Goal: Task Accomplishment & Management: Use online tool/utility

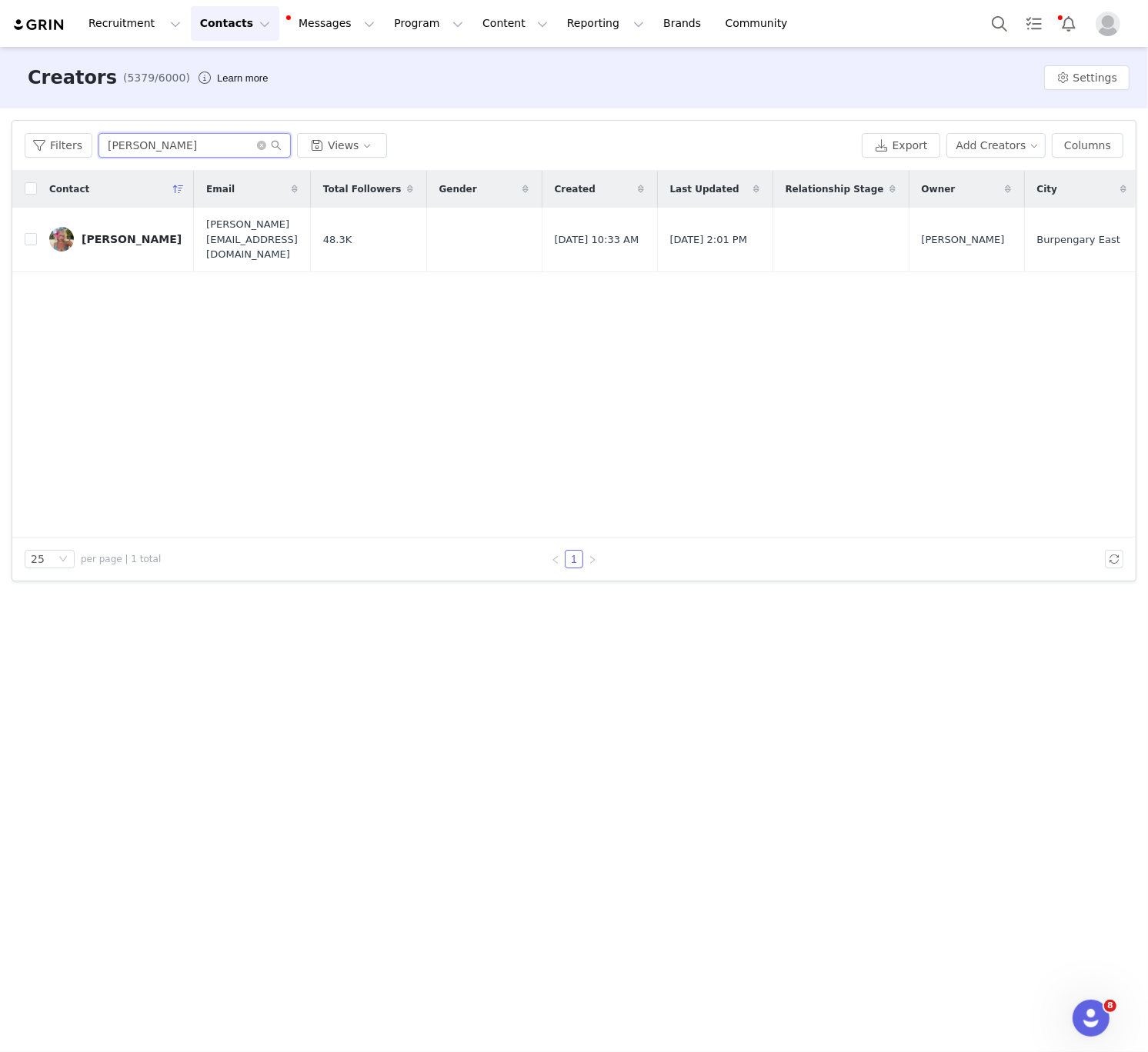
click at [153, 152] on input "Charlotte Thiesfield" at bounding box center [194, 145] width 192 height 25
type input "soffia ri"
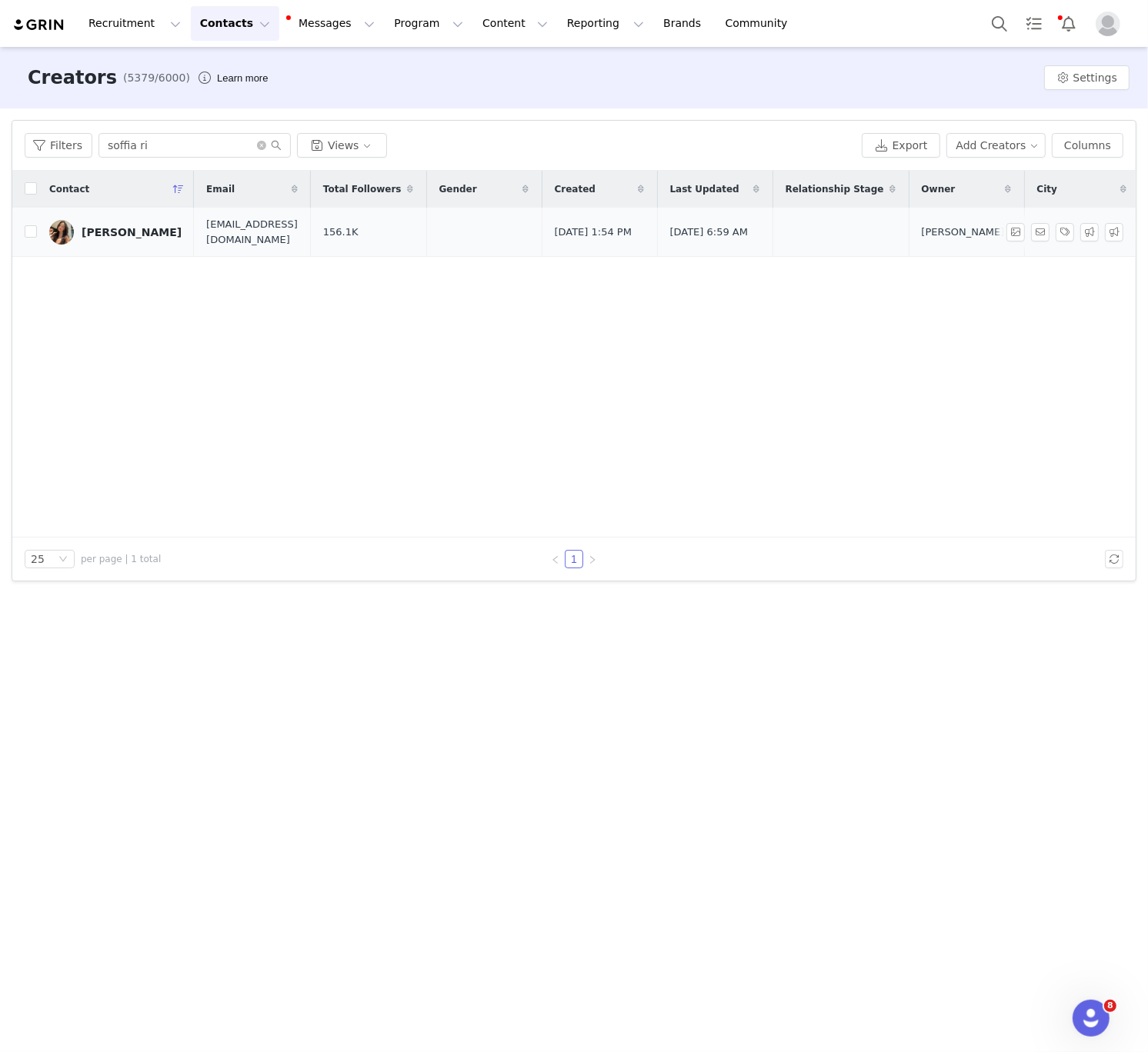
click at [140, 240] on link "Soffia Ribotta" at bounding box center [116, 232] width 133 height 25
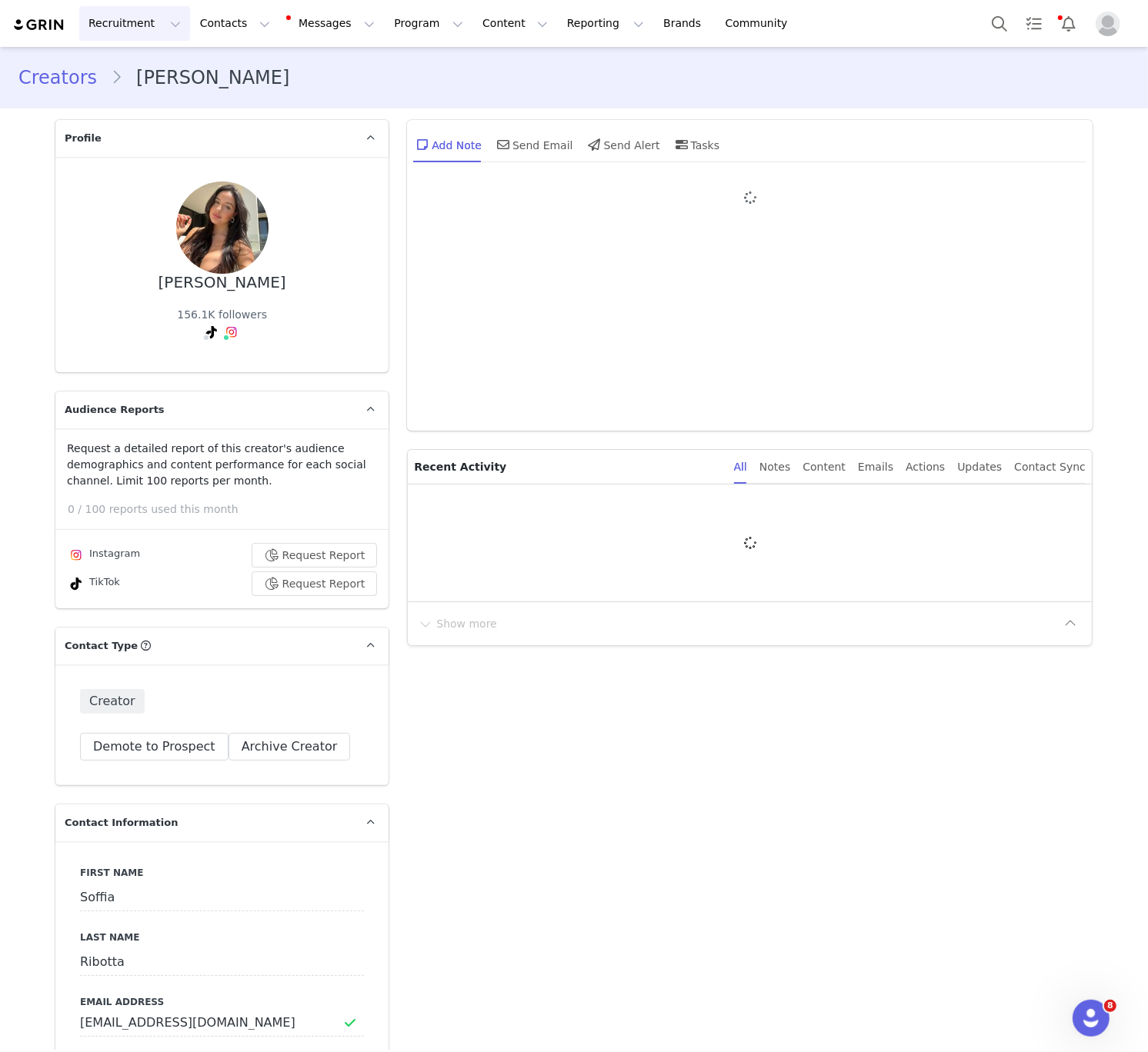
type input "+1 (United States)"
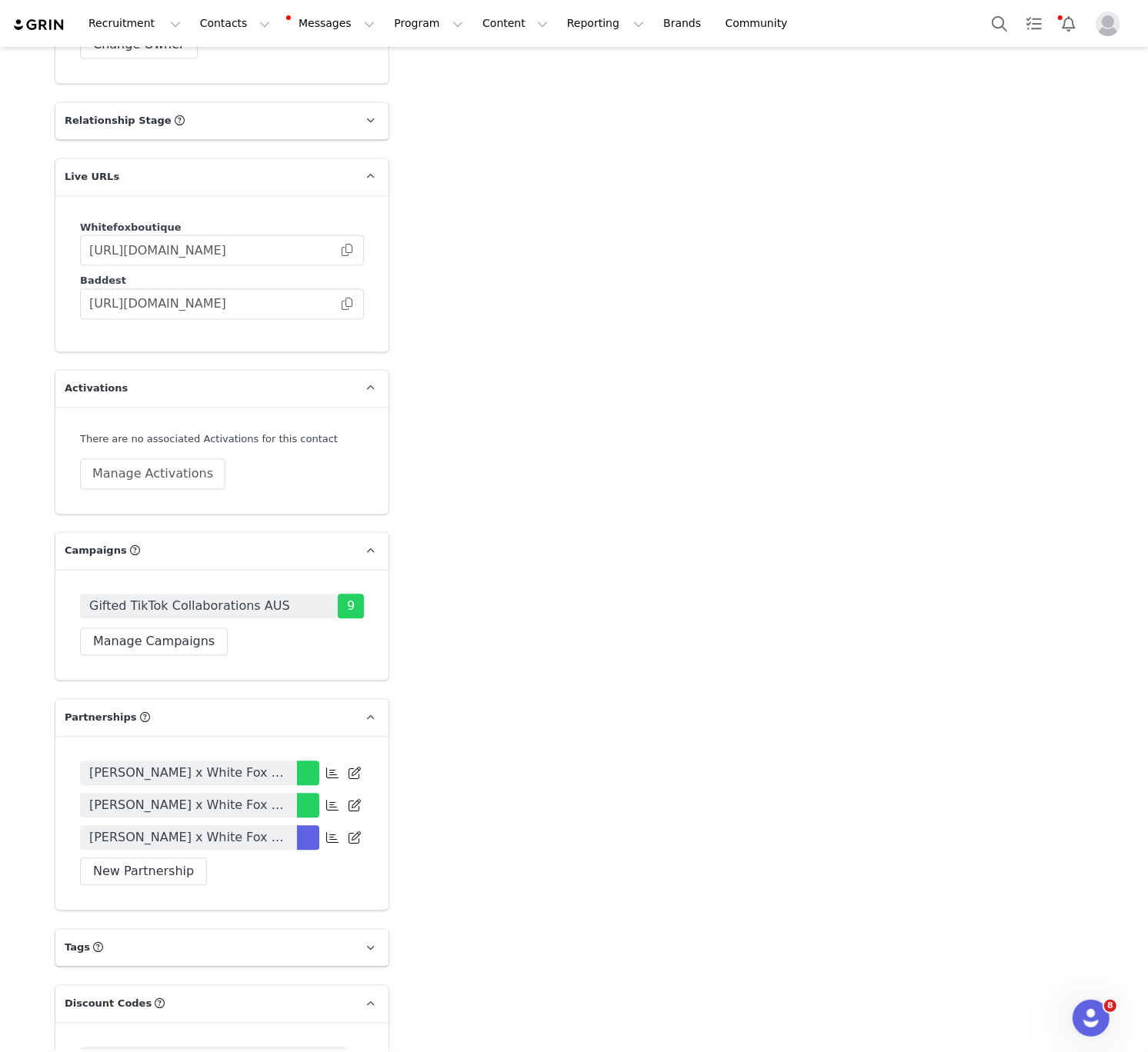
scroll to position [3149, 0]
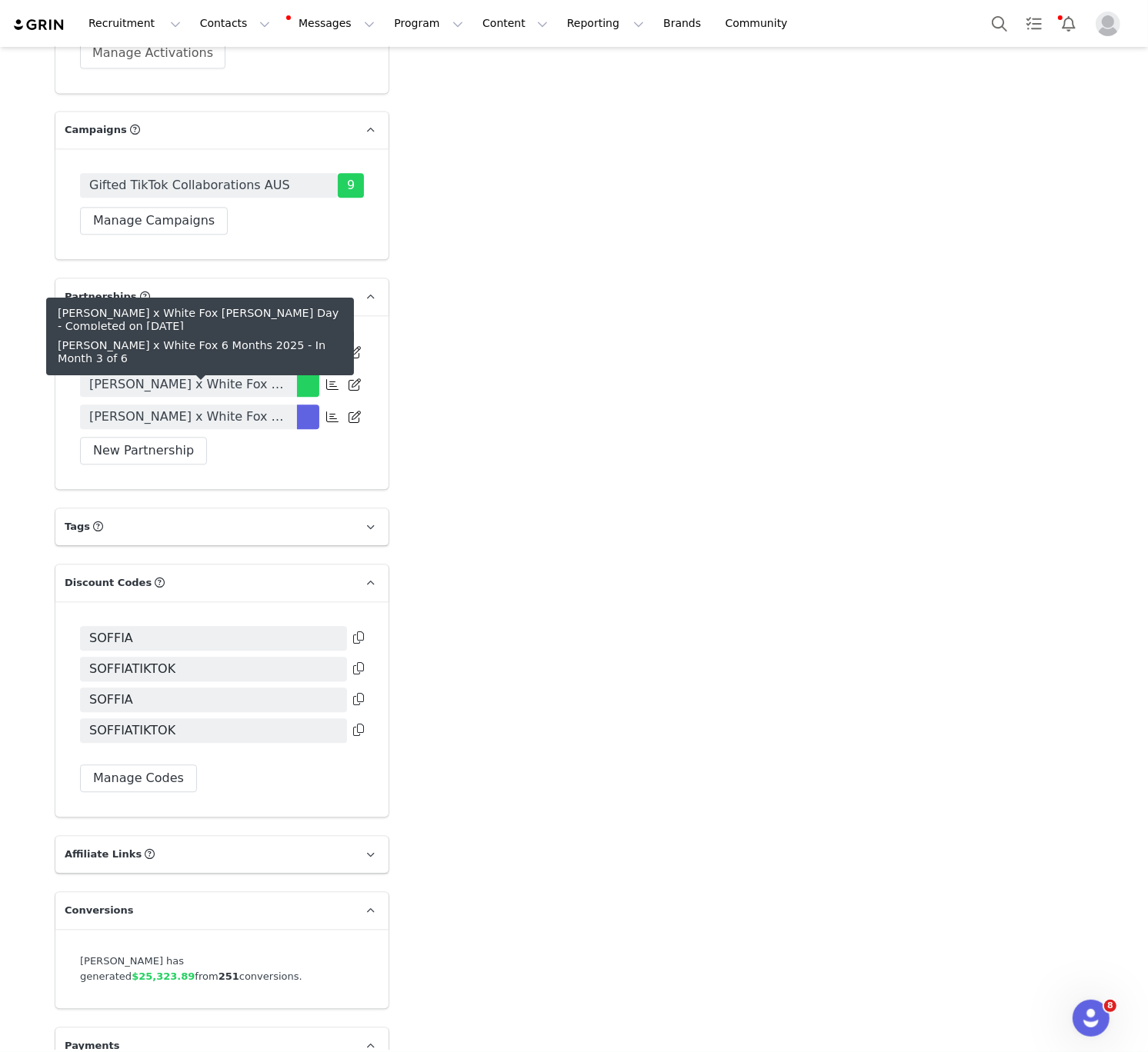
click at [217, 407] on span "Soffia Ribotta x White Fox 6 Months 2025" at bounding box center [188, 416] width 198 height 18
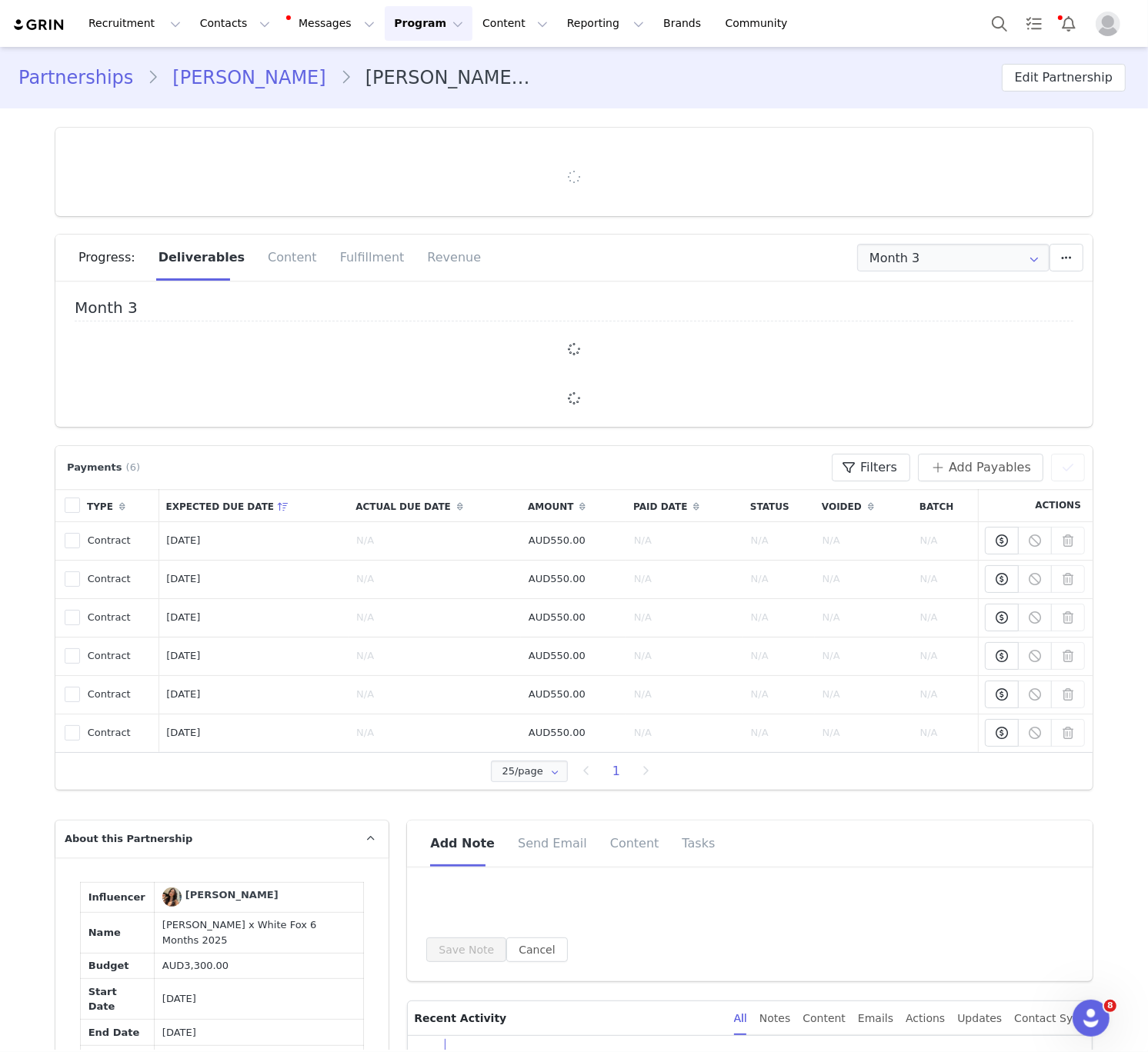
type input "+1 (United States)"
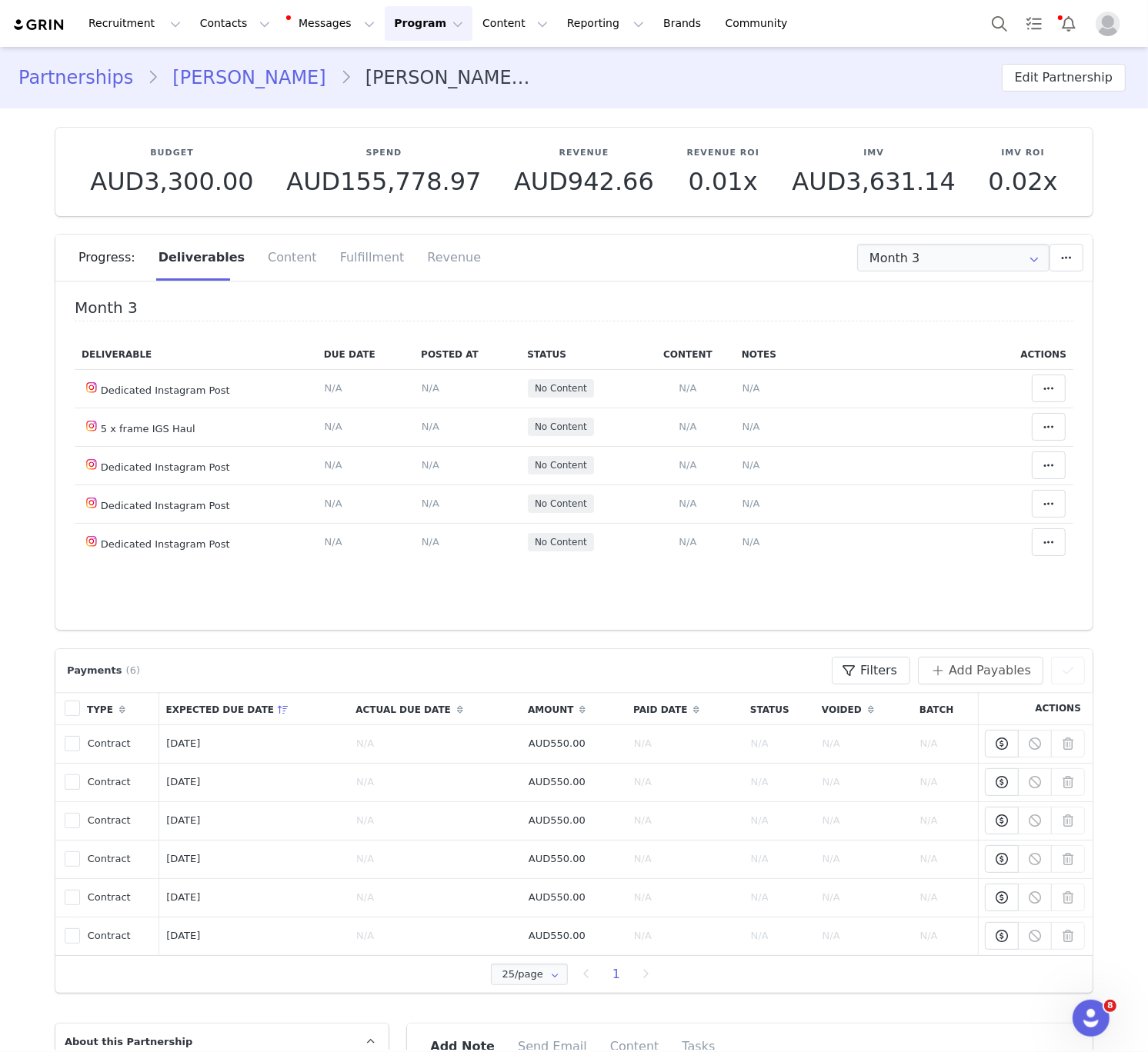
click at [933, 282] on div "Progress: Deliverables Content Fulfillment Revenue" at bounding box center [574, 263] width 1037 height 57
click at [921, 255] on input "Month 3" at bounding box center [952, 257] width 192 height 27
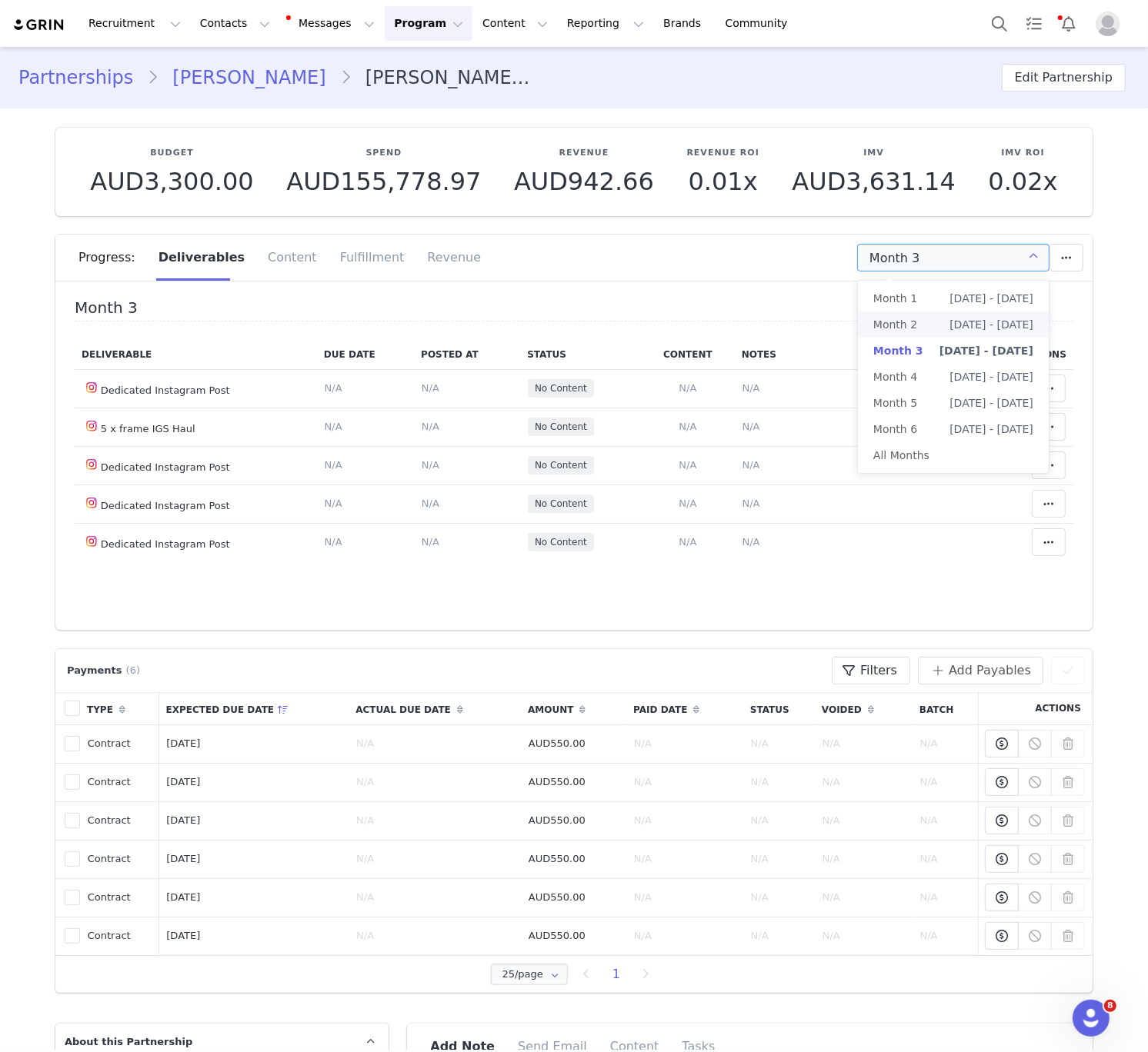
click at [917, 324] on li "Month 2 Aug 18th - Sep 17th" at bounding box center [953, 325] width 191 height 26
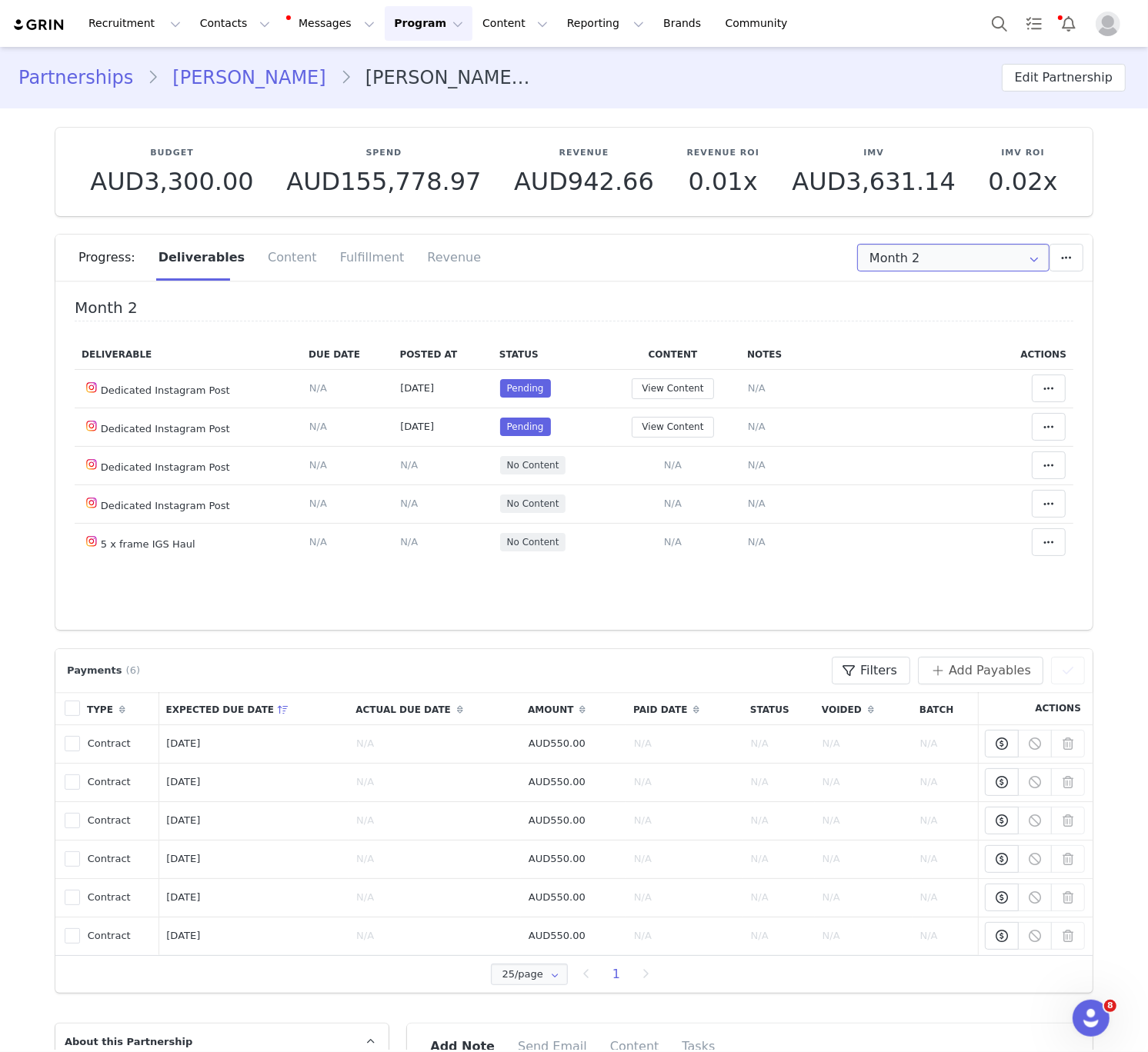
click at [891, 248] on input "Month 2" at bounding box center [952, 257] width 192 height 27
click at [897, 300] on span "Month 1" at bounding box center [895, 298] width 44 height 26
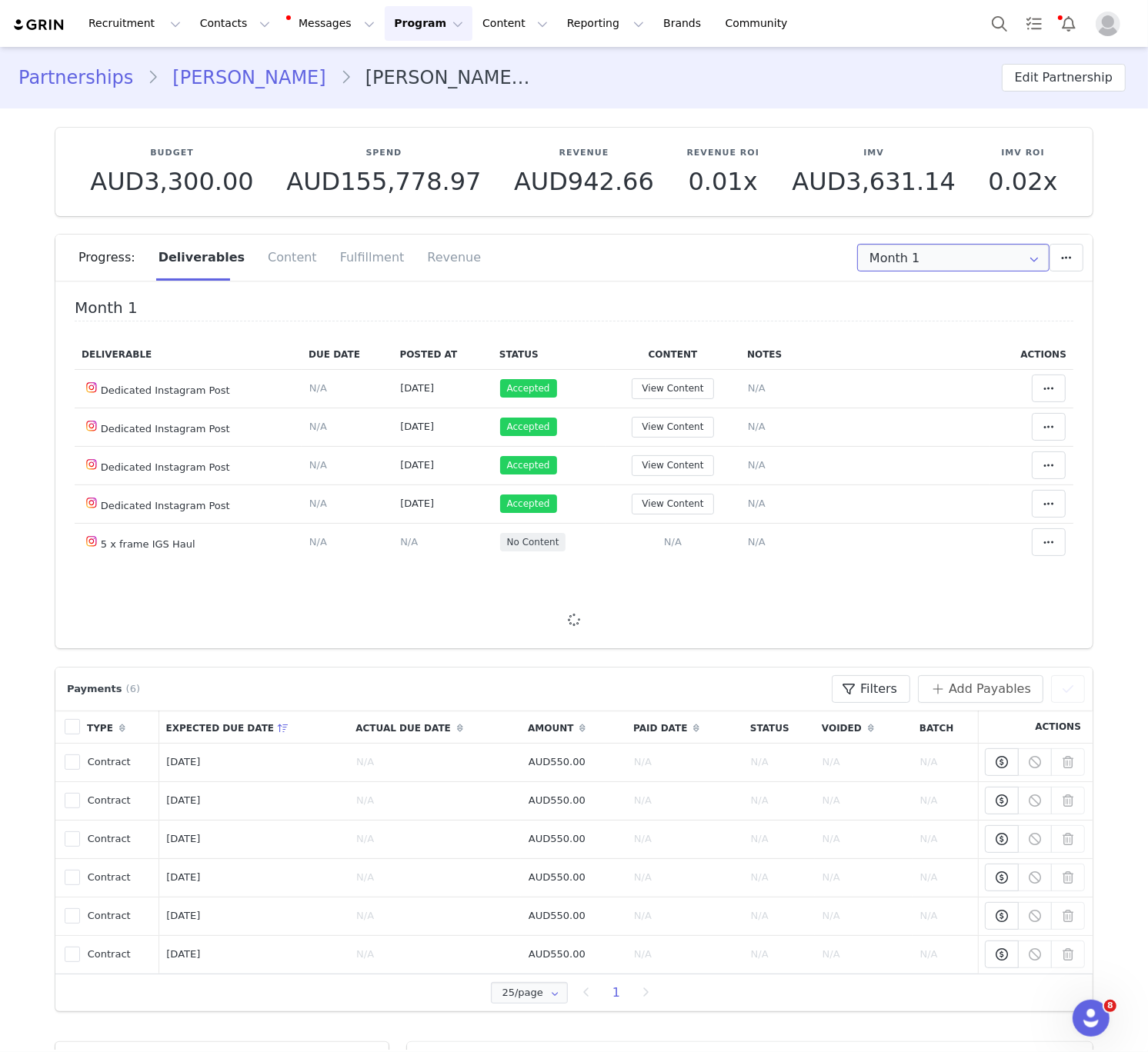
click at [904, 260] on input "Month 1" at bounding box center [952, 257] width 192 height 27
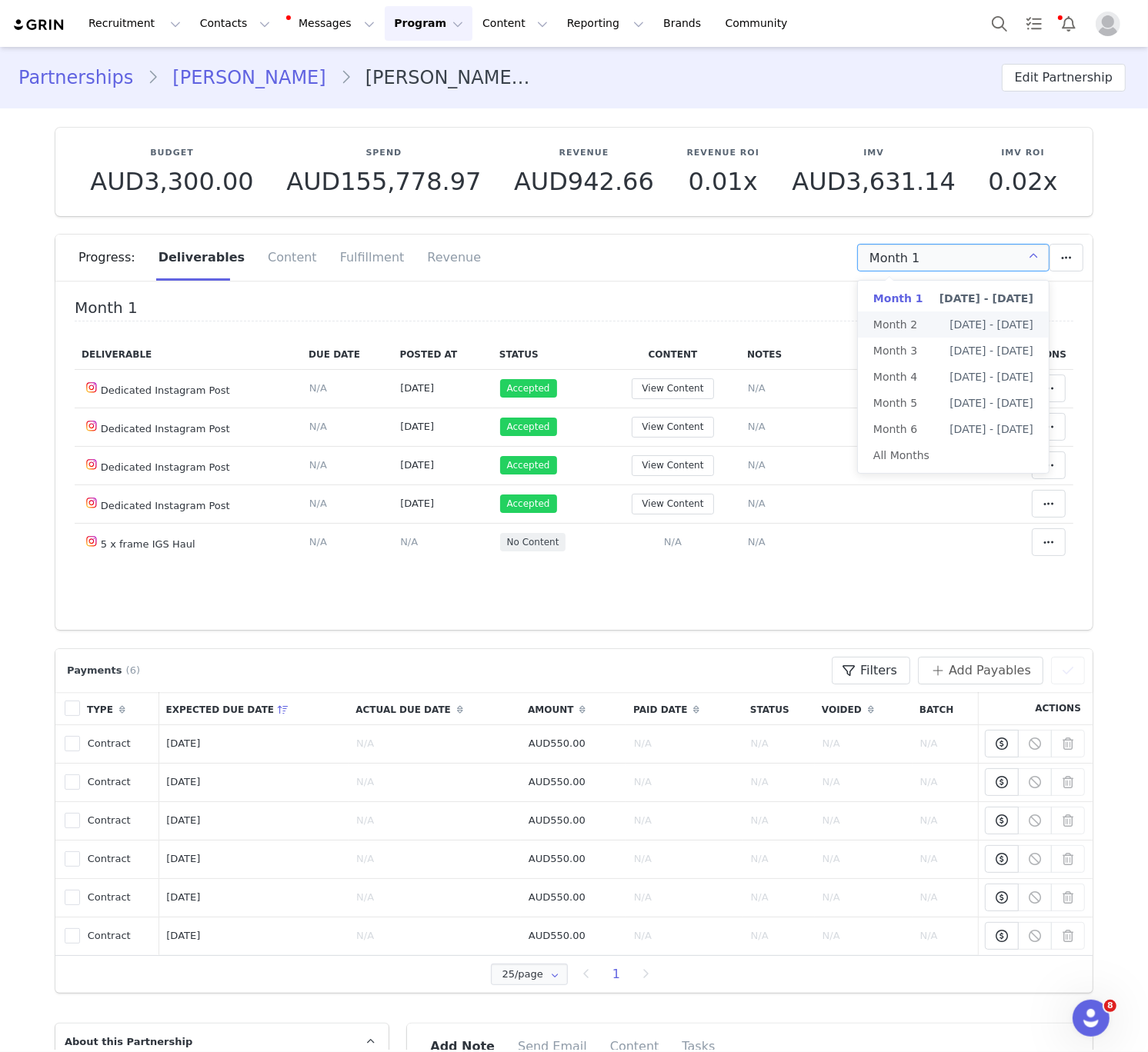
click at [901, 316] on span "Month 2" at bounding box center [895, 325] width 44 height 26
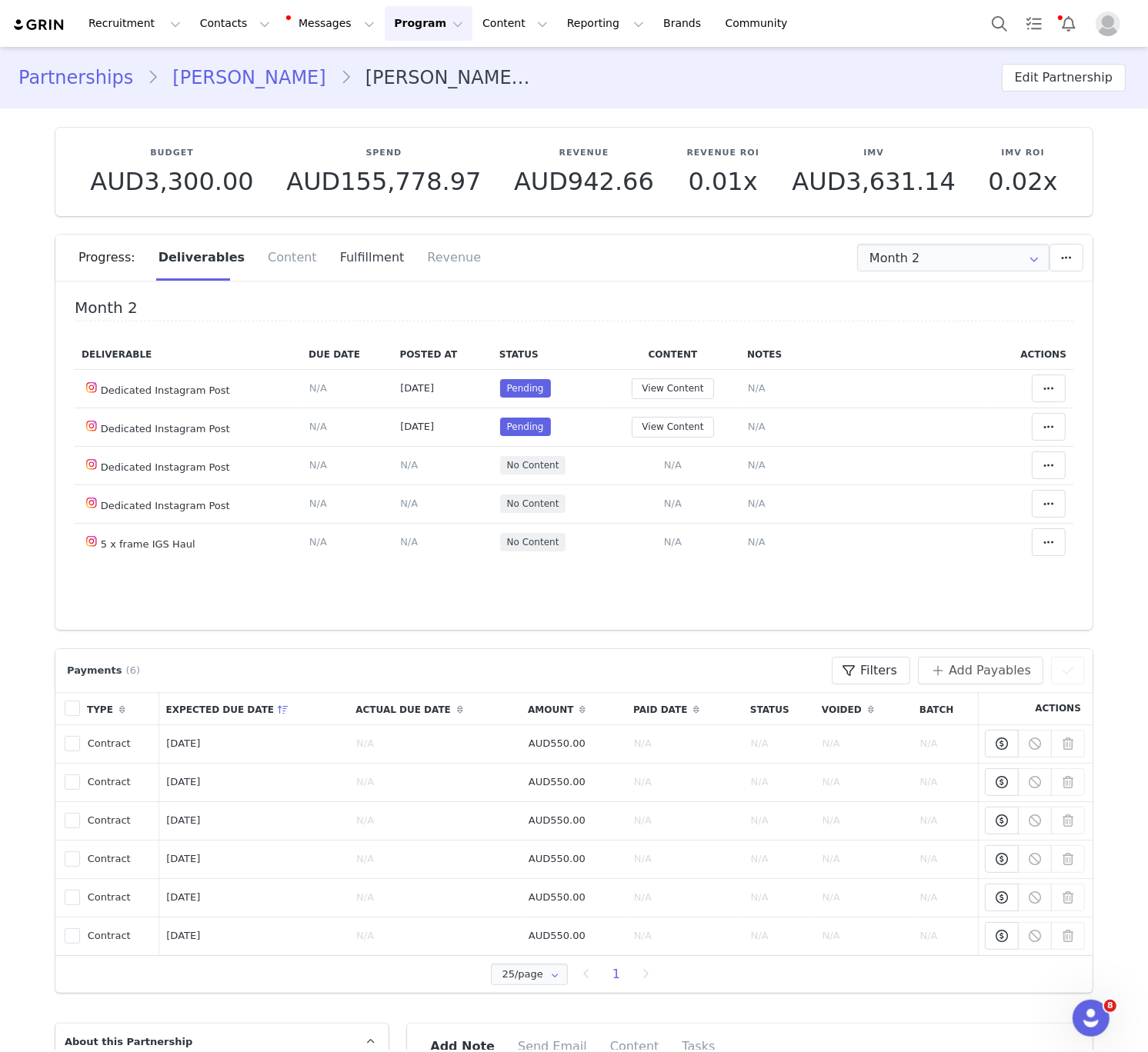
click at [345, 266] on div "Fulfillment" at bounding box center [372, 257] width 87 height 46
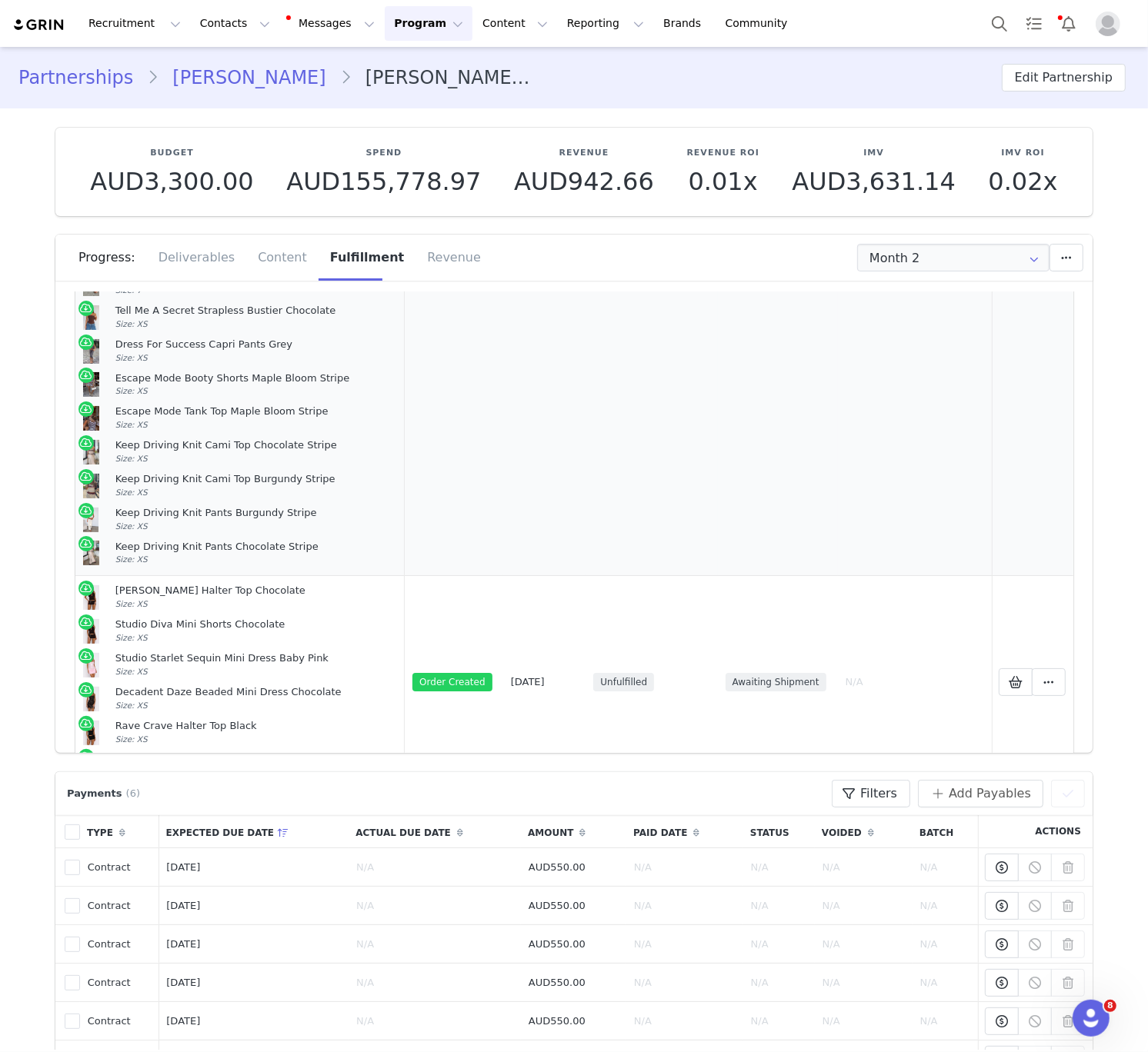
scroll to position [509, 0]
click at [940, 272] on div "Progress: Deliverables Content Fulfillment Revenue" at bounding box center [585, 257] width 1014 height 46
click at [936, 262] on input "Month 2" at bounding box center [952, 257] width 192 height 27
click at [930, 352] on li "Month 3 Sep 18th - Oct 17th" at bounding box center [953, 350] width 191 height 26
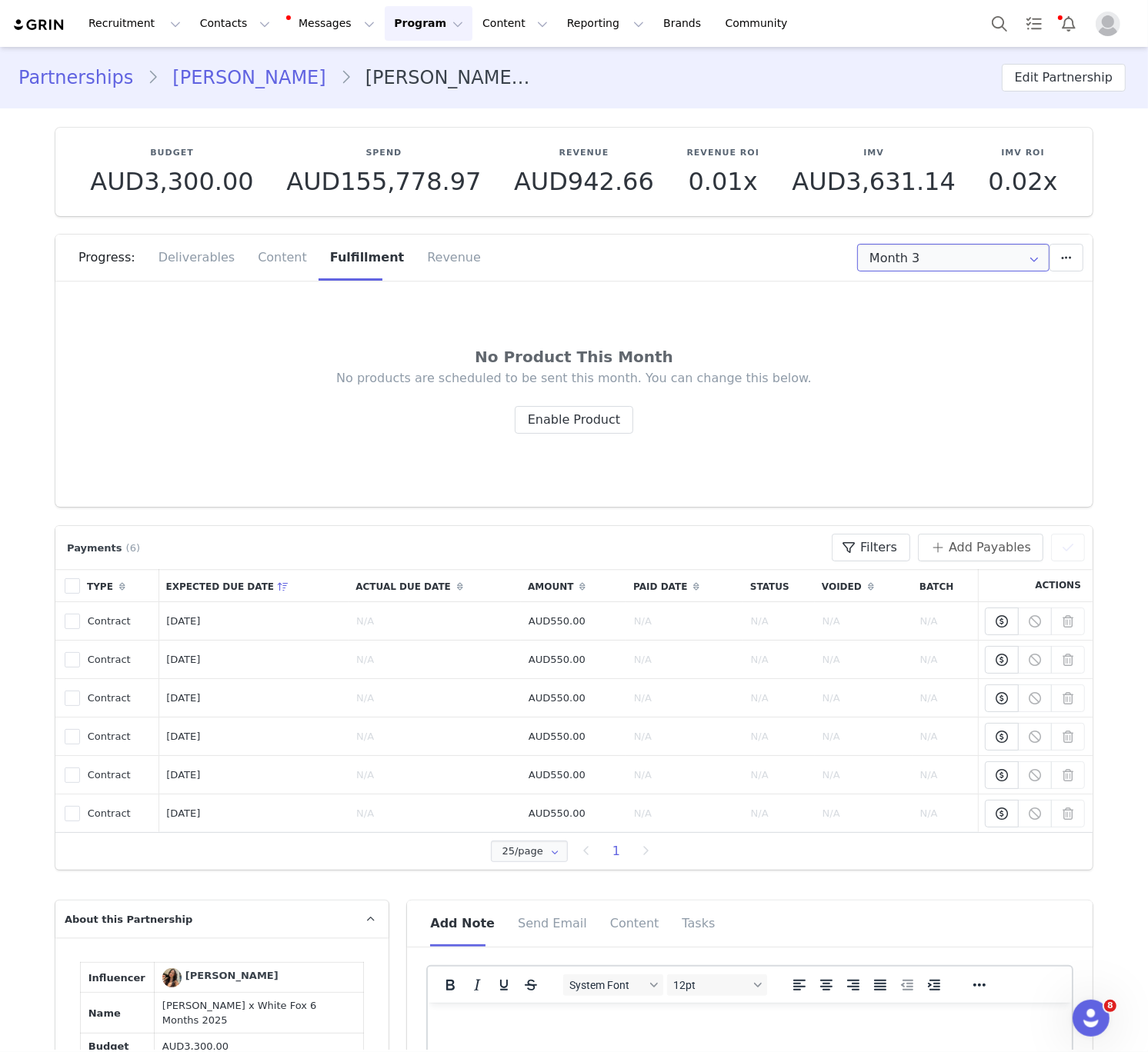
click at [917, 252] on input "Month 3" at bounding box center [952, 257] width 192 height 27
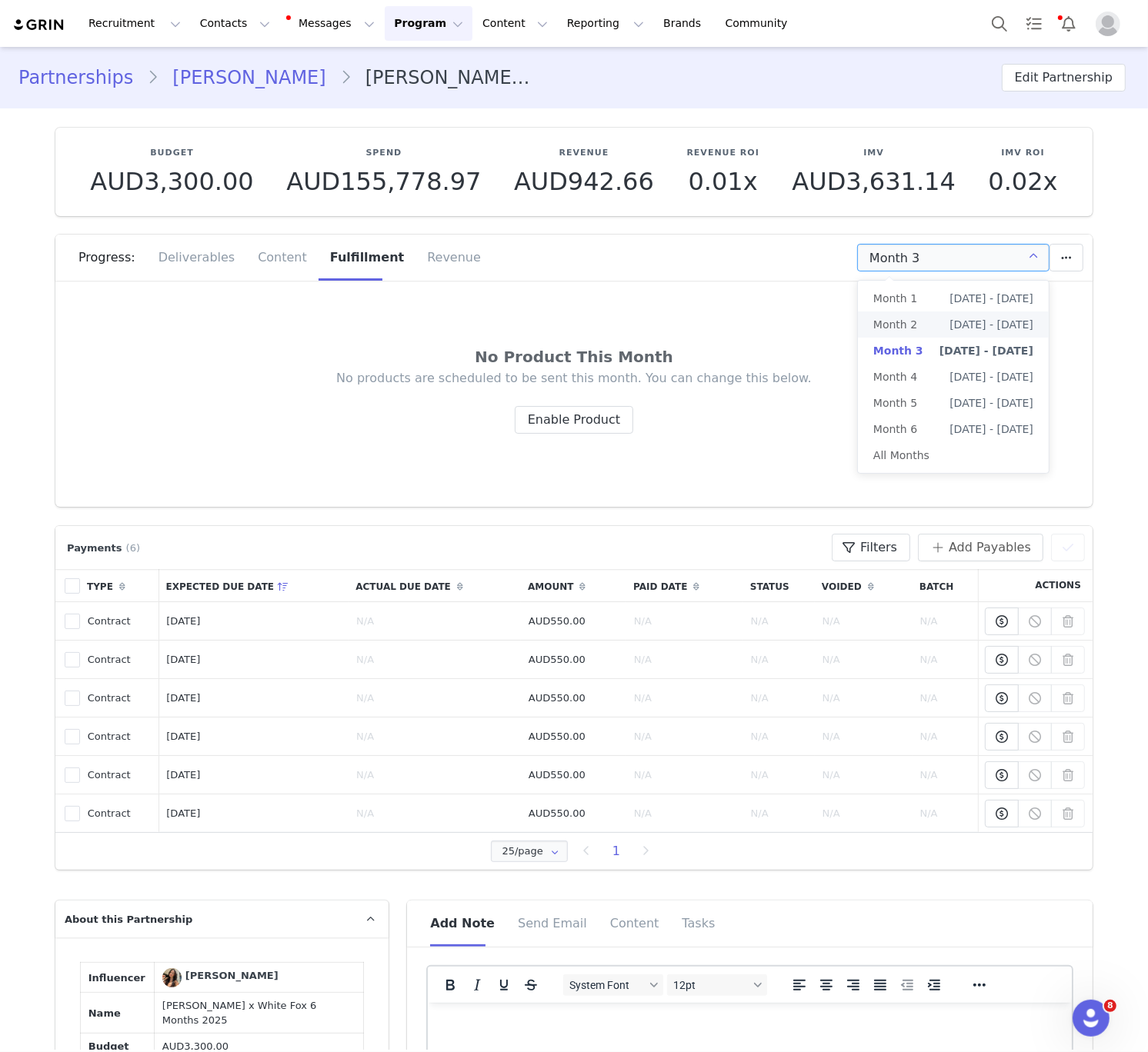
click at [897, 332] on span "Month 2" at bounding box center [895, 325] width 44 height 26
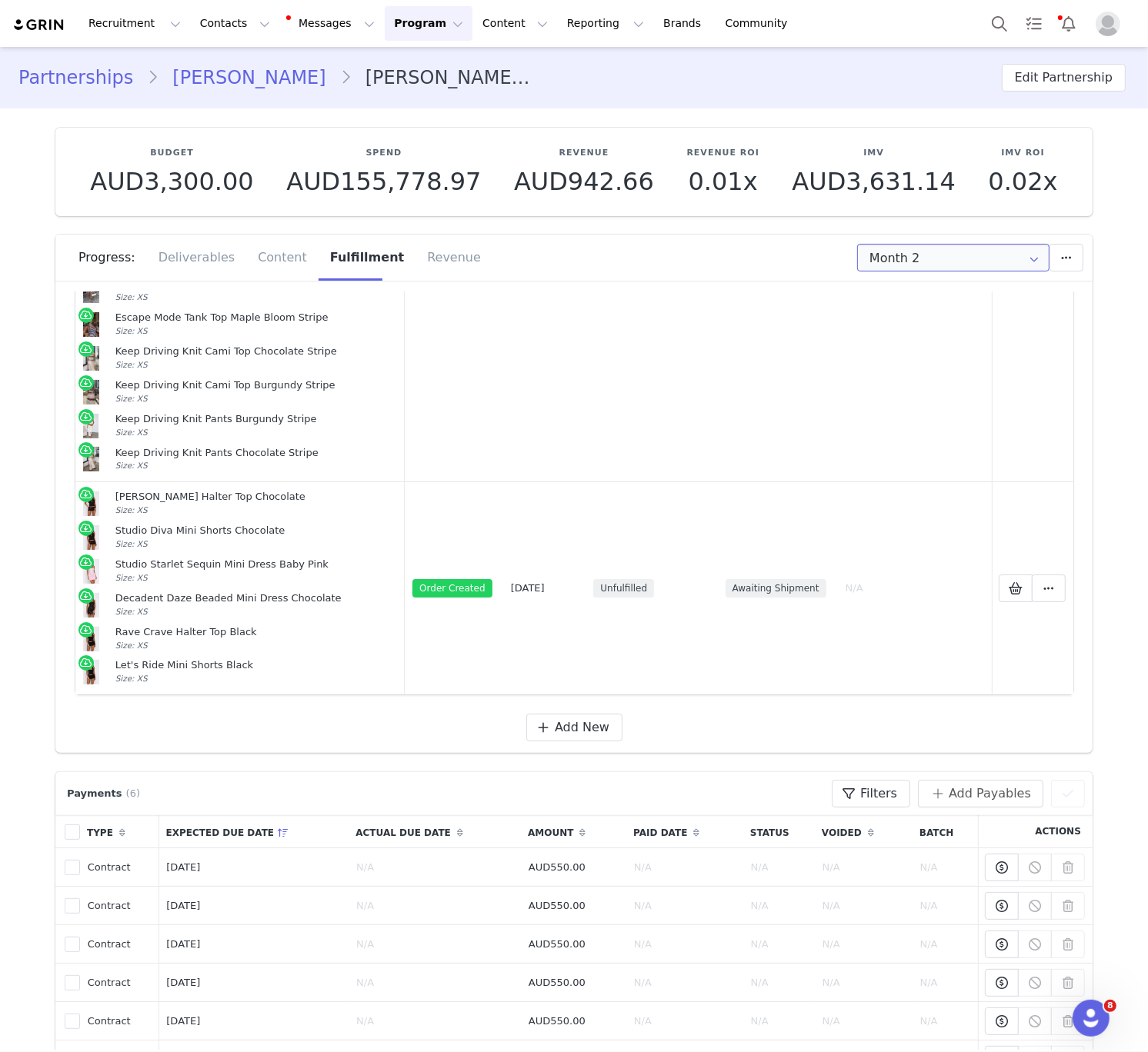
scroll to position [627, 0]
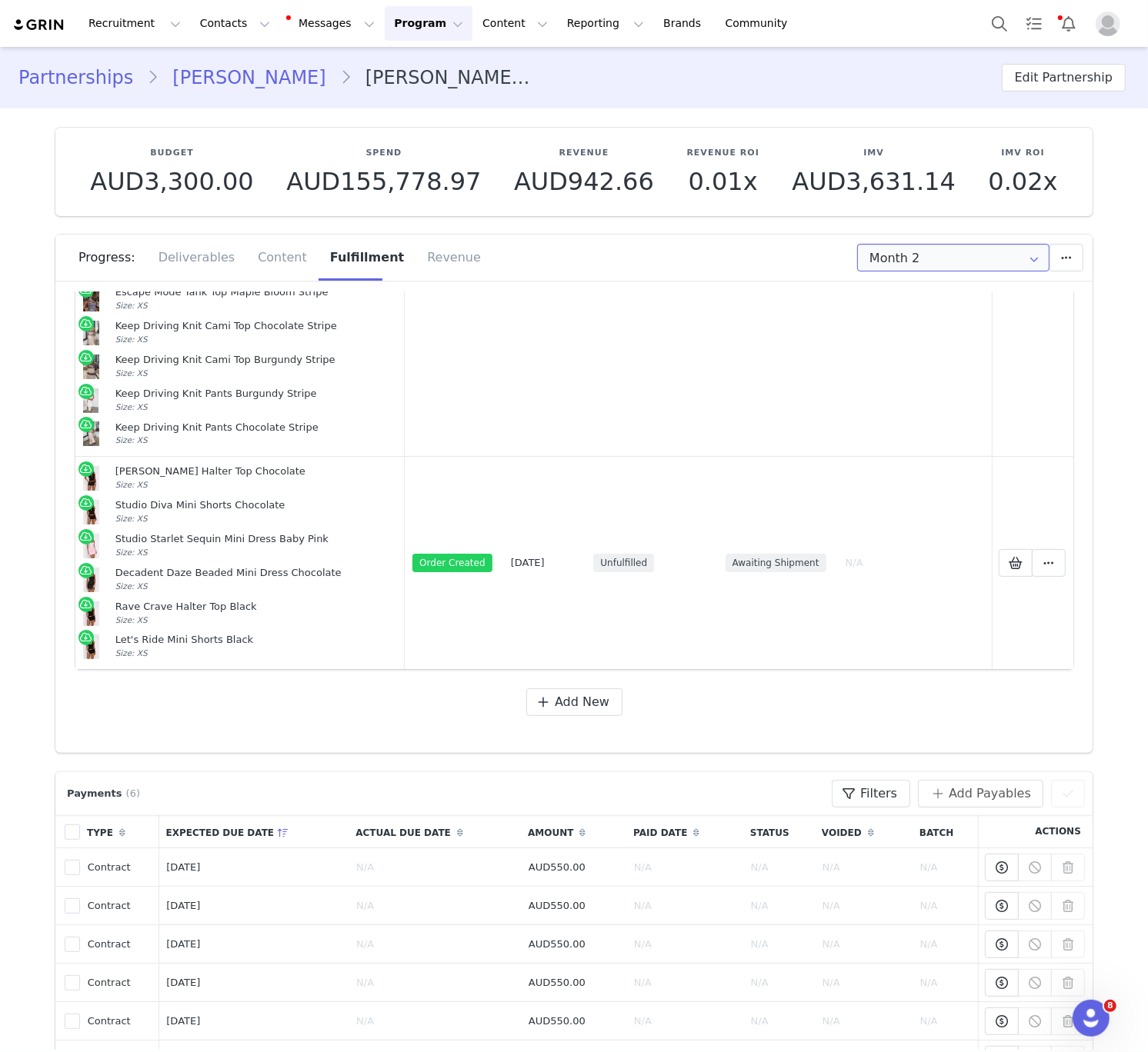
click at [939, 255] on input "Month 2" at bounding box center [952, 257] width 192 height 27
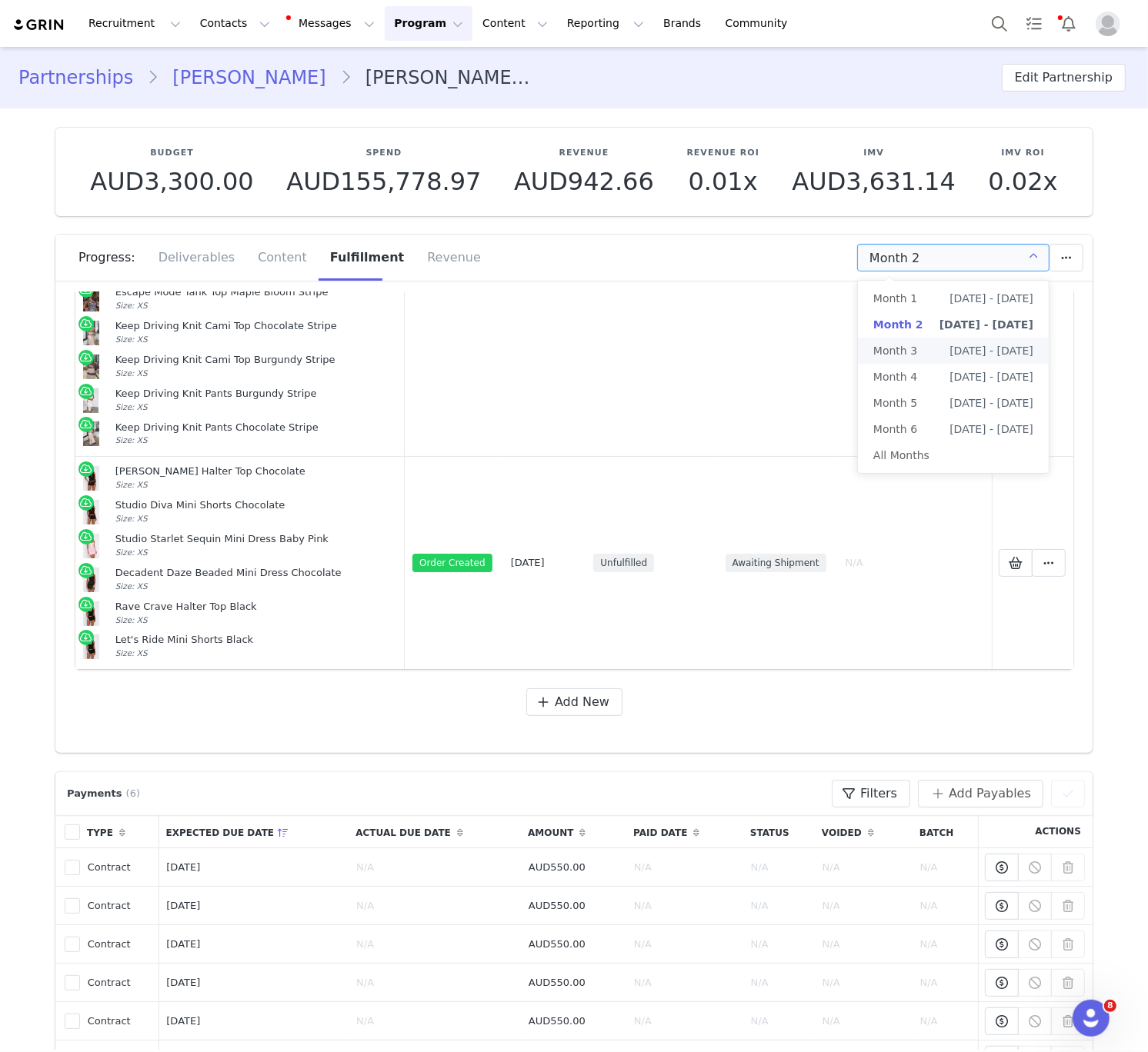
click at [950, 342] on span "Sep 18th - Oct 17th" at bounding box center [992, 350] width 84 height 26
type input "Month 3"
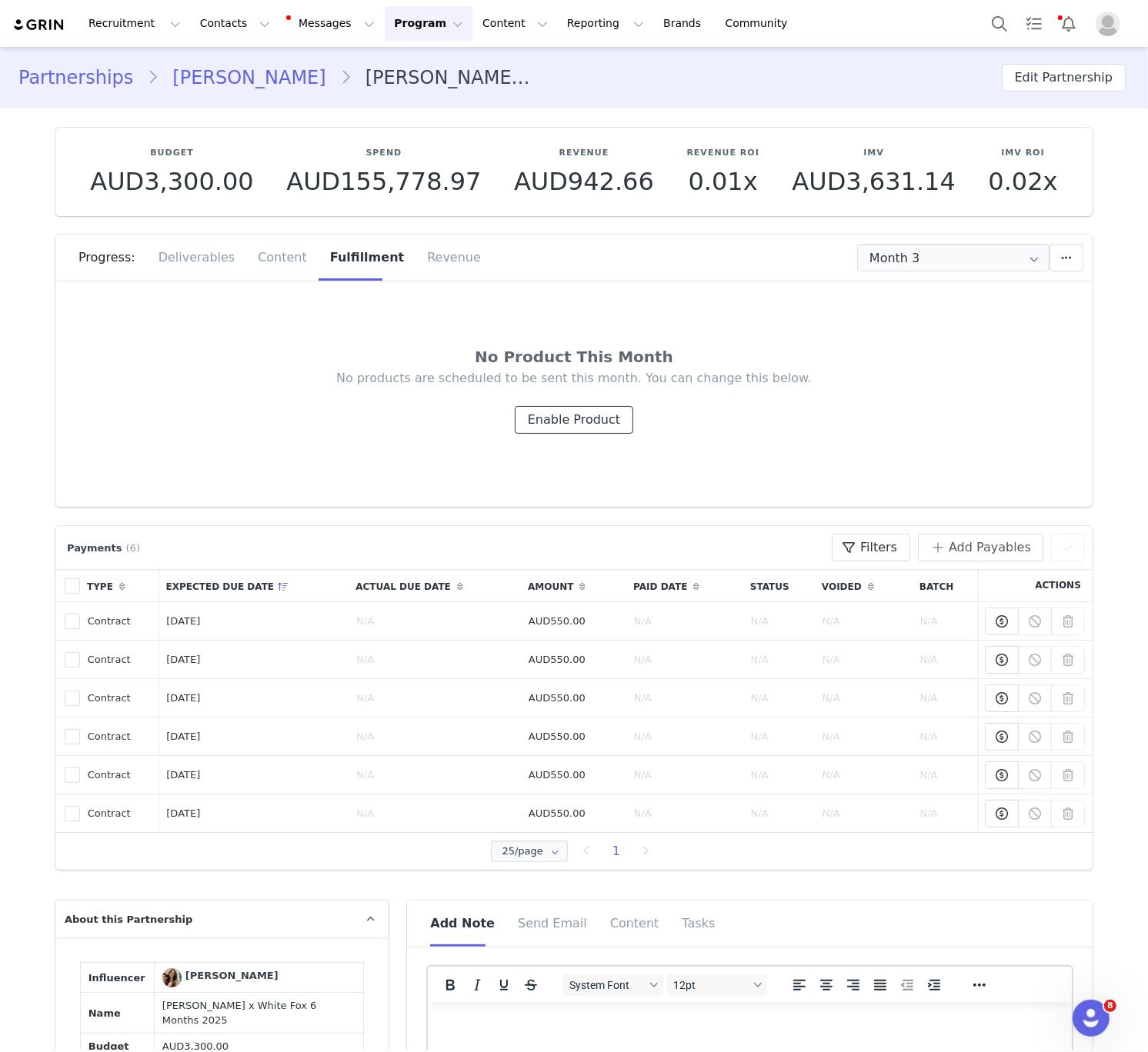
click at [529, 417] on button "Enable Product" at bounding box center [574, 420] width 118 height 27
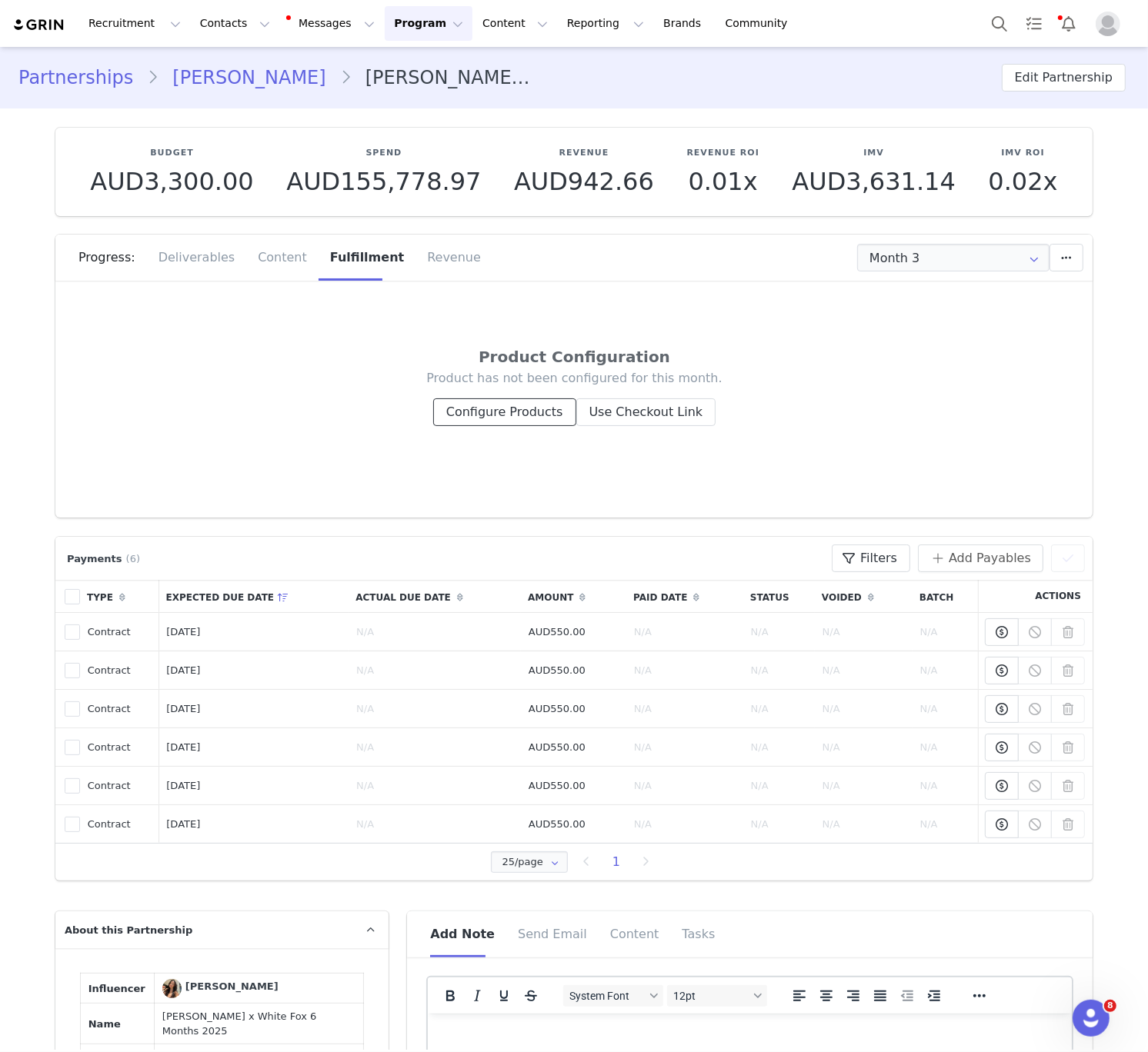
click at [506, 422] on button "Configure Products" at bounding box center [504, 412] width 143 height 27
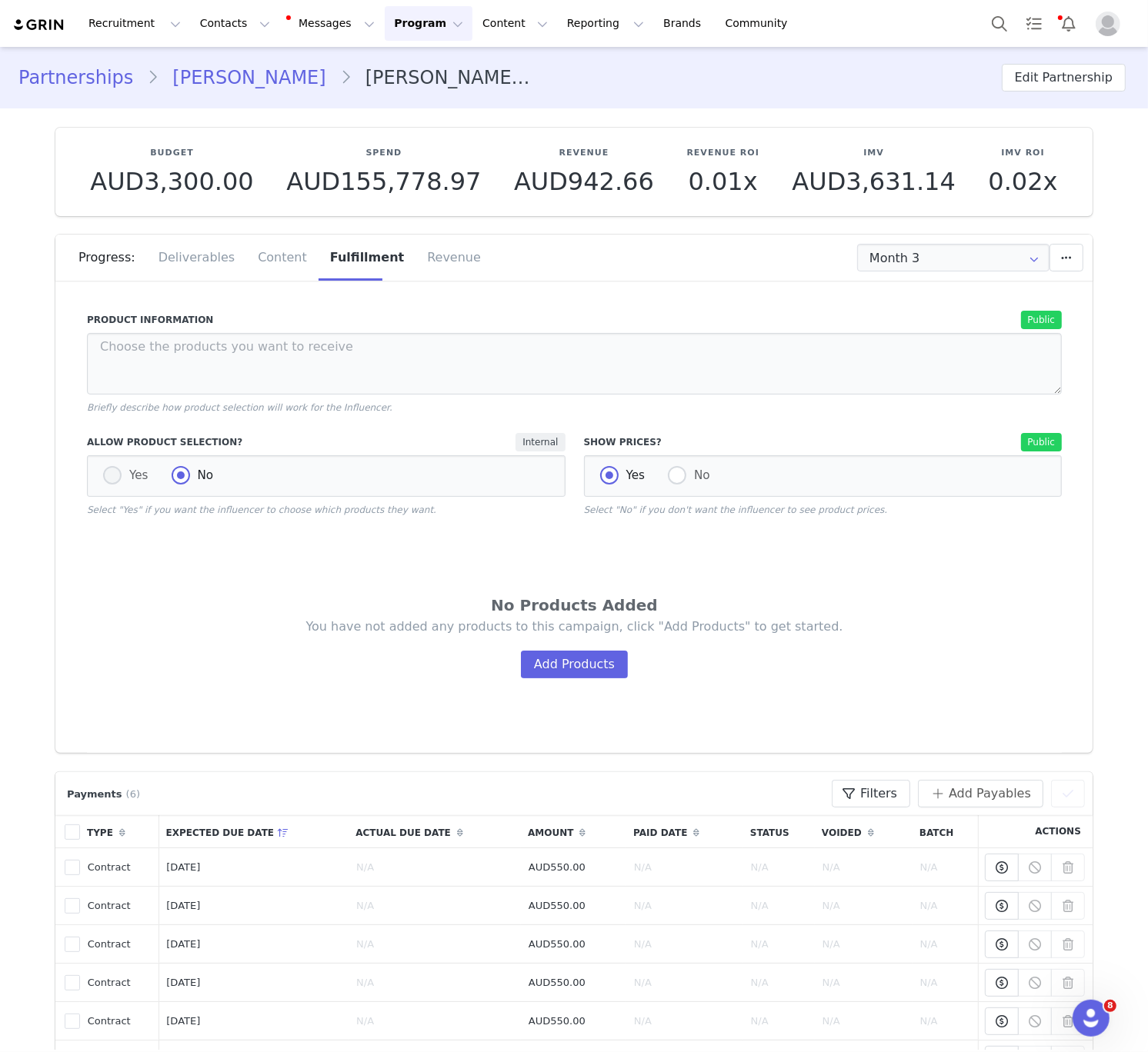
click at [110, 465] on div "Yes No" at bounding box center [327, 476] width 478 height 42
click at [125, 475] on span "Yes" at bounding box center [136, 475] width 27 height 14
click at [122, 475] on input "Yes" at bounding box center [112, 476] width 18 height 20
radio input "true"
radio input "false"
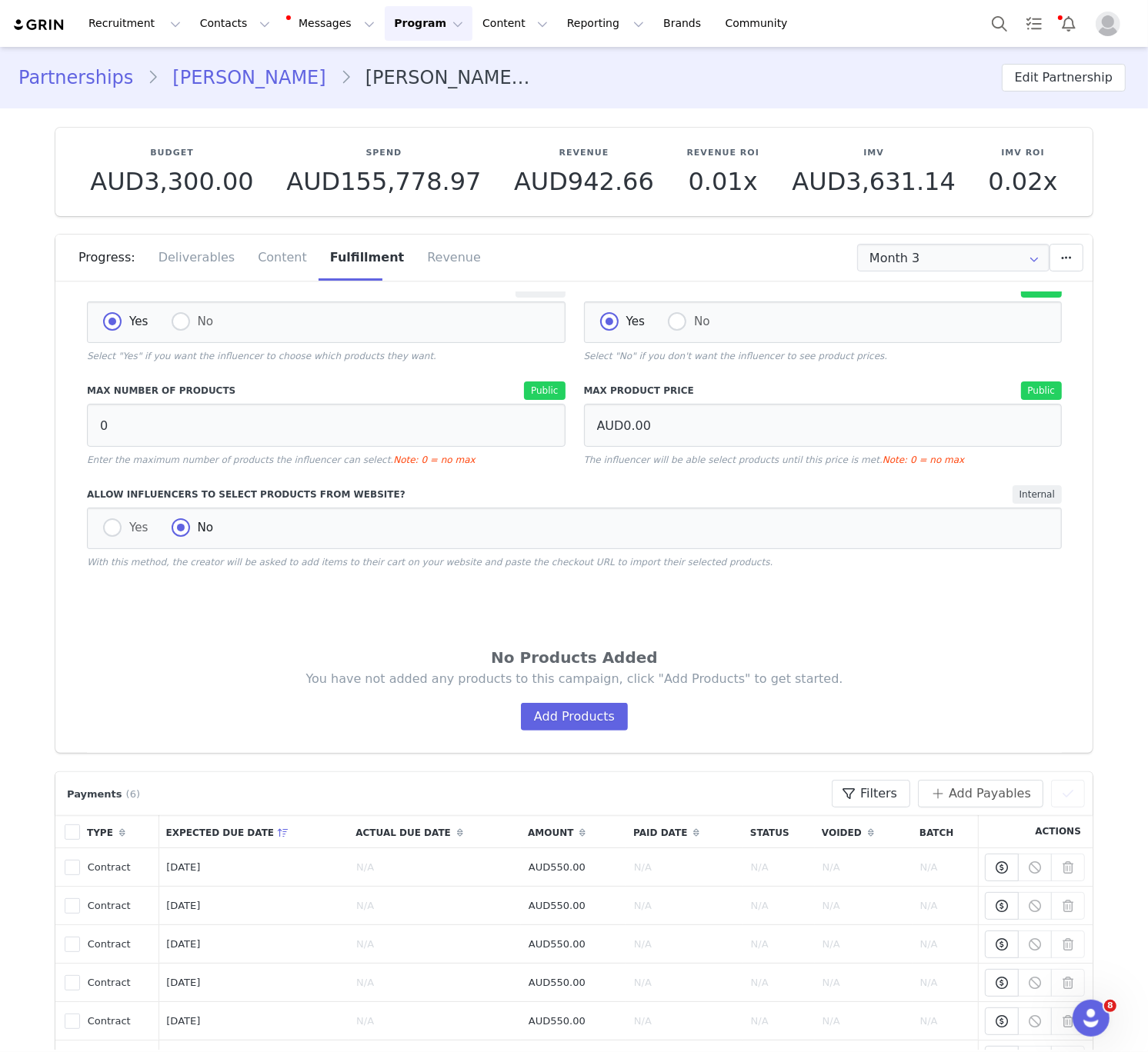
scroll to position [209, 0]
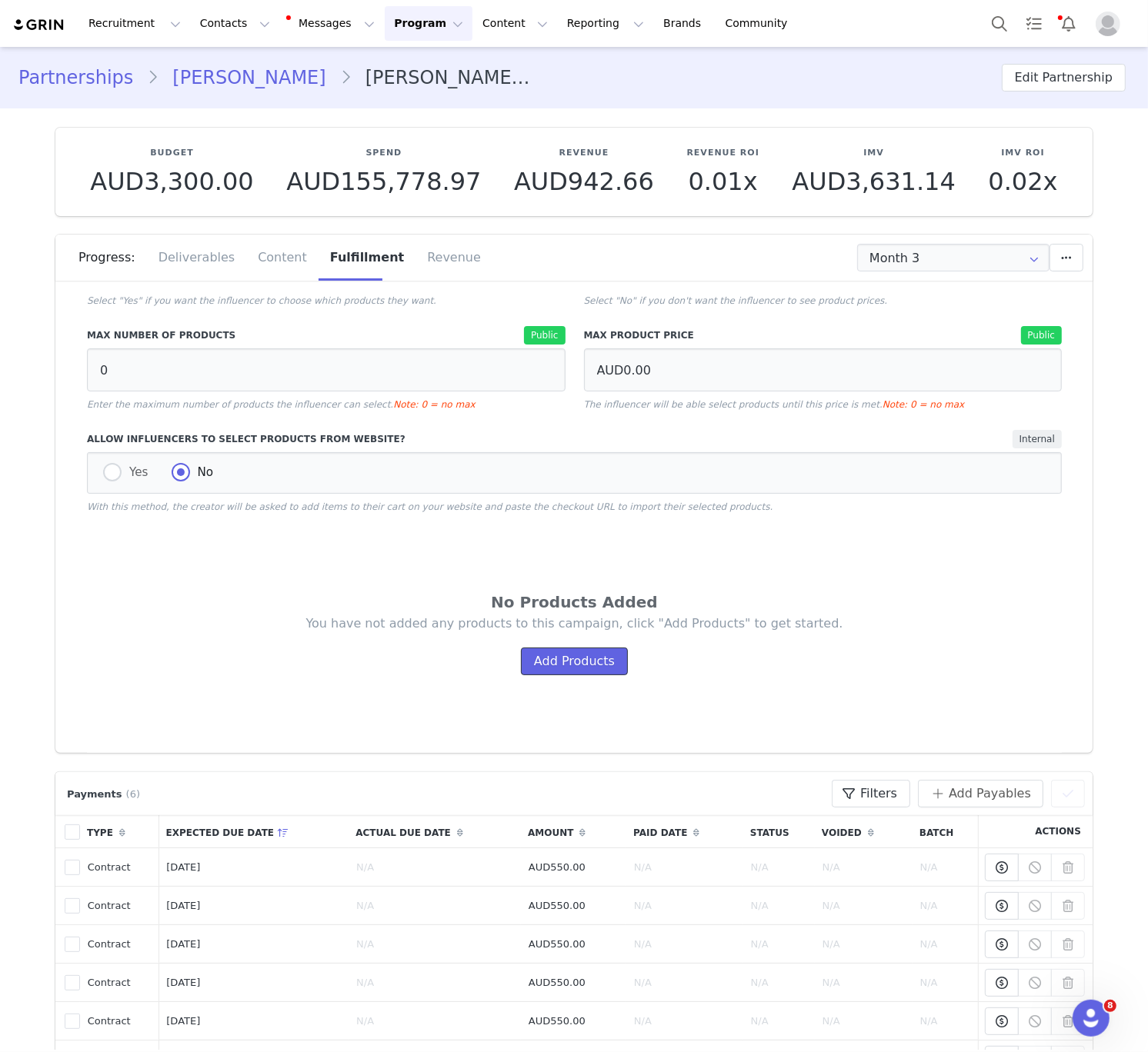
click at [553, 652] on button "Add Products" at bounding box center [575, 661] width 107 height 27
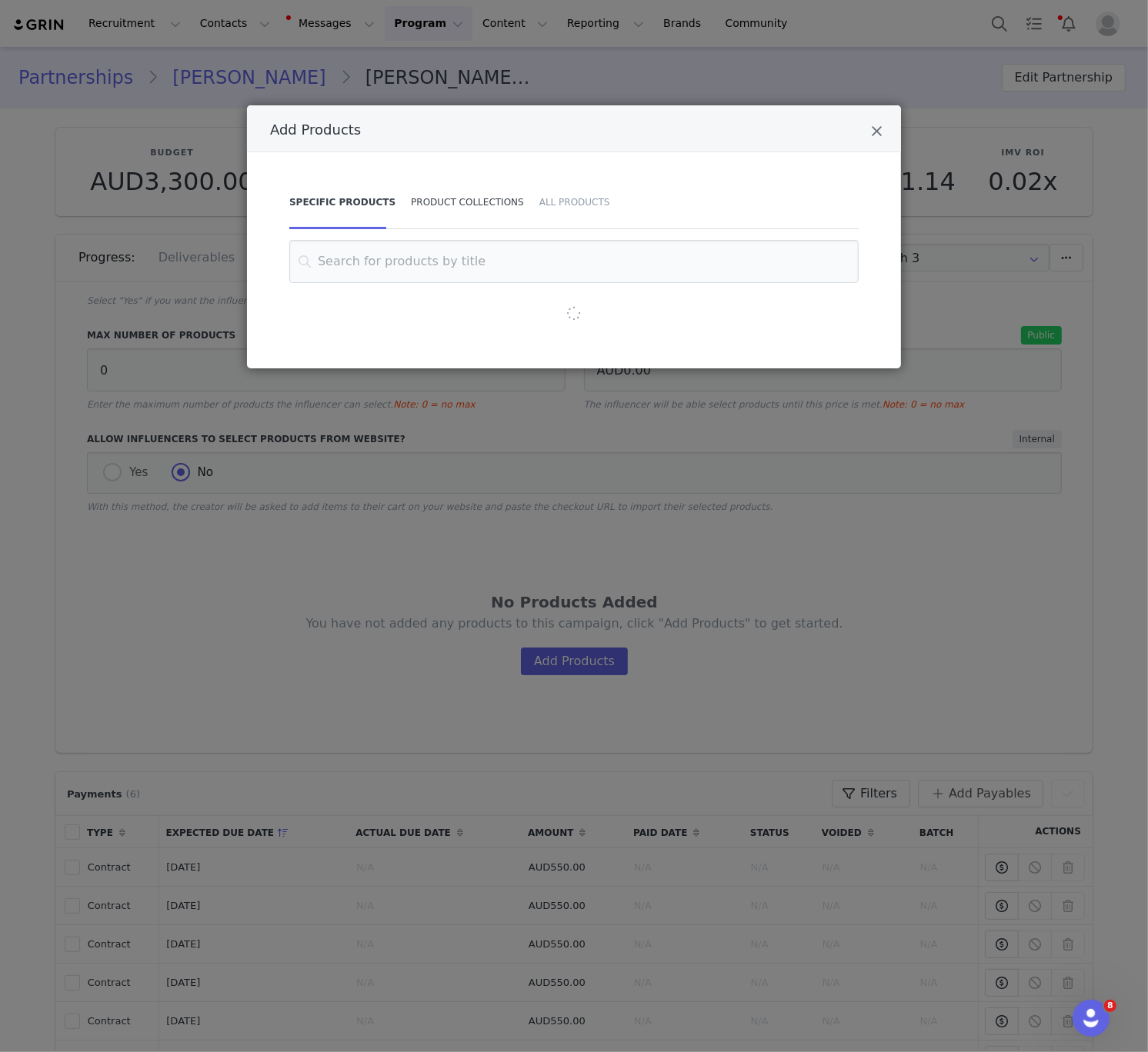
click at [492, 186] on div "Product Collections" at bounding box center [467, 202] width 128 height 54
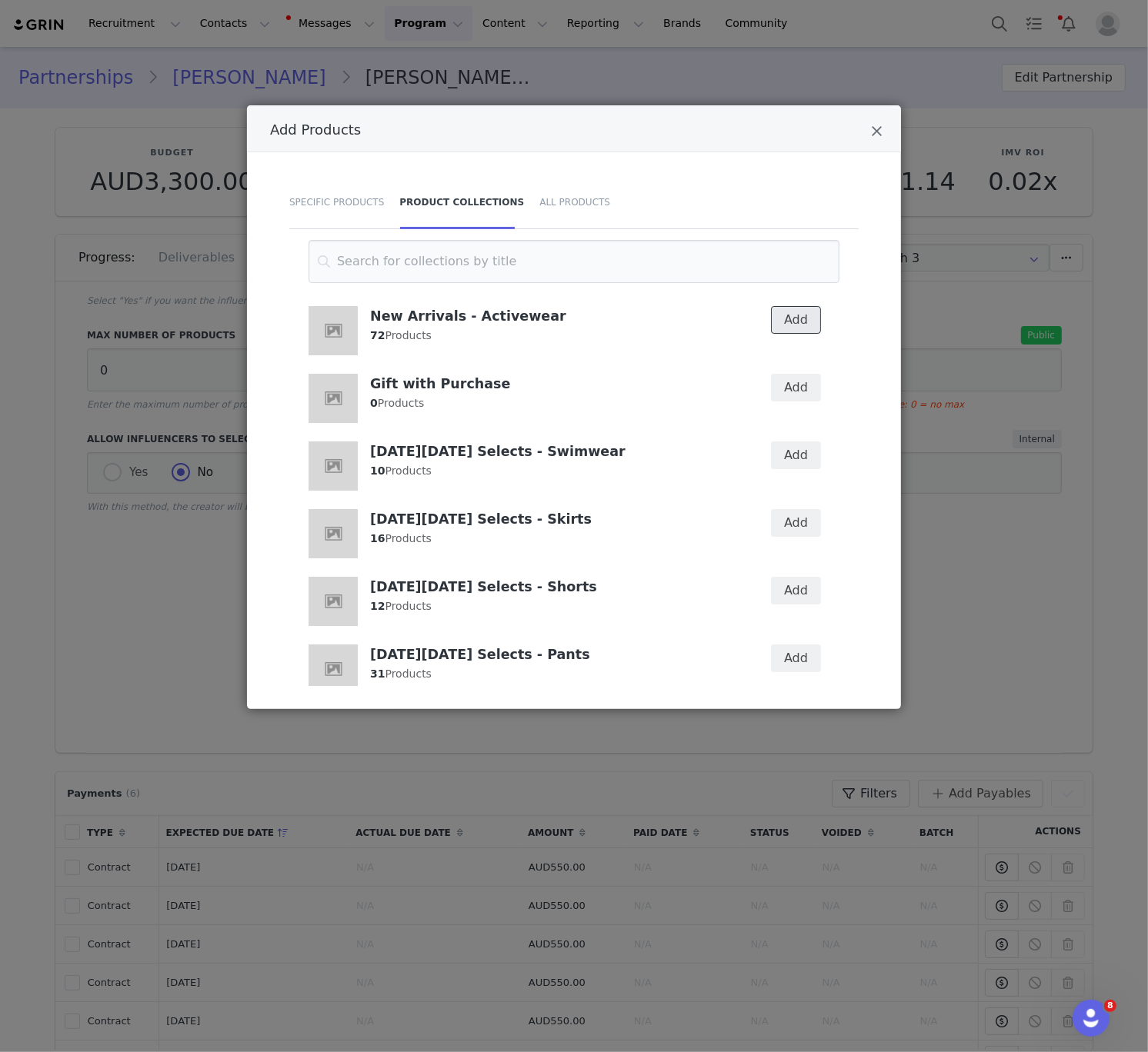
click at [786, 323] on button "Add" at bounding box center [796, 320] width 50 height 27
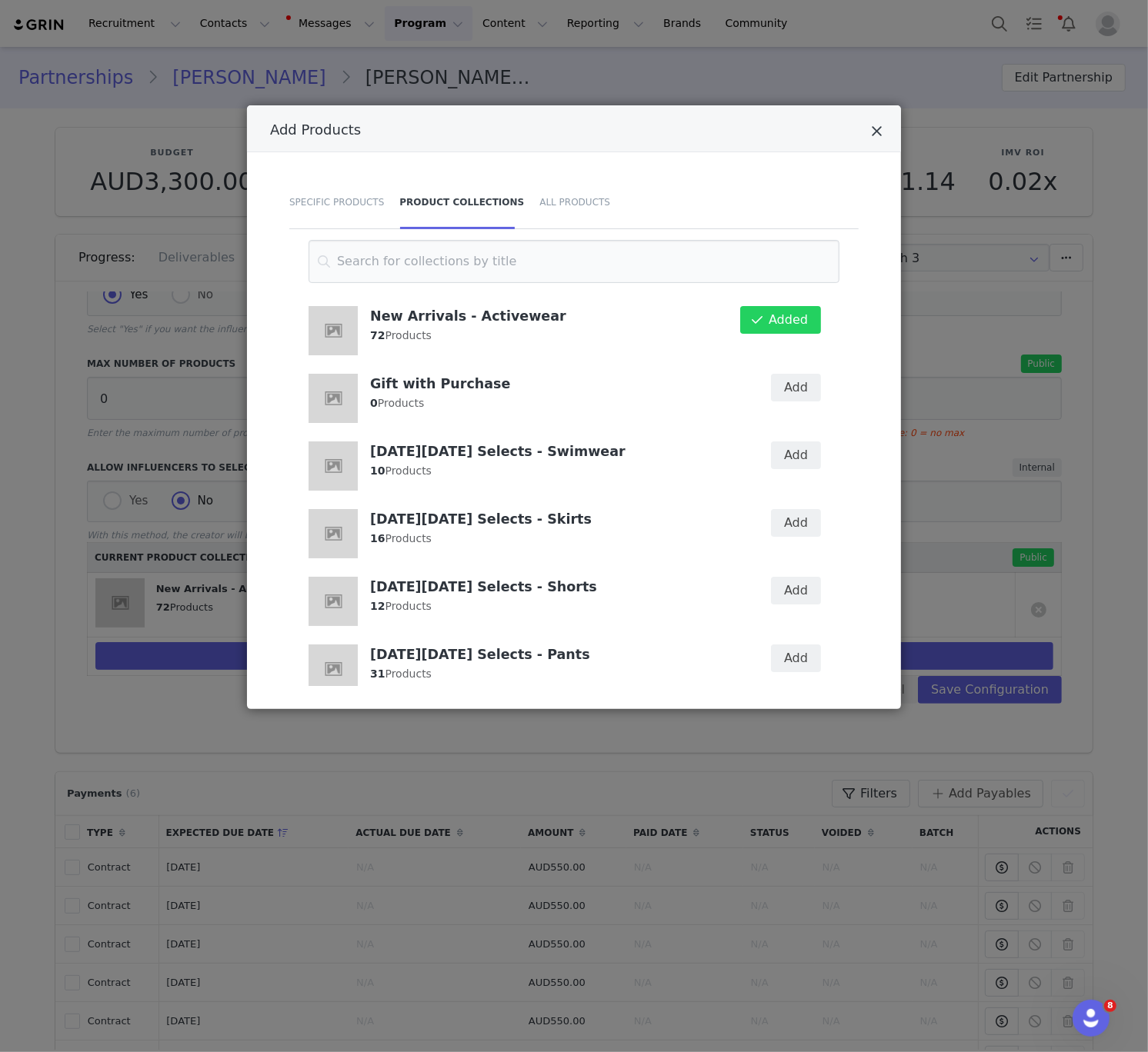
click at [871, 135] on icon "Close" at bounding box center [877, 131] width 12 height 15
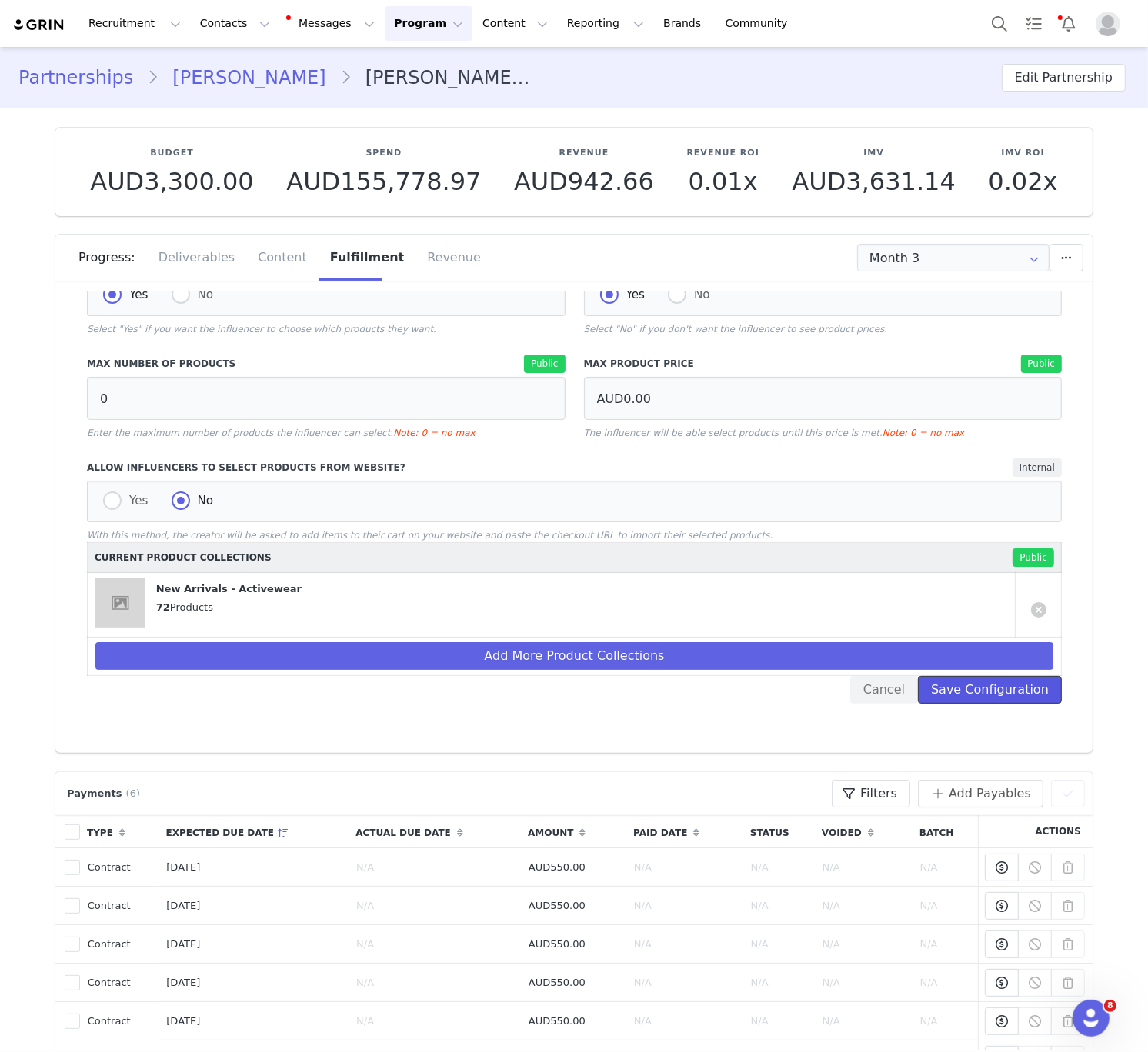
click at [977, 699] on button "Save Configuration" at bounding box center [990, 690] width 144 height 27
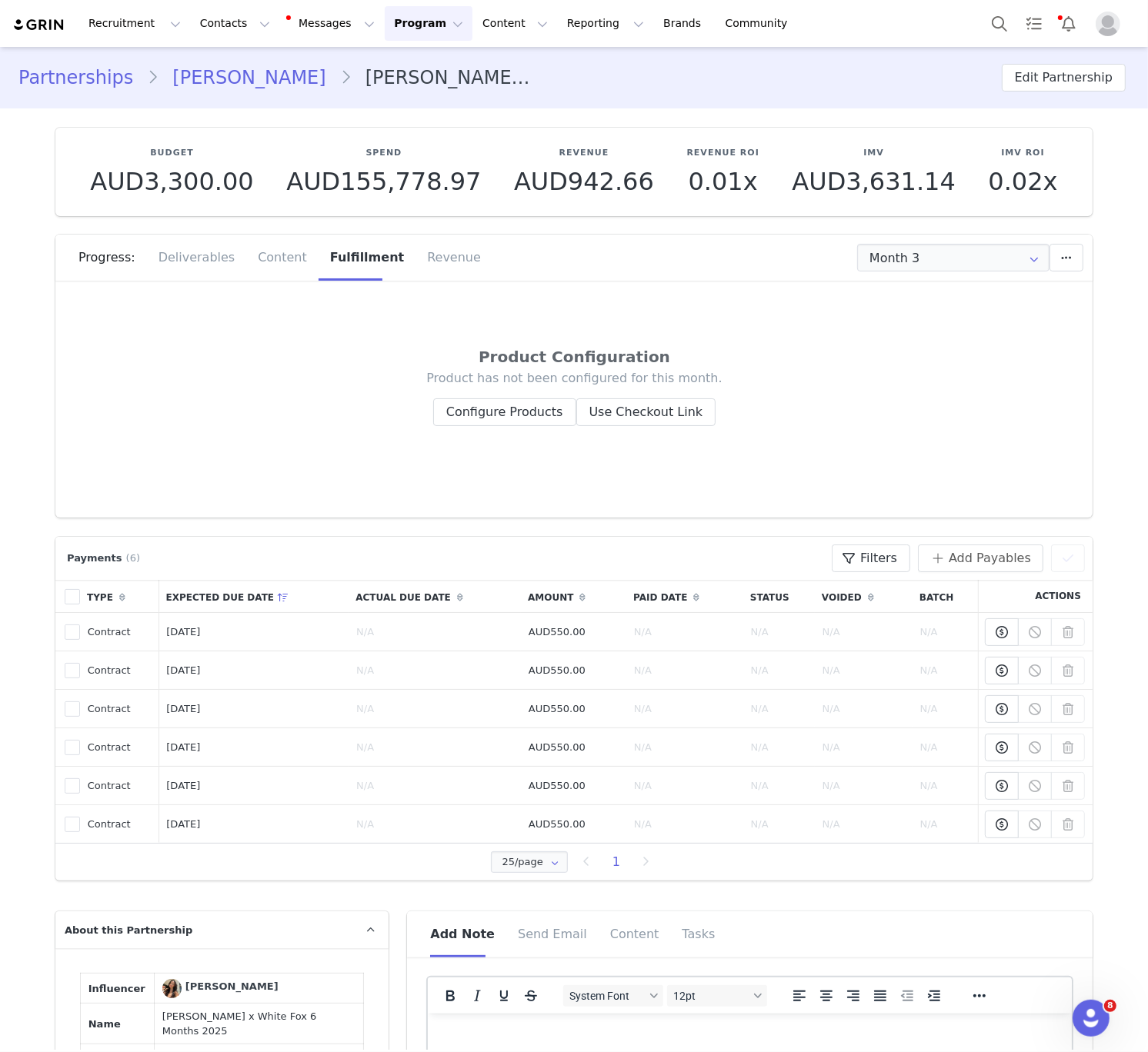
scroll to position [0, 0]
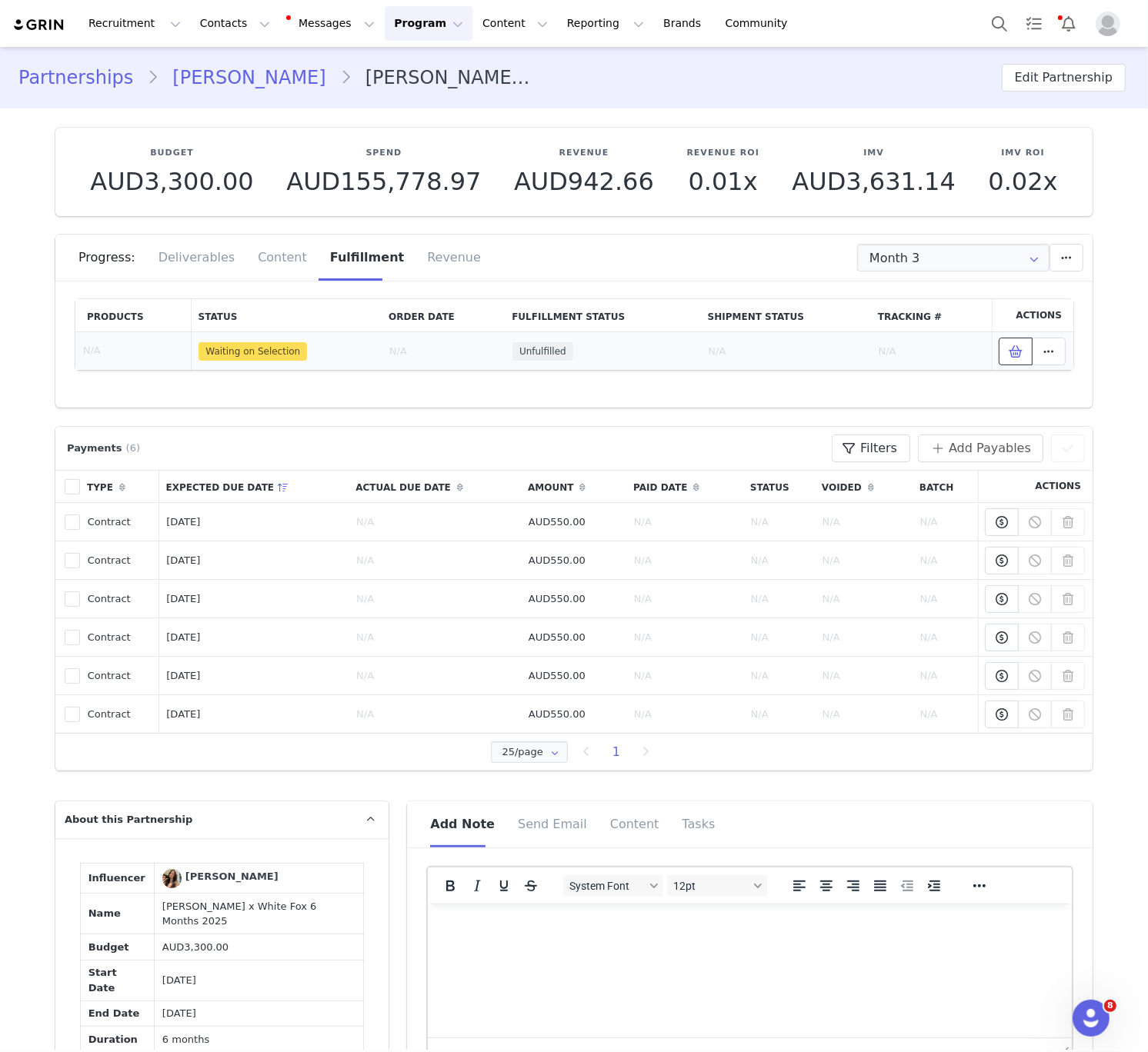
click at [1019, 351] on icon at bounding box center [1015, 352] width 14 height 13
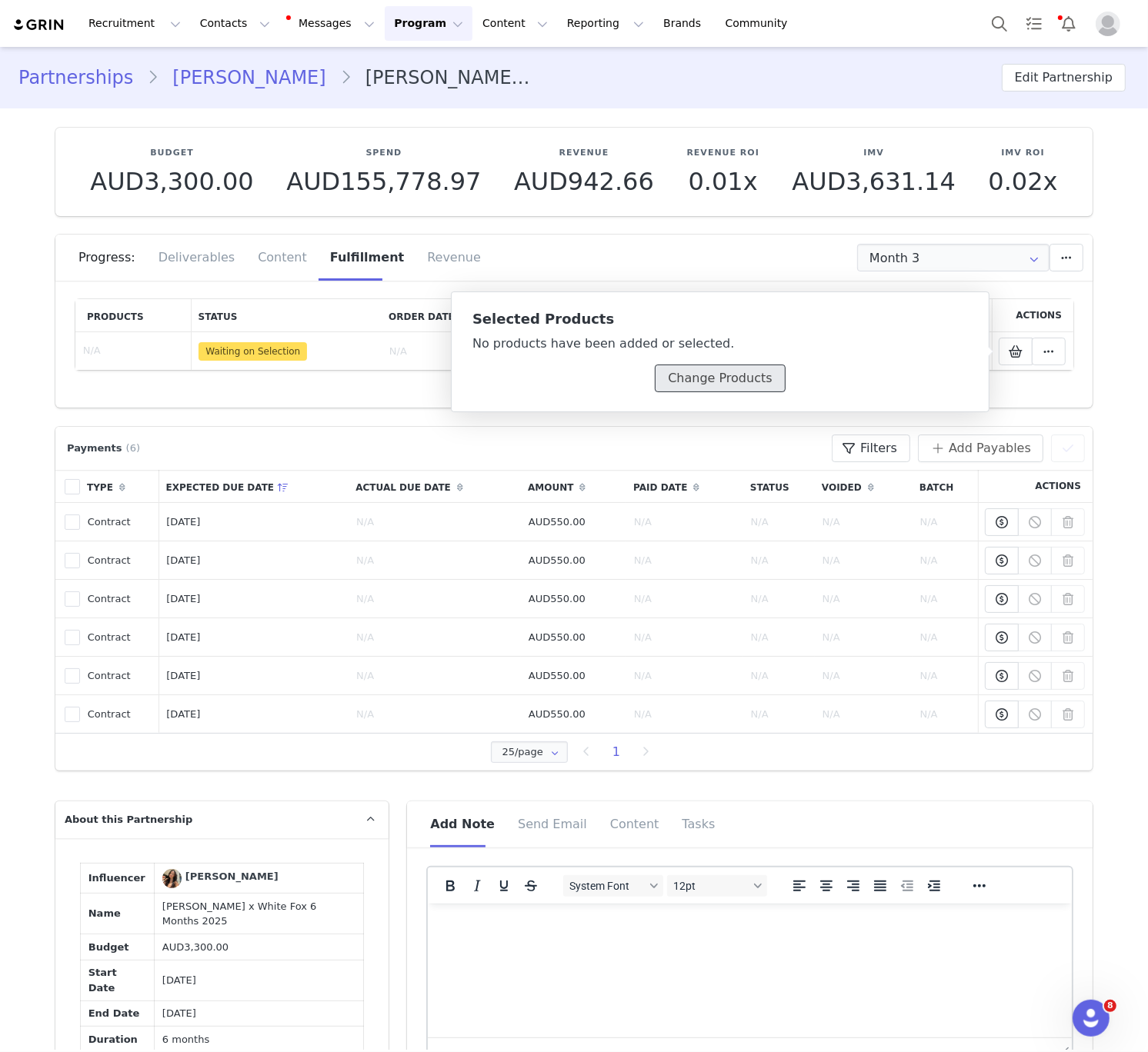
click at [747, 383] on button "Change Products" at bounding box center [720, 378] width 130 height 27
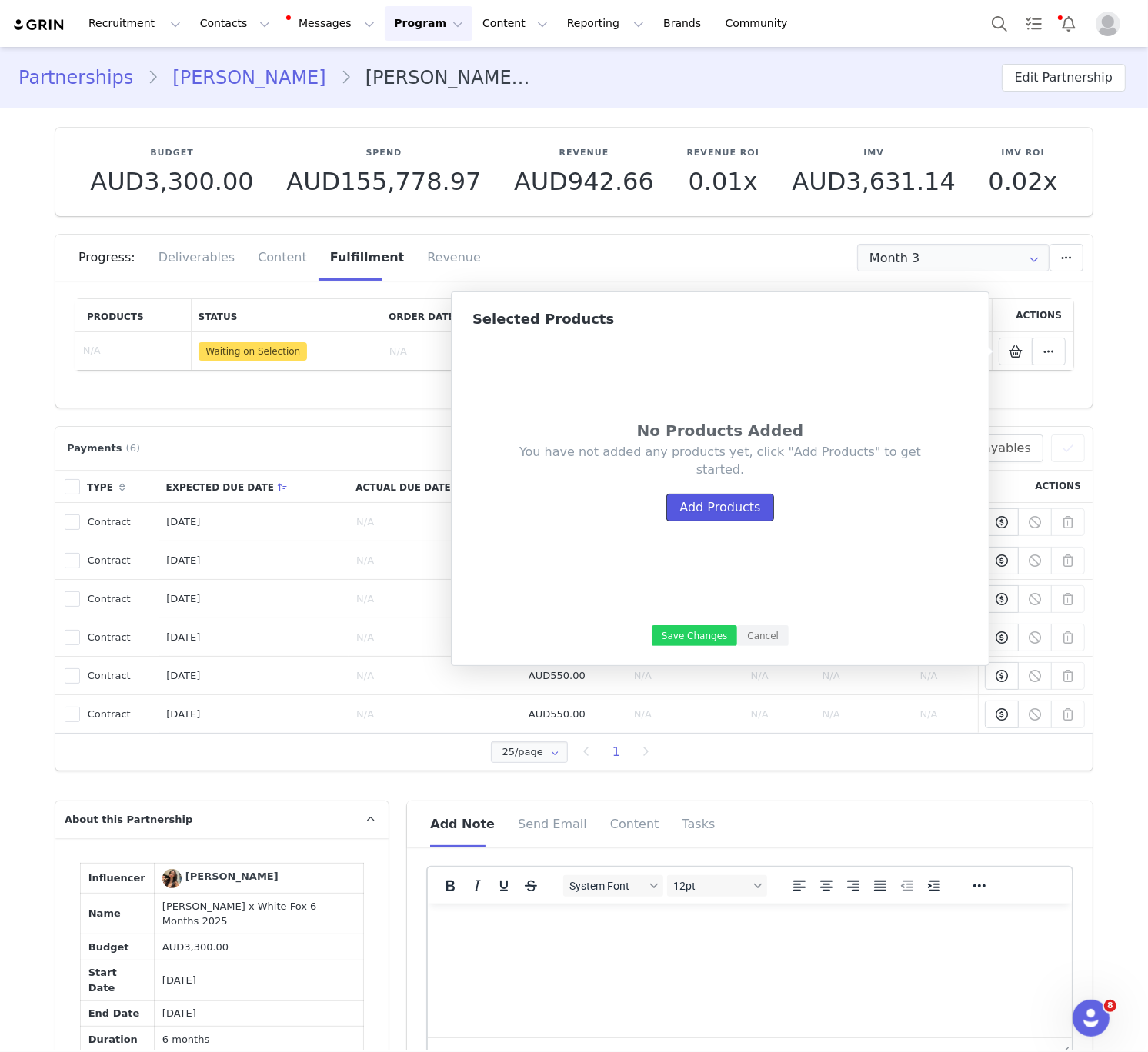
click at [717, 497] on button "Add Products" at bounding box center [720, 507] width 107 height 27
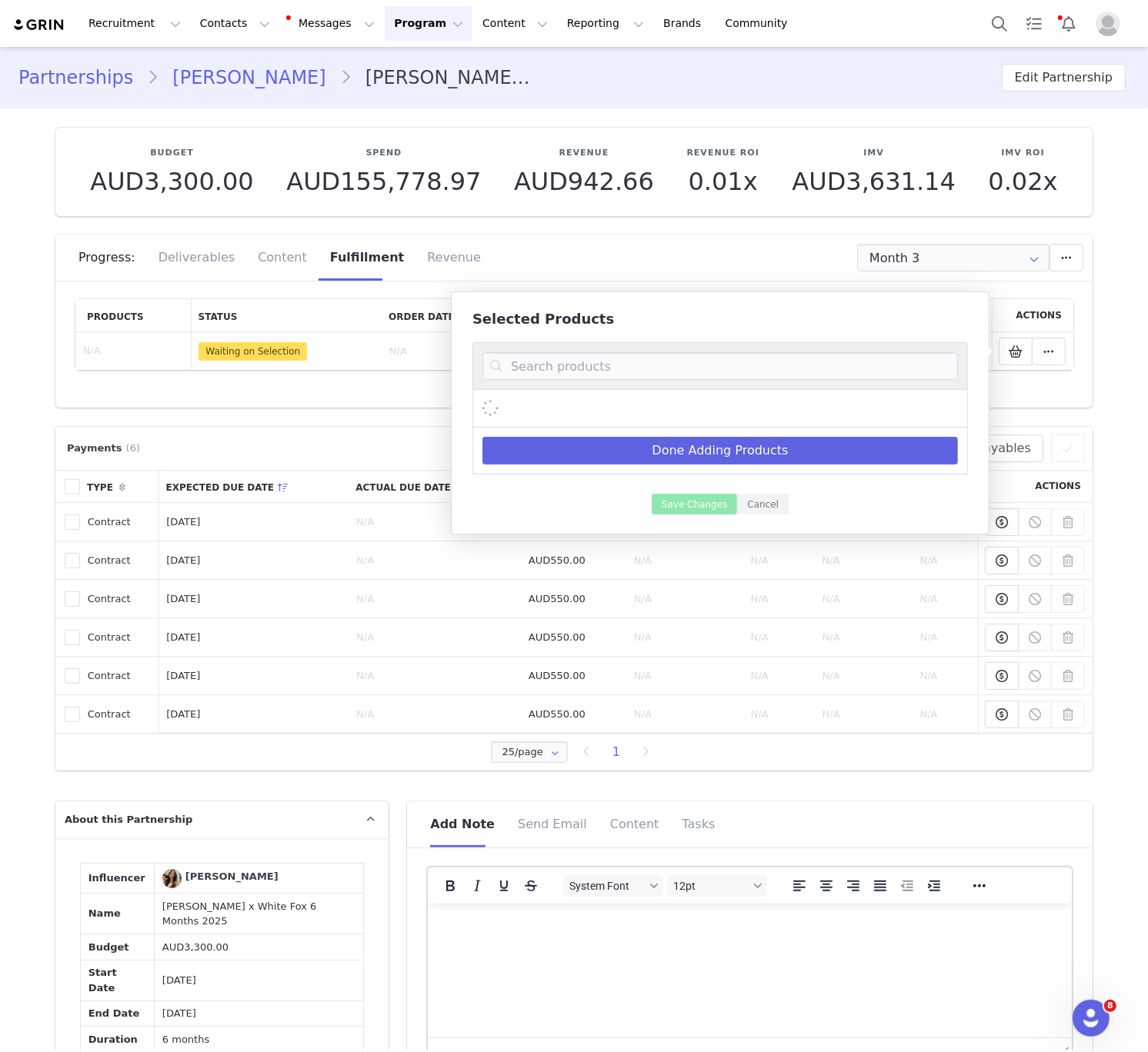
click at [712, 388] on div at bounding box center [720, 366] width 496 height 47
click at [716, 369] on input at bounding box center [720, 366] width 476 height 27
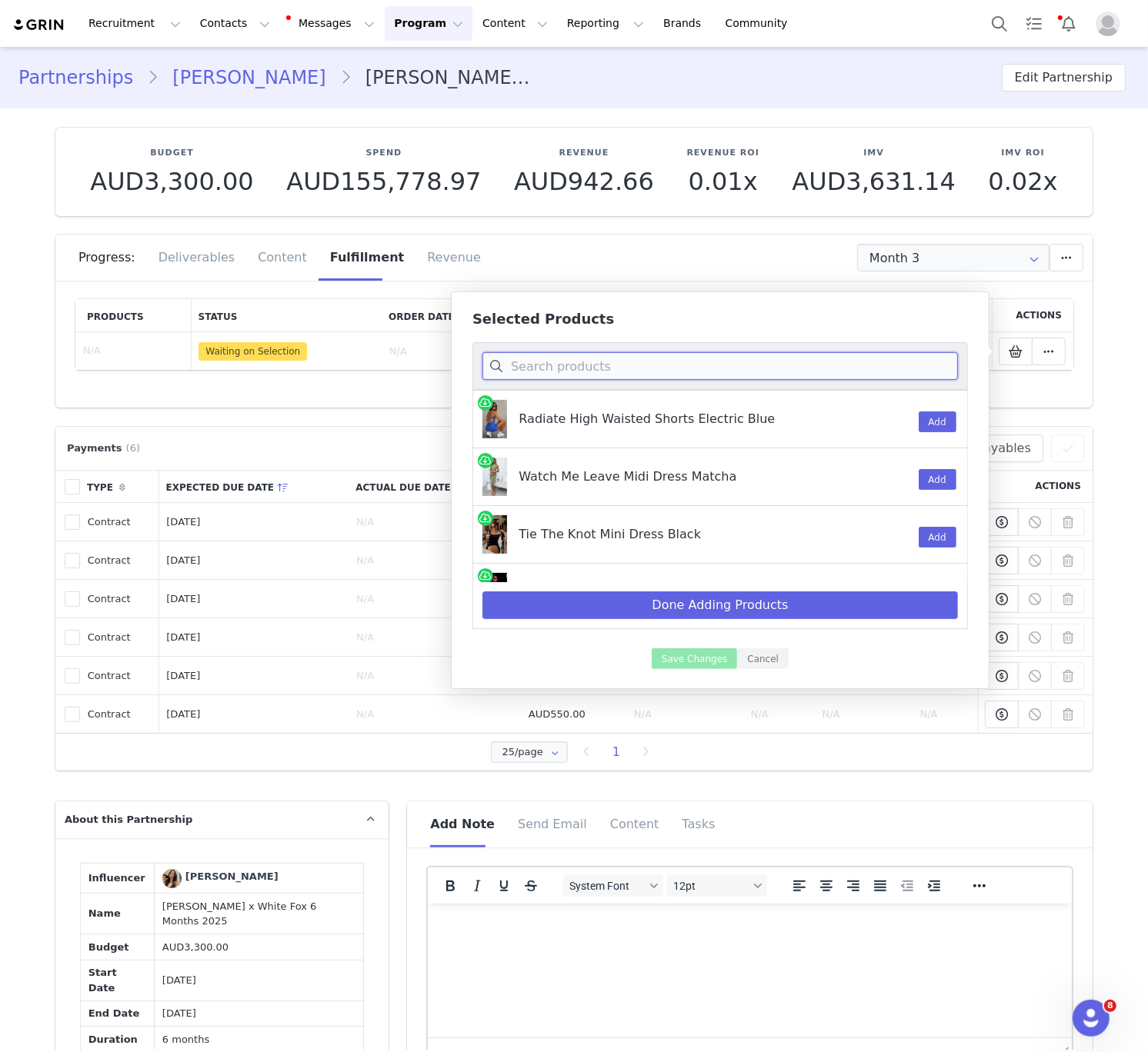
paste input "flawlessly lost jumpsuit"
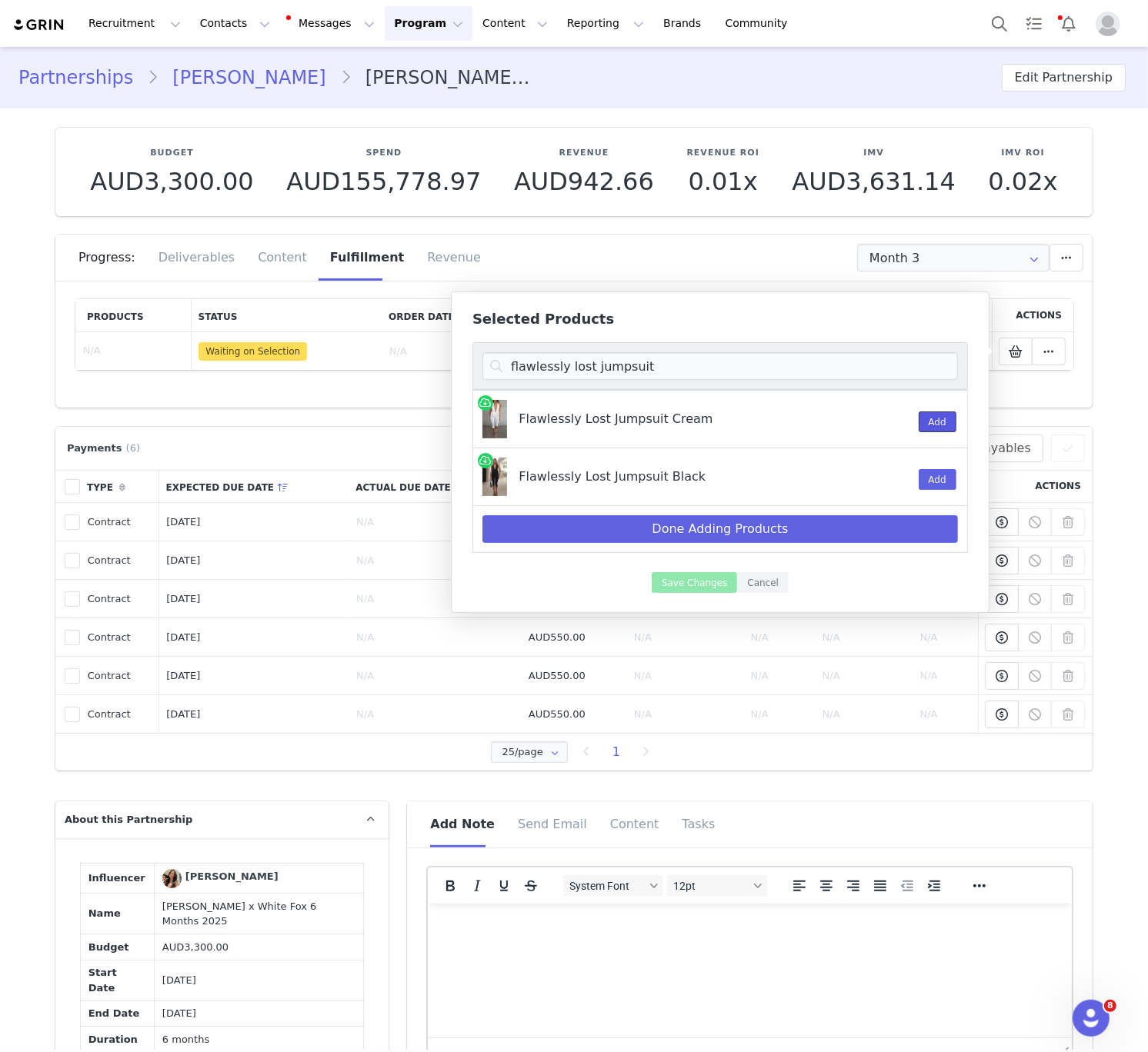
click at [923, 425] on button "Add" at bounding box center [937, 422] width 37 height 21
click at [924, 485] on button "Add" at bounding box center [937, 479] width 37 height 21
click at [552, 371] on input "flawlessly lost jumpsuit" at bounding box center [720, 366] width 476 height 27
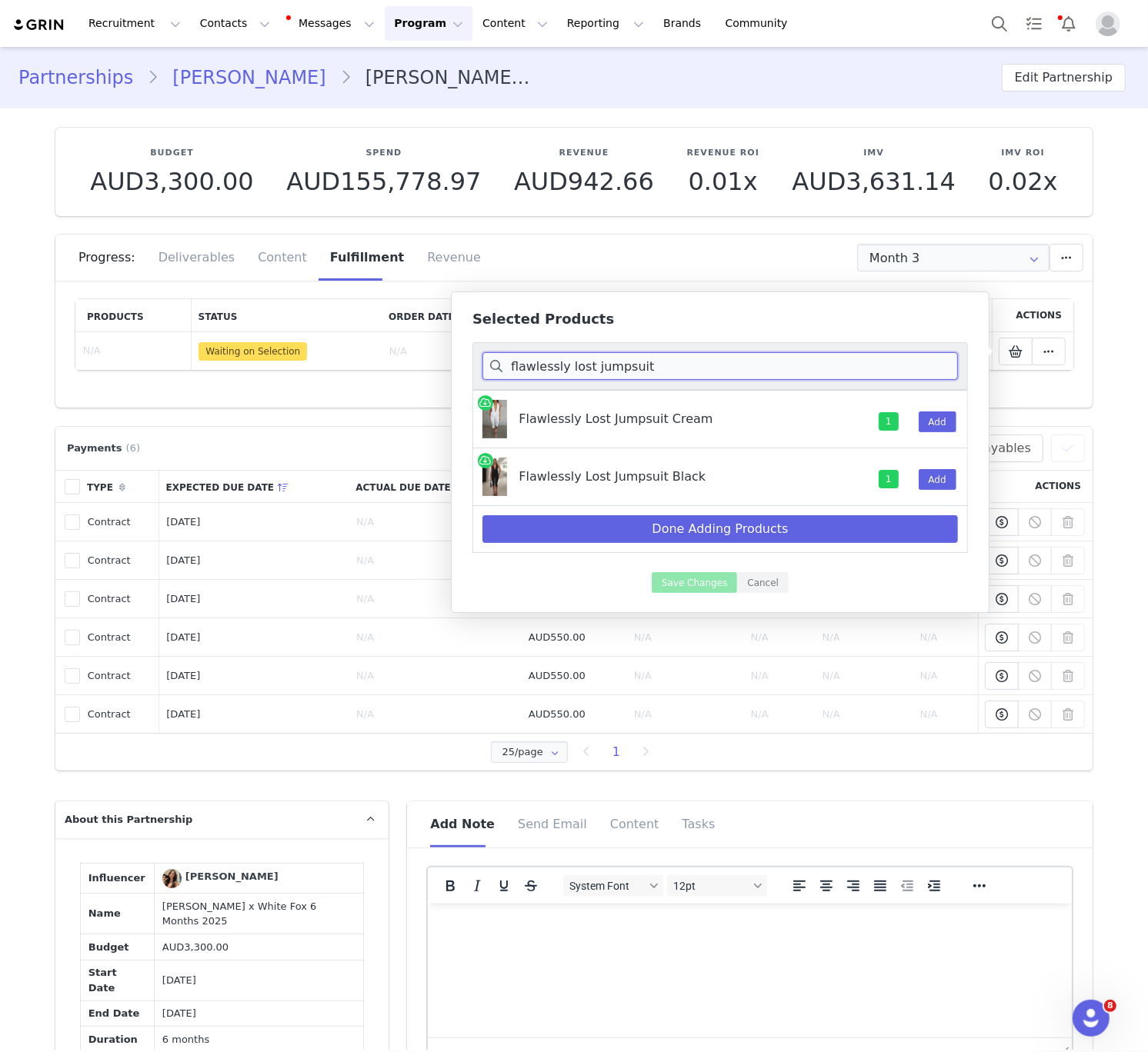
paste input "Nina beaded mules"
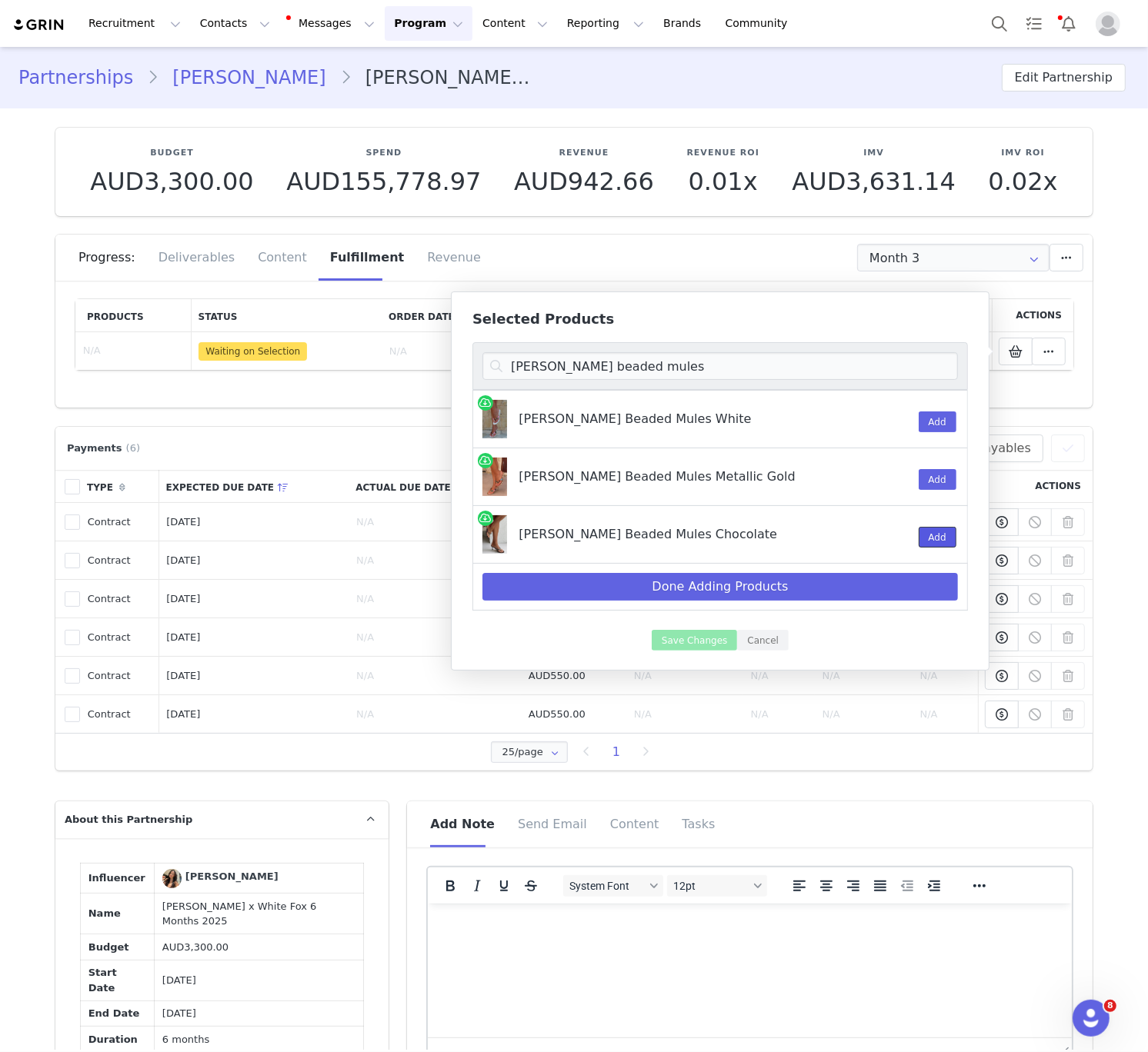
click at [931, 537] on button "Add" at bounding box center [937, 537] width 37 height 21
click at [641, 373] on input "Nina beaded mules" at bounding box center [720, 366] width 476 height 27
paste input "spring fairy mini"
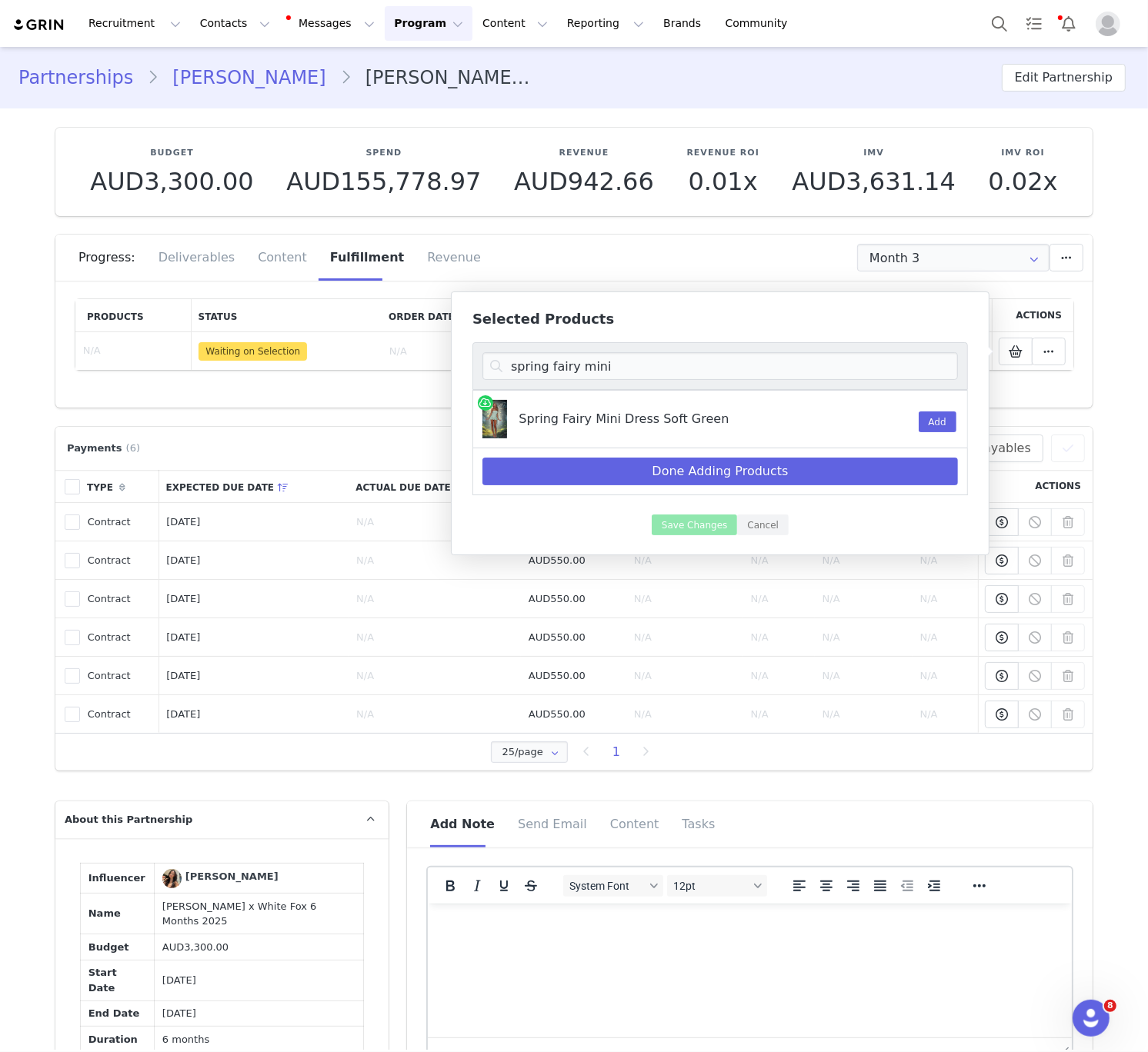
click at [914, 420] on div "Add" at bounding box center [930, 419] width 40 height 57
click at [927, 422] on button "Add" at bounding box center [937, 422] width 37 height 21
click at [612, 377] on input "spring fairy mini" at bounding box center [720, 366] width 476 height 27
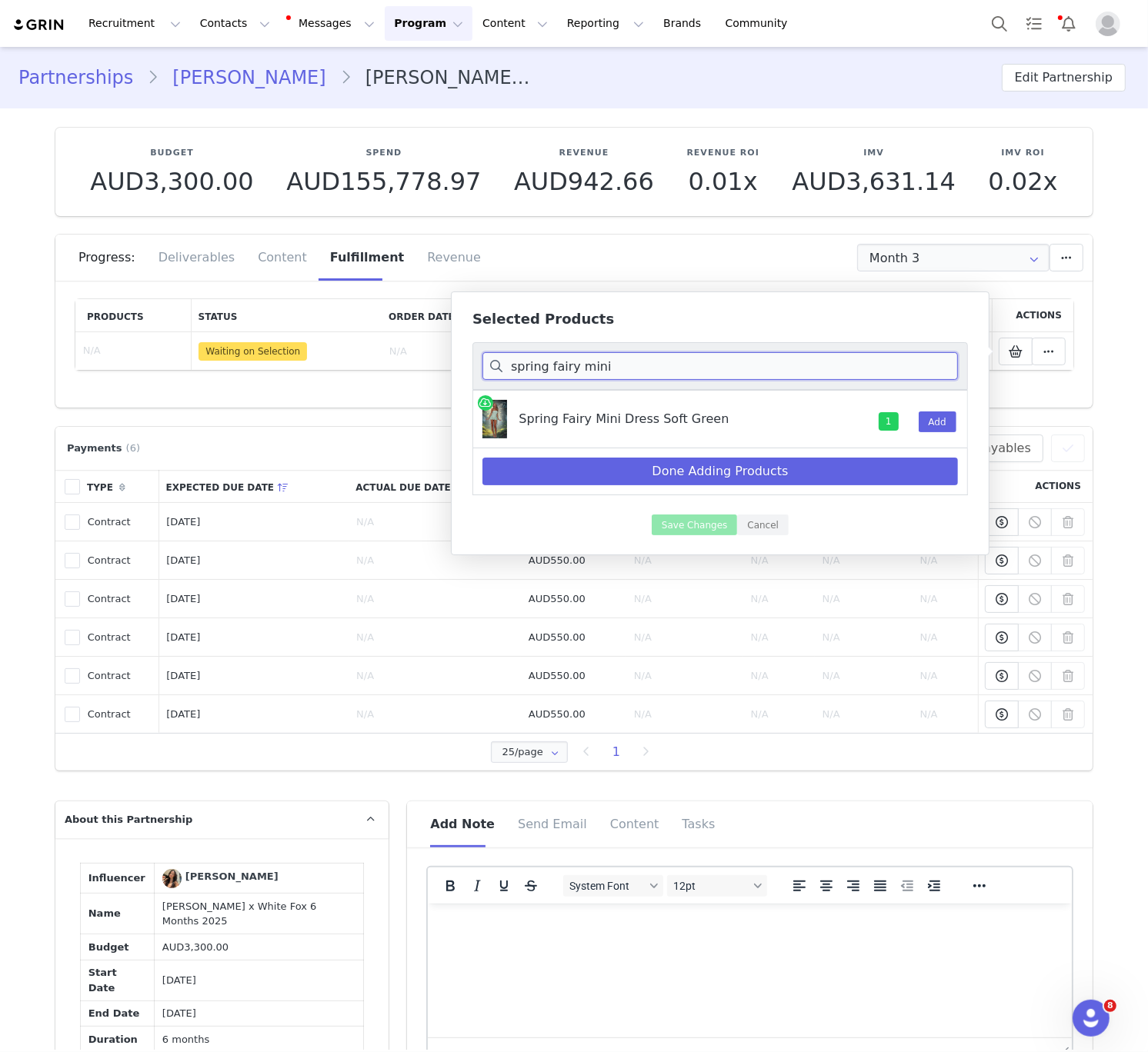
paste input "no notes needed"
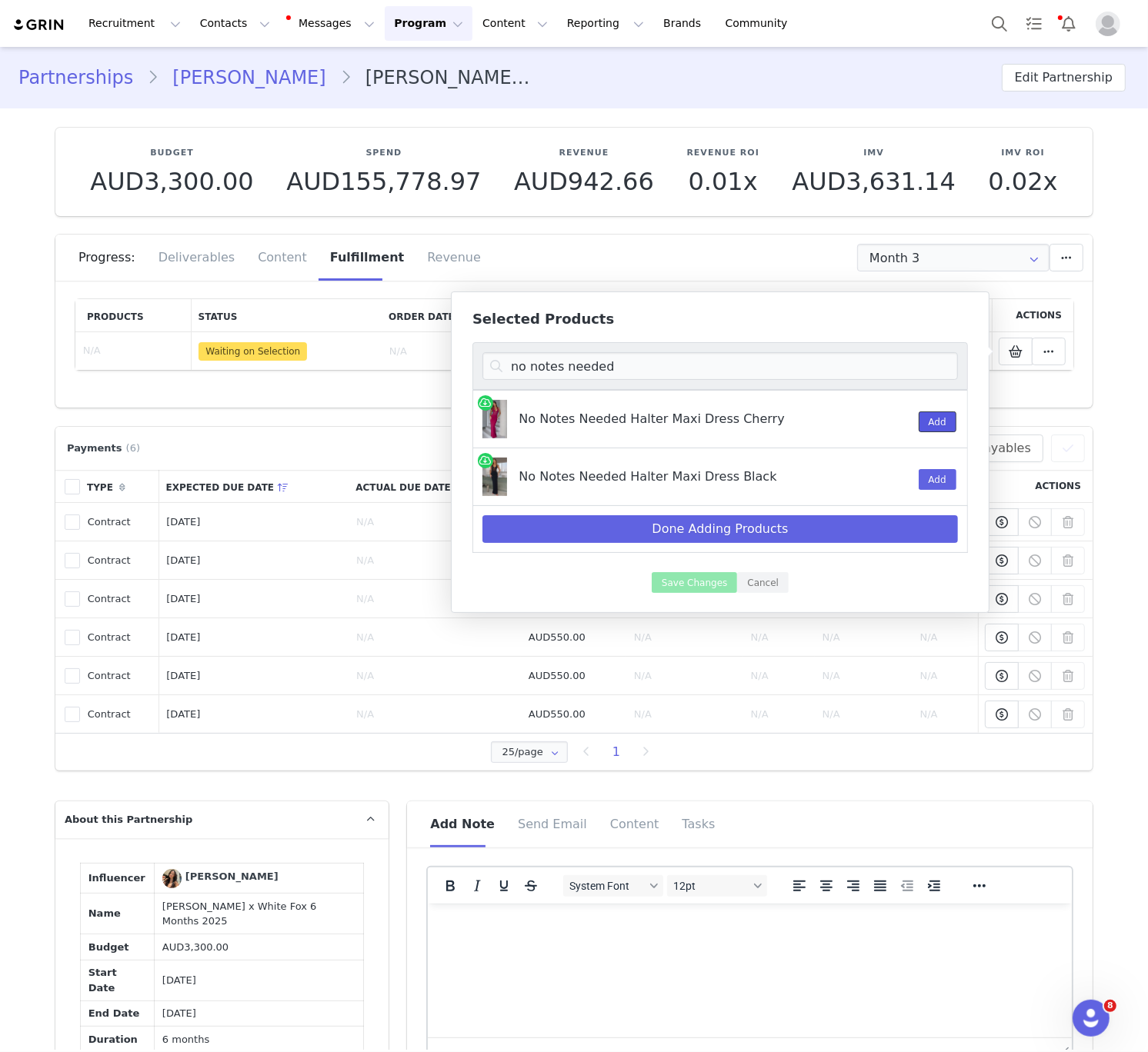
click at [942, 427] on button "Add" at bounding box center [937, 422] width 37 height 21
click at [642, 379] on input "no notes needed" at bounding box center [720, 366] width 476 height 27
paste input "locked in halter mini"
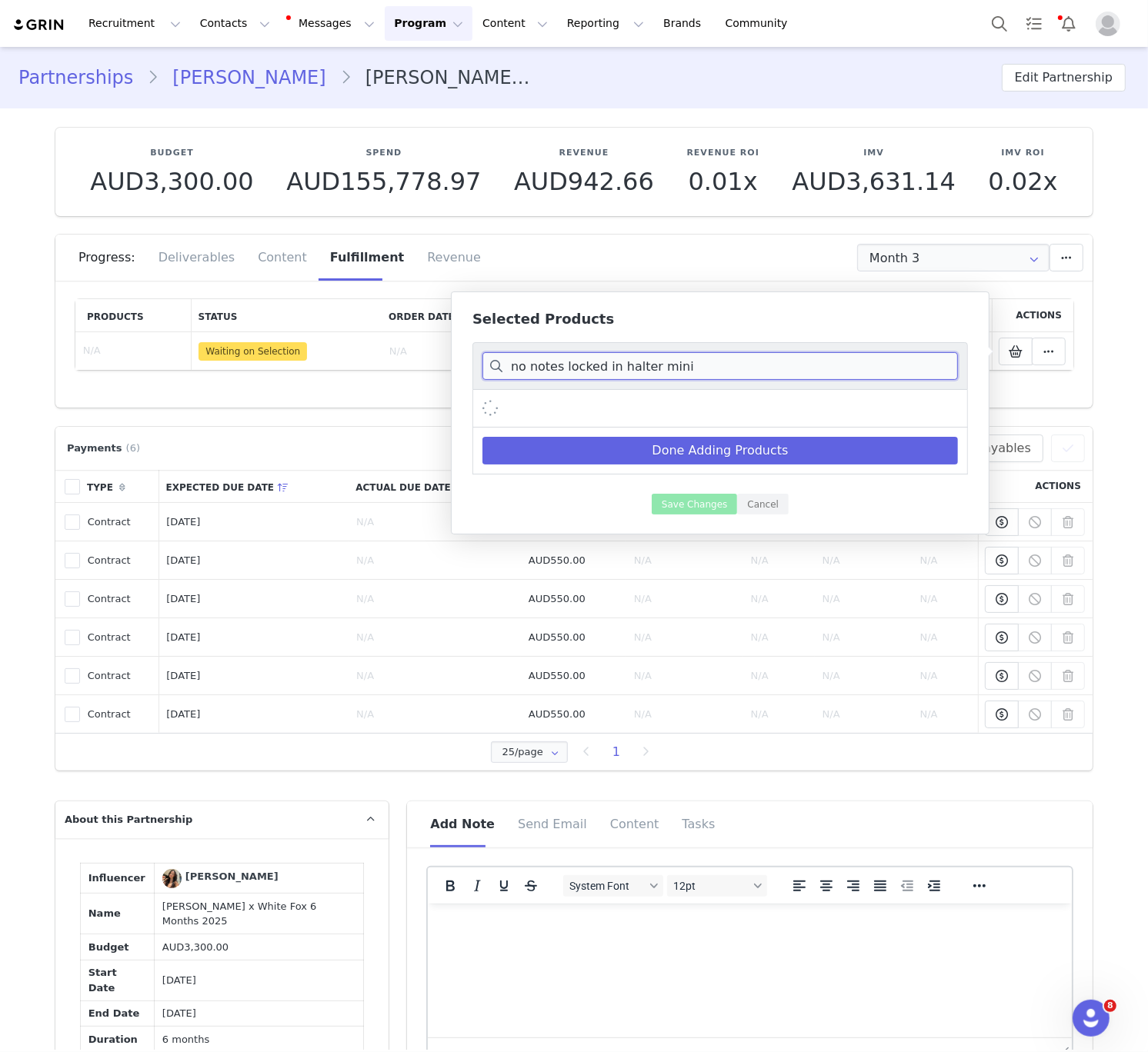
click at [642, 379] on input "no notes locked in halter mini" at bounding box center [720, 366] width 476 height 27
paste input
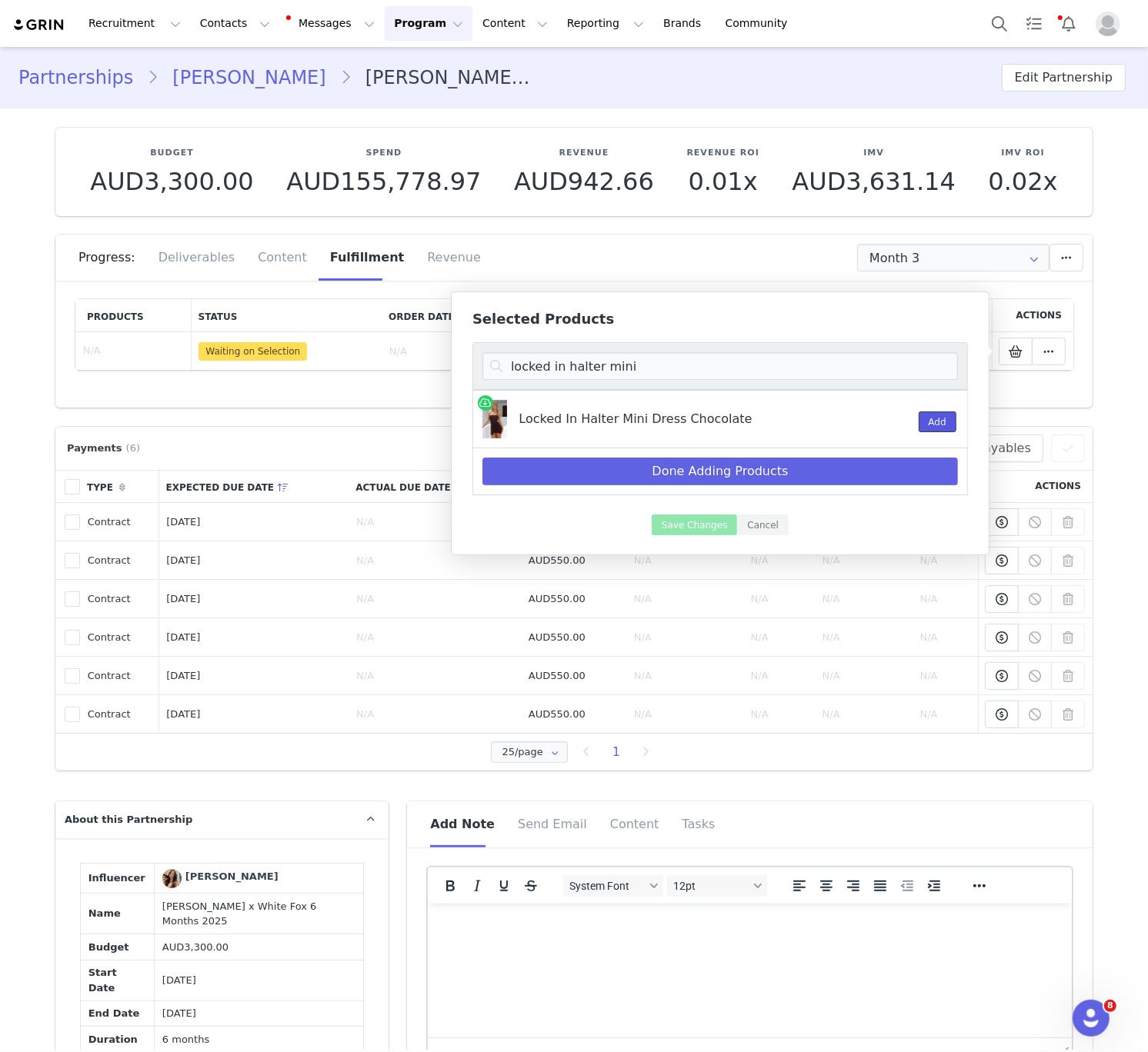
click at [931, 427] on button "Add" at bounding box center [937, 422] width 37 height 21
click at [632, 373] on input "locked in halter mini" at bounding box center [720, 366] width 476 height 27
paste input "keeping secrets mid"
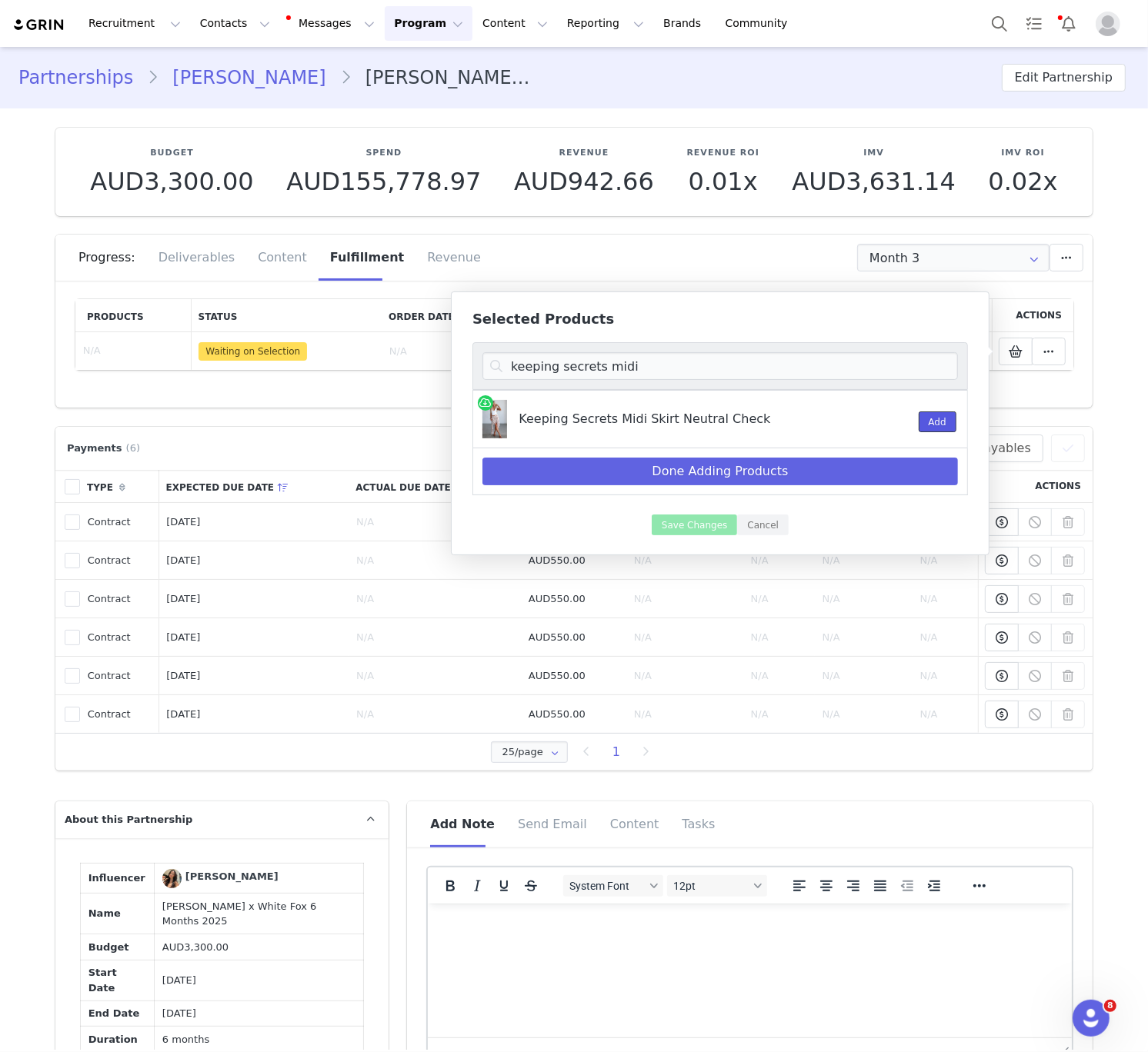
click at [945, 427] on button "Add" at bounding box center [937, 422] width 37 height 21
click at [597, 370] on input "keeping secrets midi" at bounding box center [720, 366] width 476 height 27
paste input "so much to say strapless"
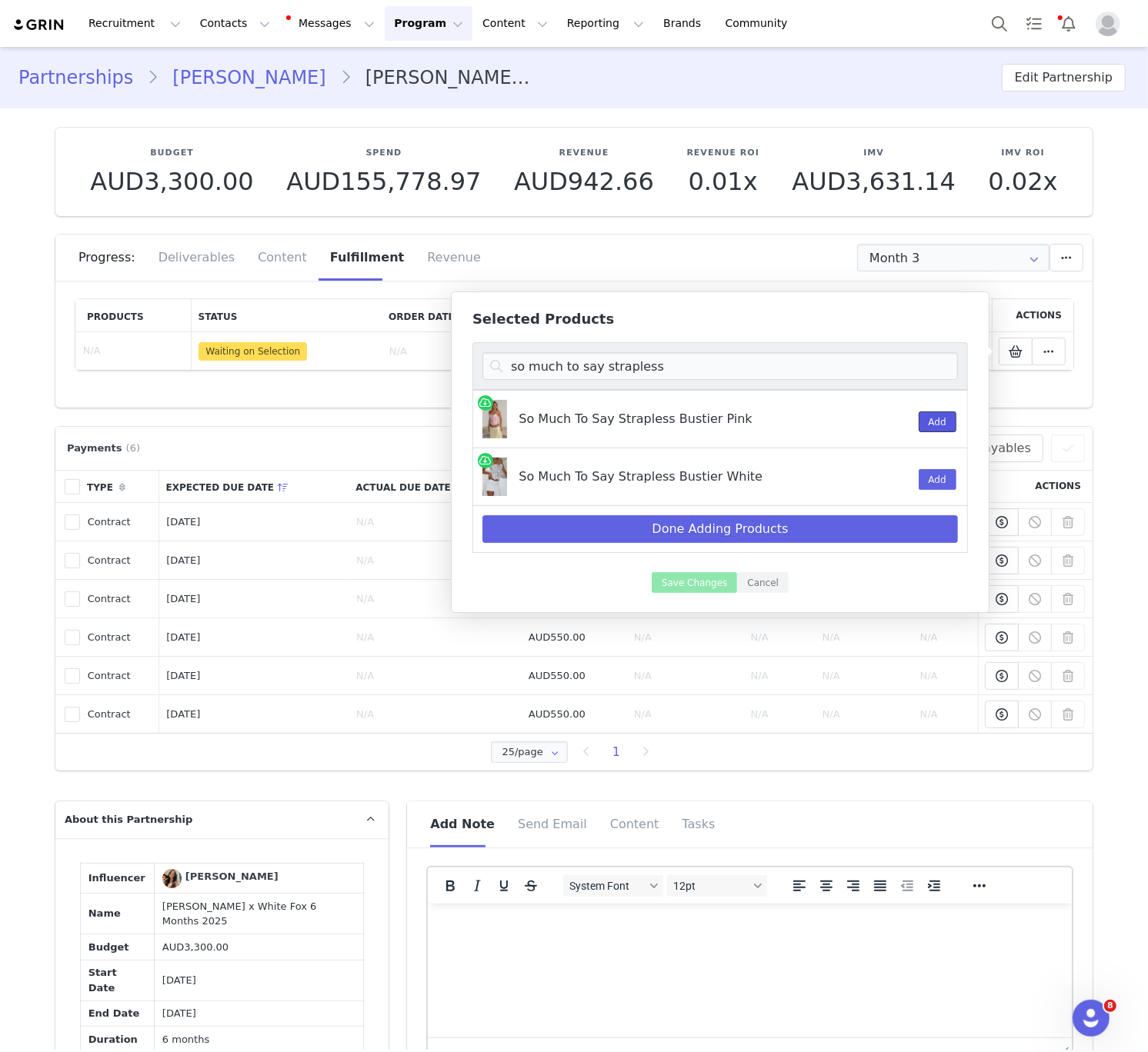
click at [931, 428] on button "Add" at bounding box center [937, 422] width 37 height 21
click at [922, 484] on button "Add" at bounding box center [937, 479] width 37 height 21
click at [577, 357] on input "so much to say strapless" at bounding box center [720, 366] width 476 height 27
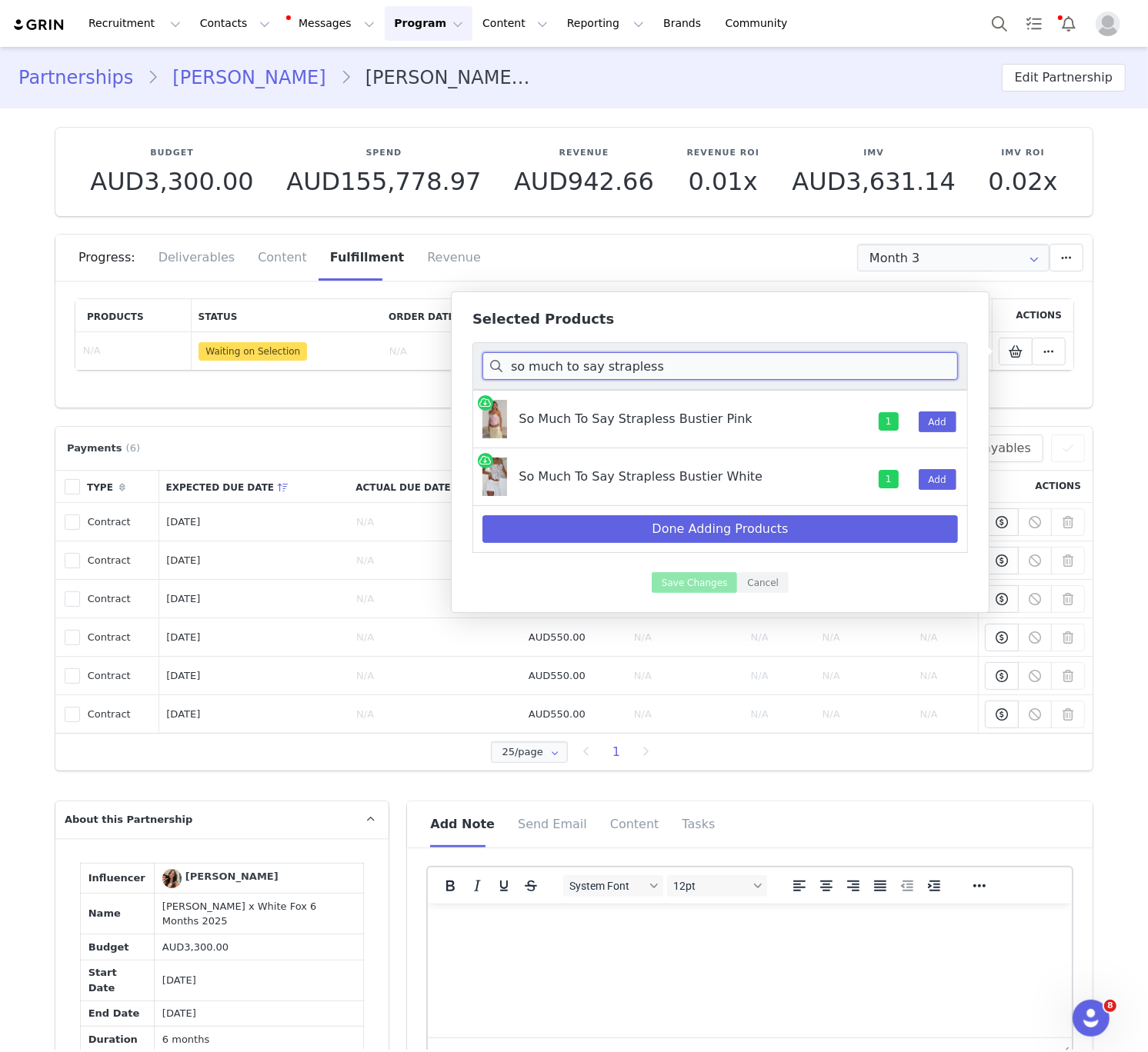
paste input "bring the style low rise wide leg"
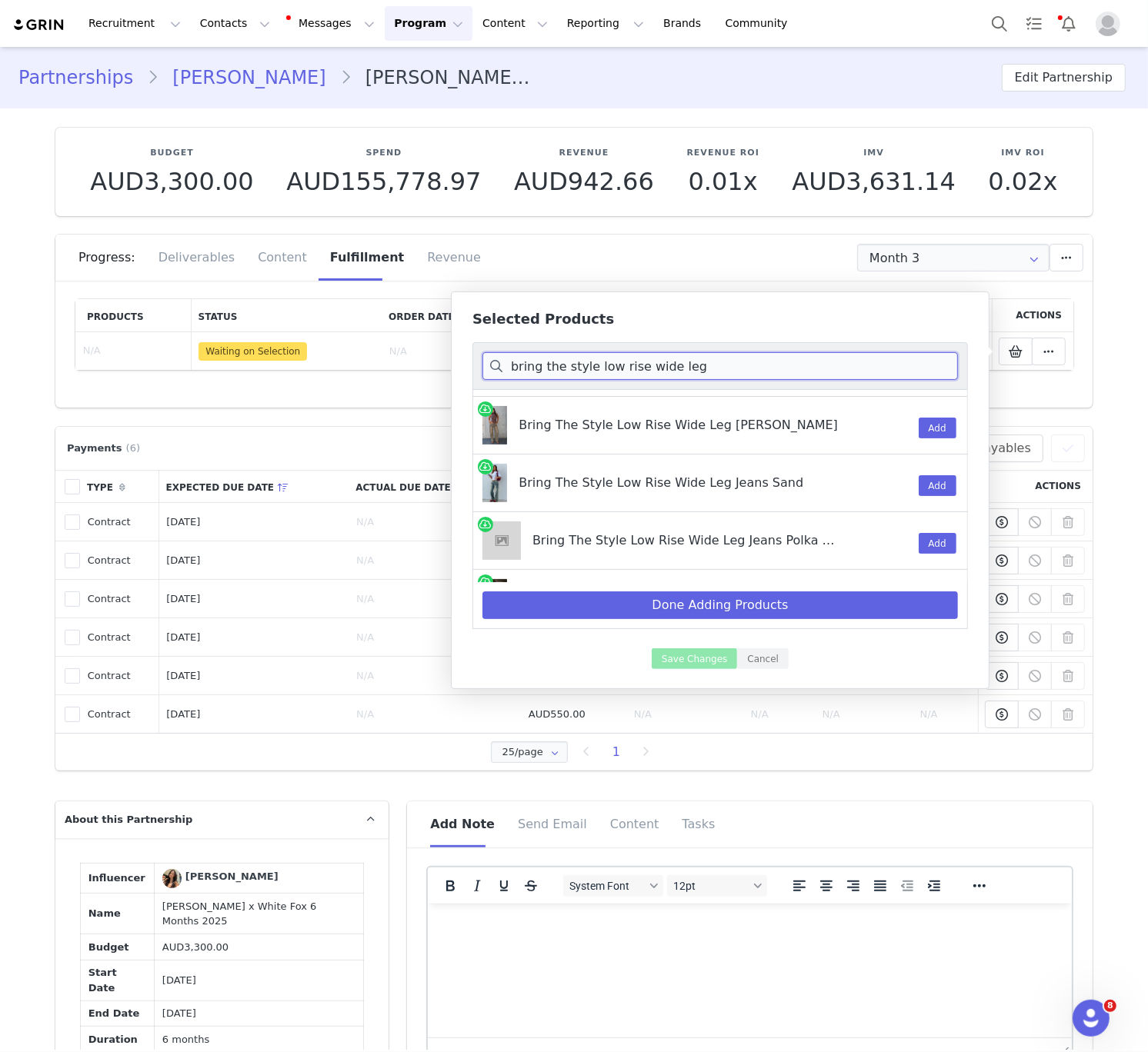
scroll to position [54, 0]
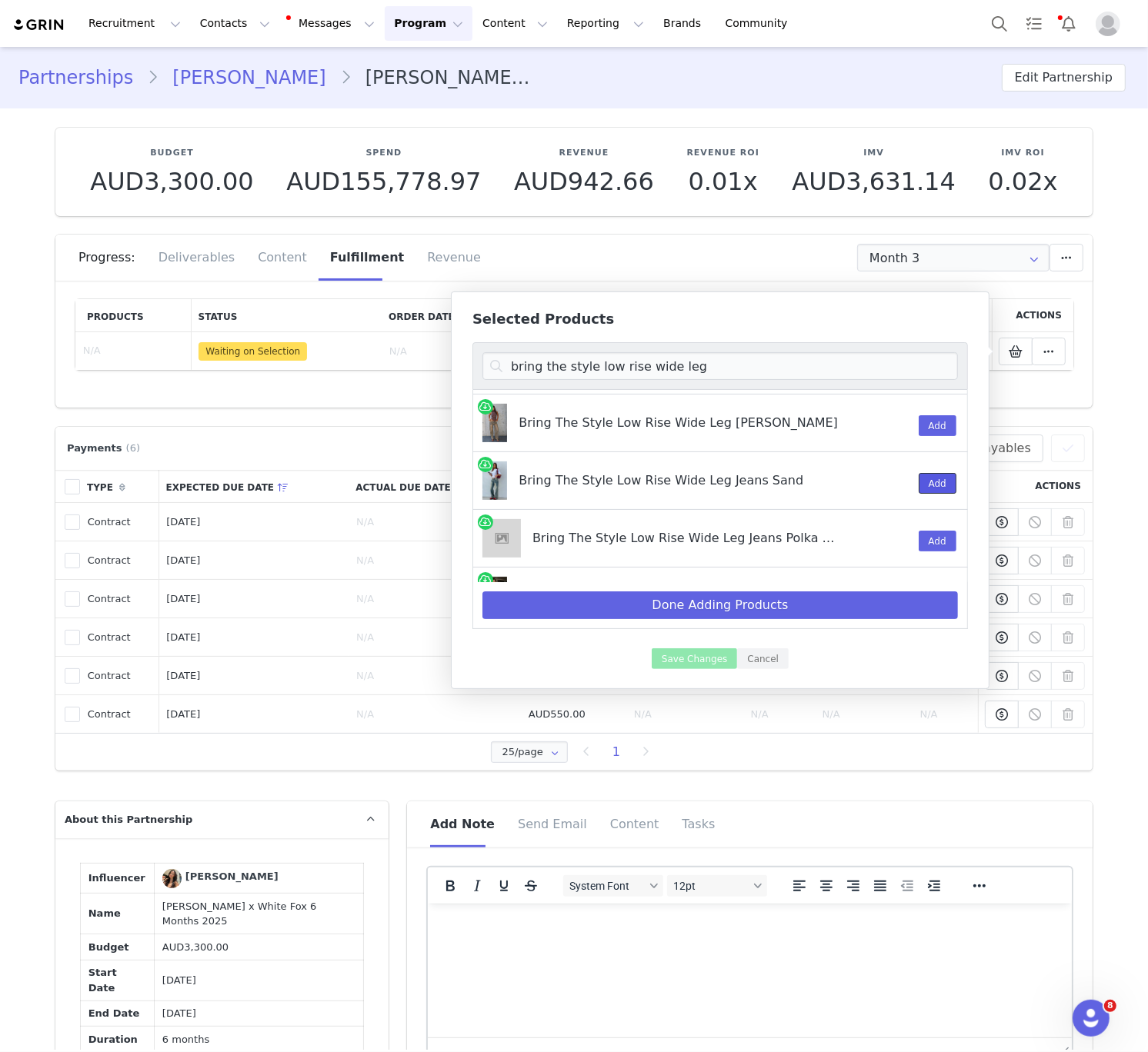
click at [943, 485] on button "Add" at bounding box center [937, 483] width 37 height 21
click at [591, 363] on input "bring the style low rise wide leg" at bounding box center [720, 366] width 476 height 27
paste input "stay for a while sequin"
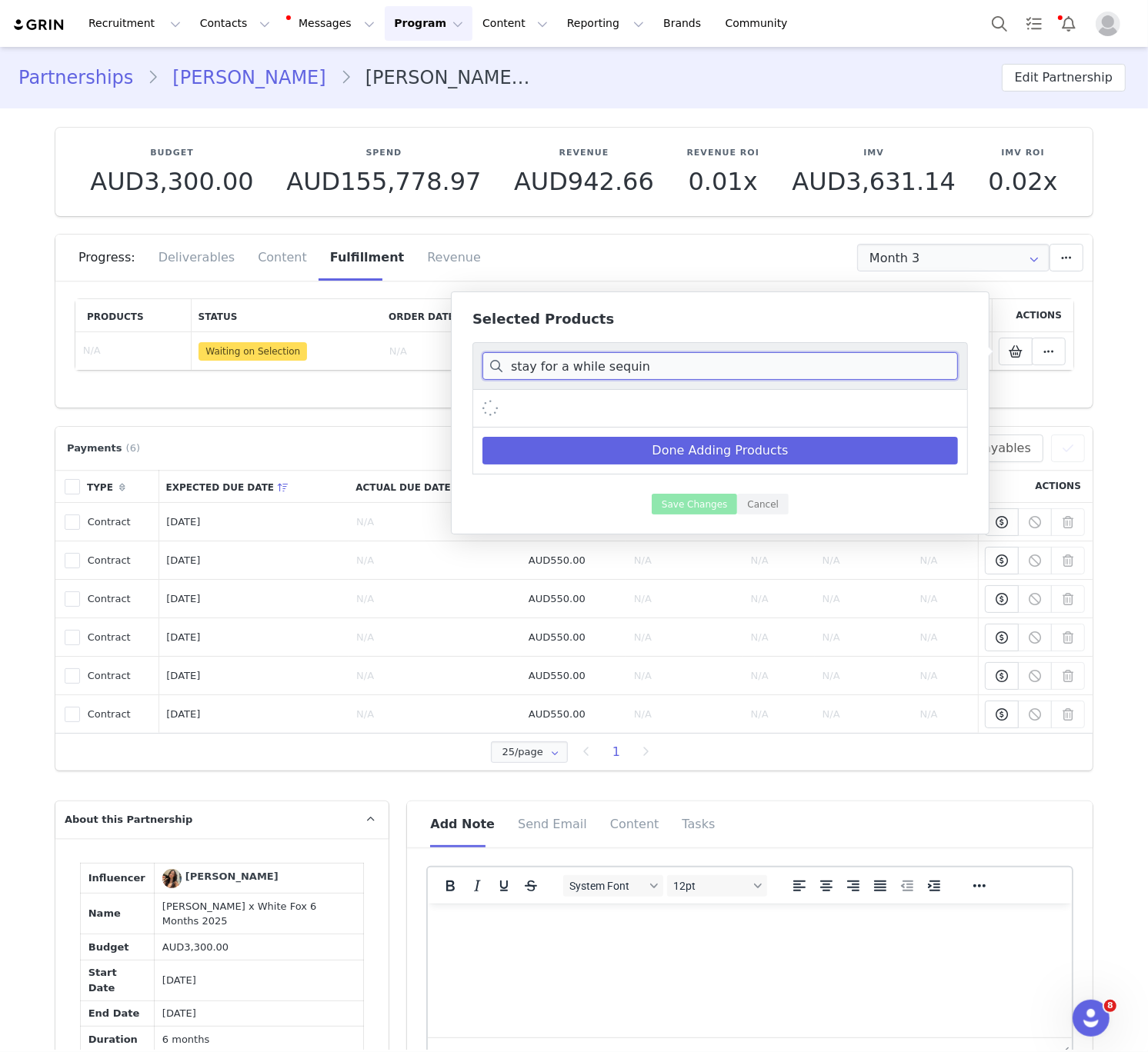
scroll to position [0, 0]
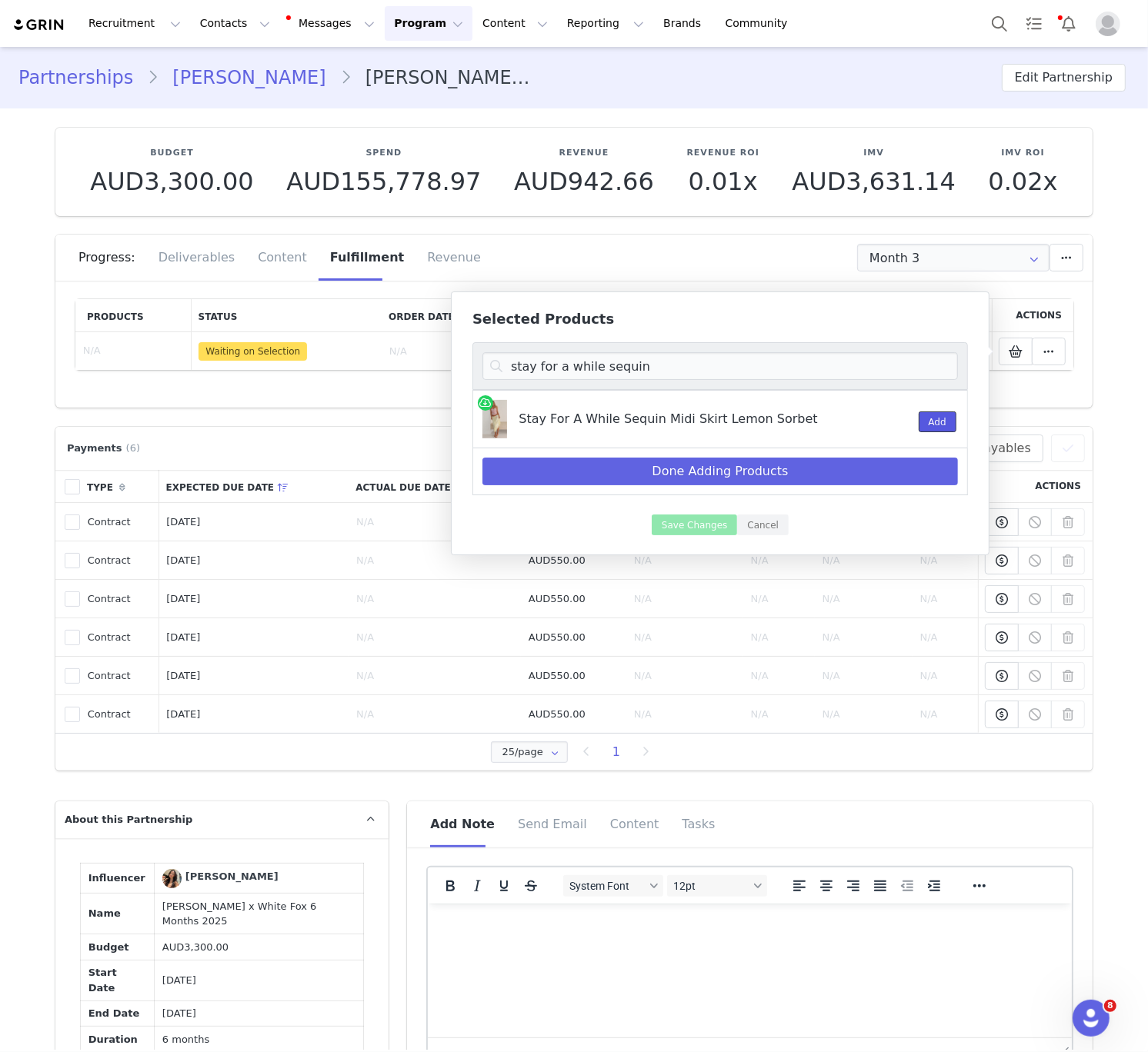
click at [952, 426] on button "Add" at bounding box center [937, 422] width 37 height 21
click at [682, 366] on input "stay for a while sequin" at bounding box center [720, 366] width 476 height 27
paste input "Maeve Low Rise Wide Leg"
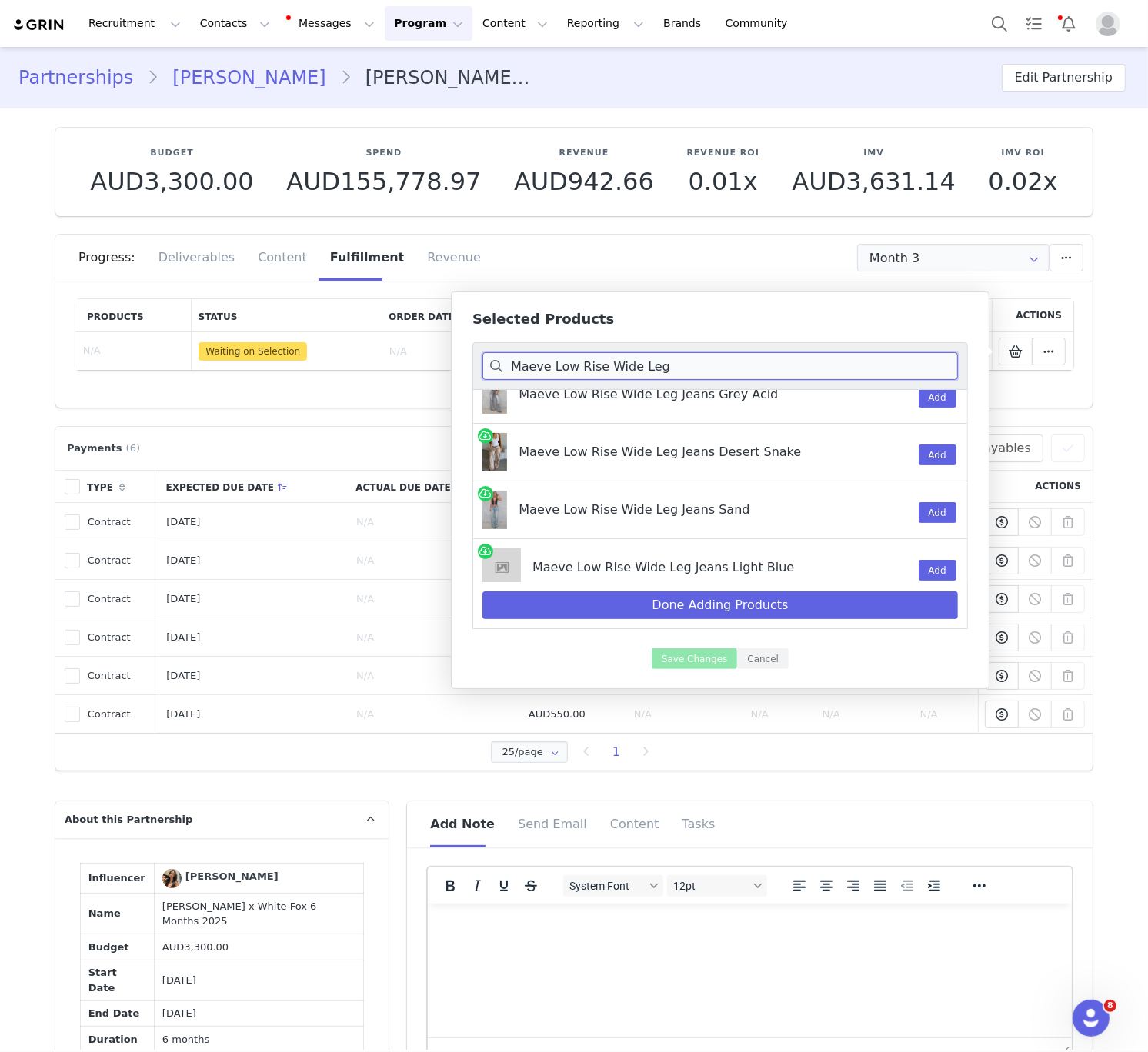
scroll to position [33, 0]
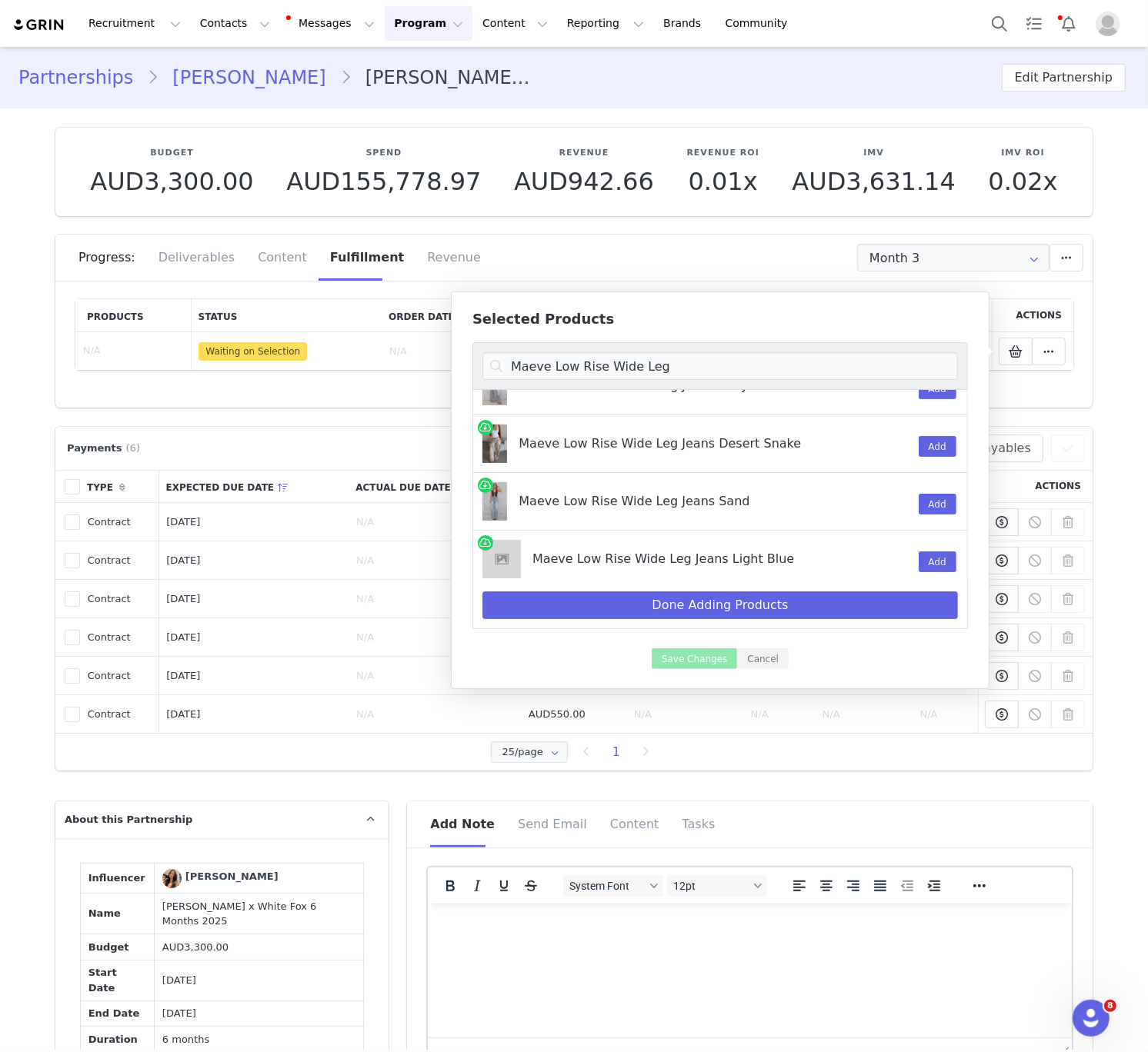
click at [916, 442] on div "Add" at bounding box center [930, 444] width 40 height 57
click at [928, 445] on button "Add" at bounding box center [937, 446] width 37 height 21
click at [600, 374] on input "Maeve Low Rise Wide Leg" at bounding box center [720, 366] width 476 height 27
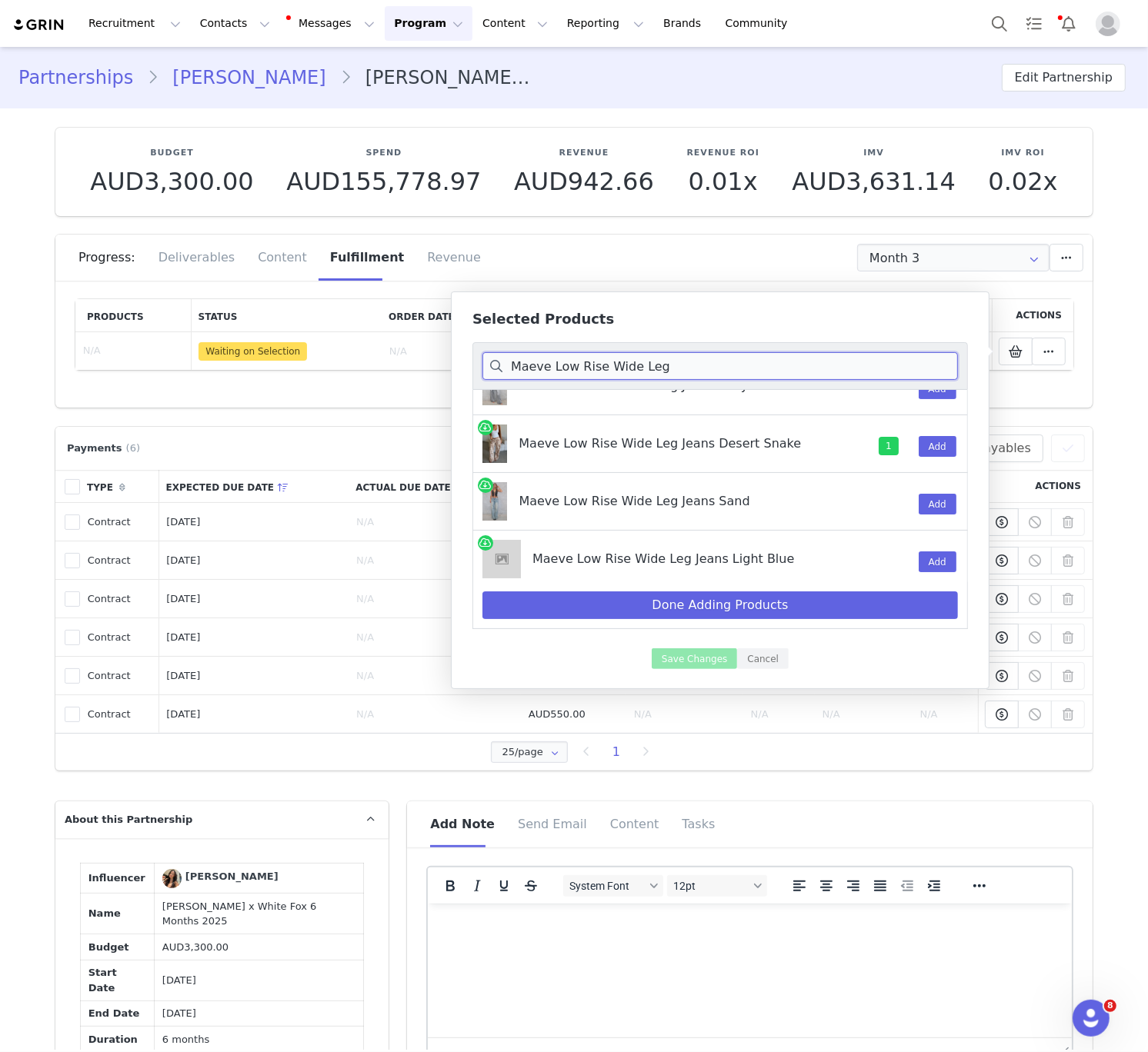
paste input "Just Let It Go"
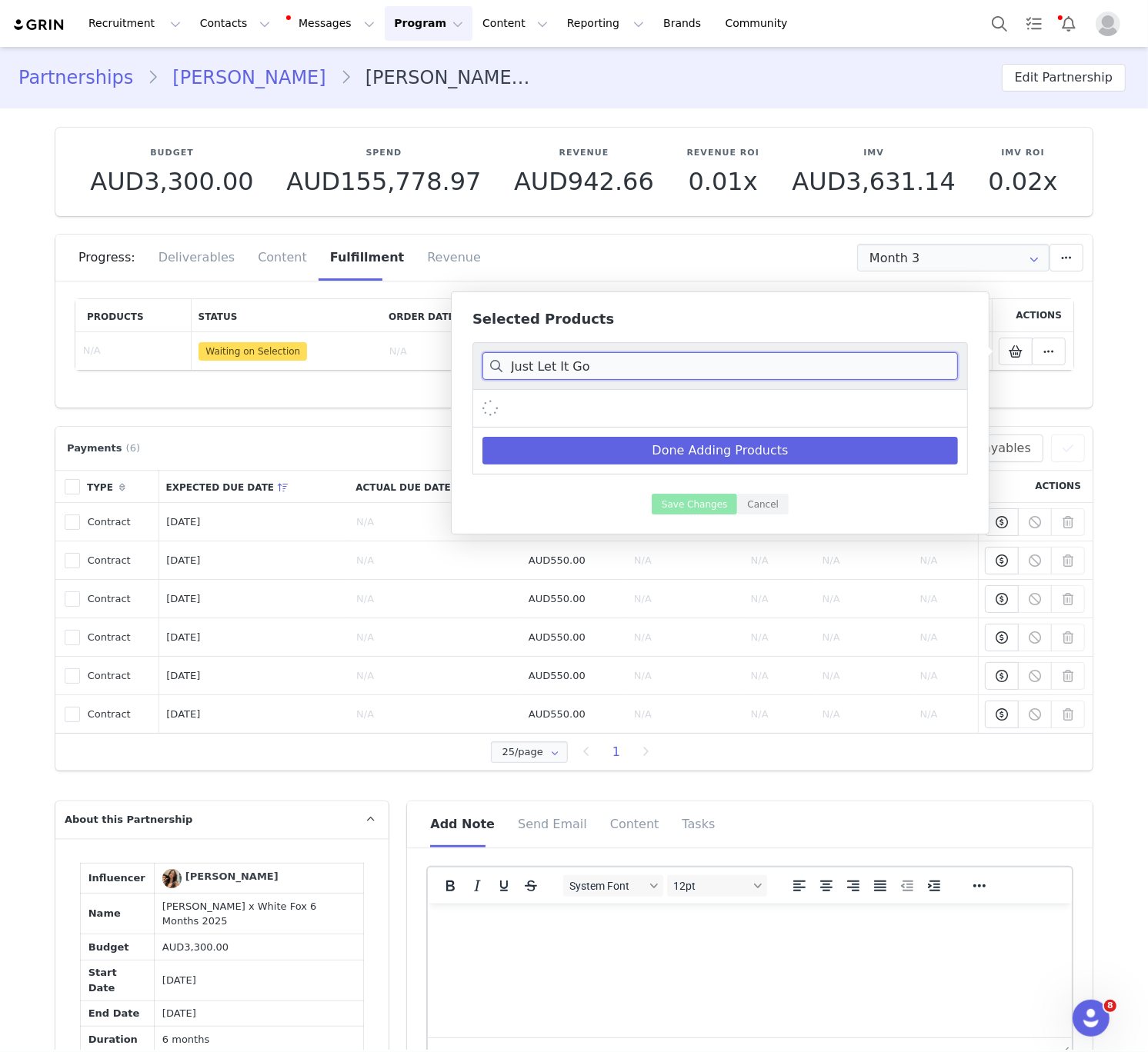
scroll to position [15, 0]
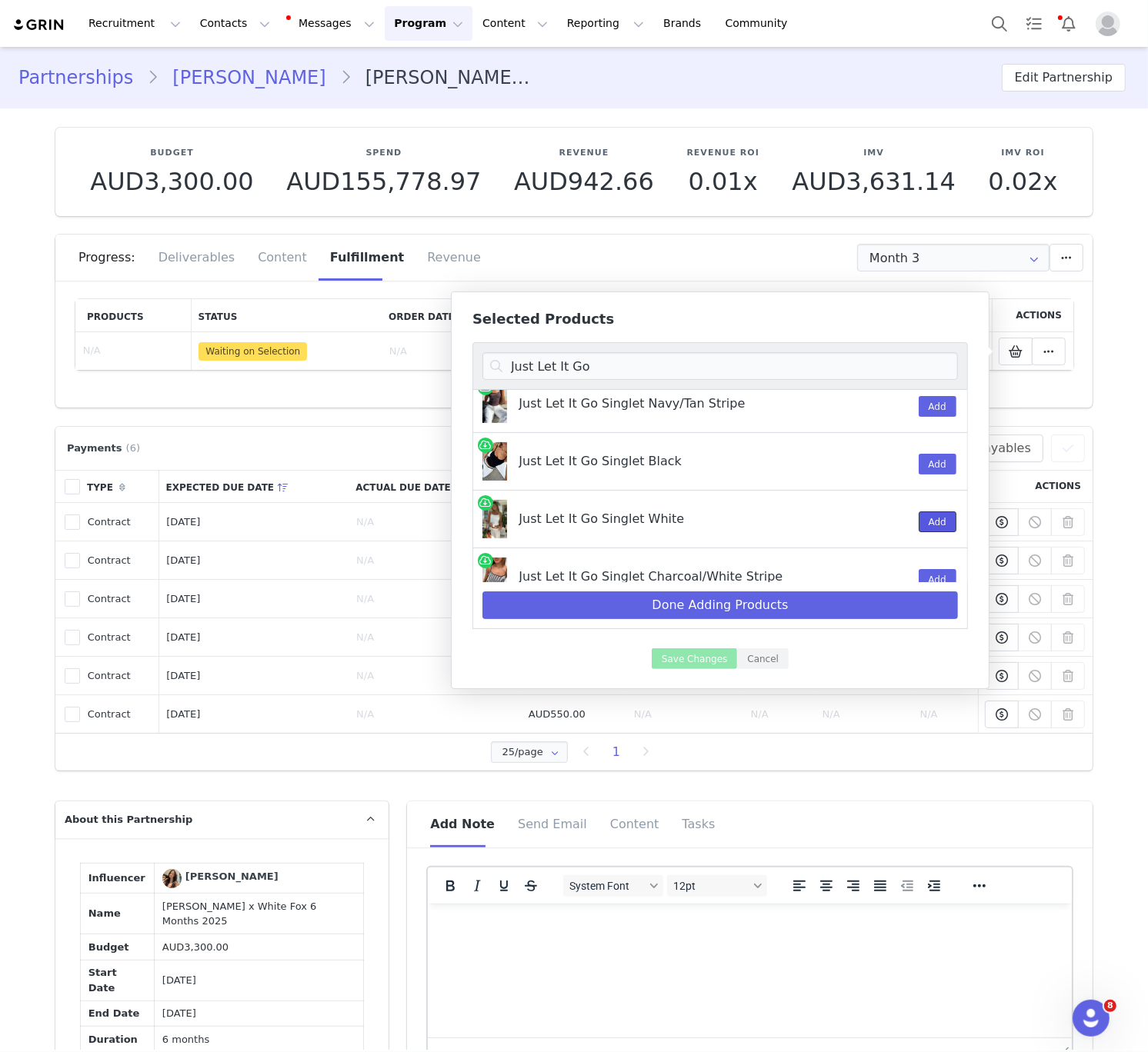
click at [933, 522] on button "Add" at bounding box center [937, 522] width 37 height 21
click at [519, 371] on input "Just Let It Go" at bounding box center [720, 366] width 476 height 27
paste input "Cariane shoulder bag"
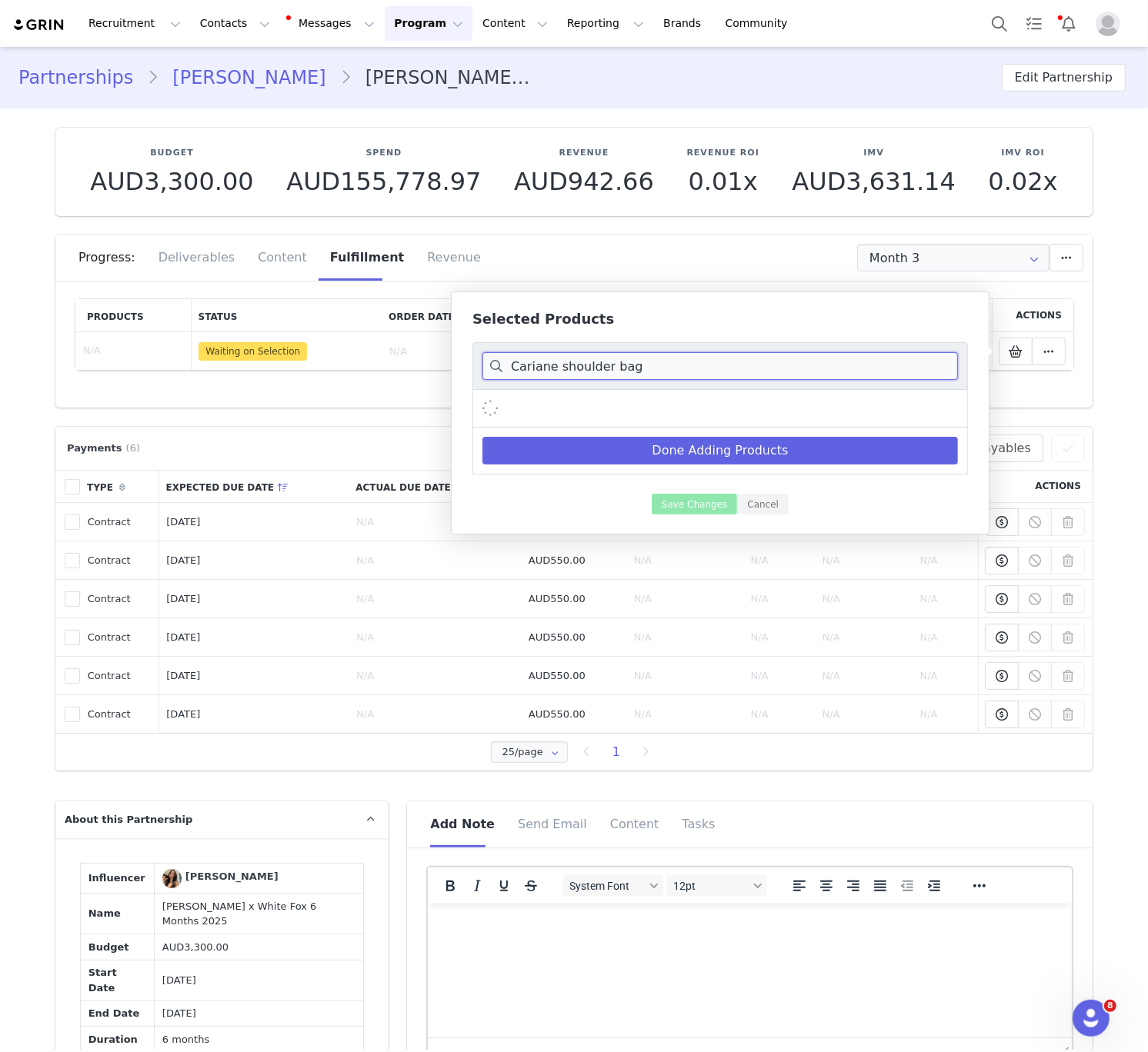
scroll to position [0, 0]
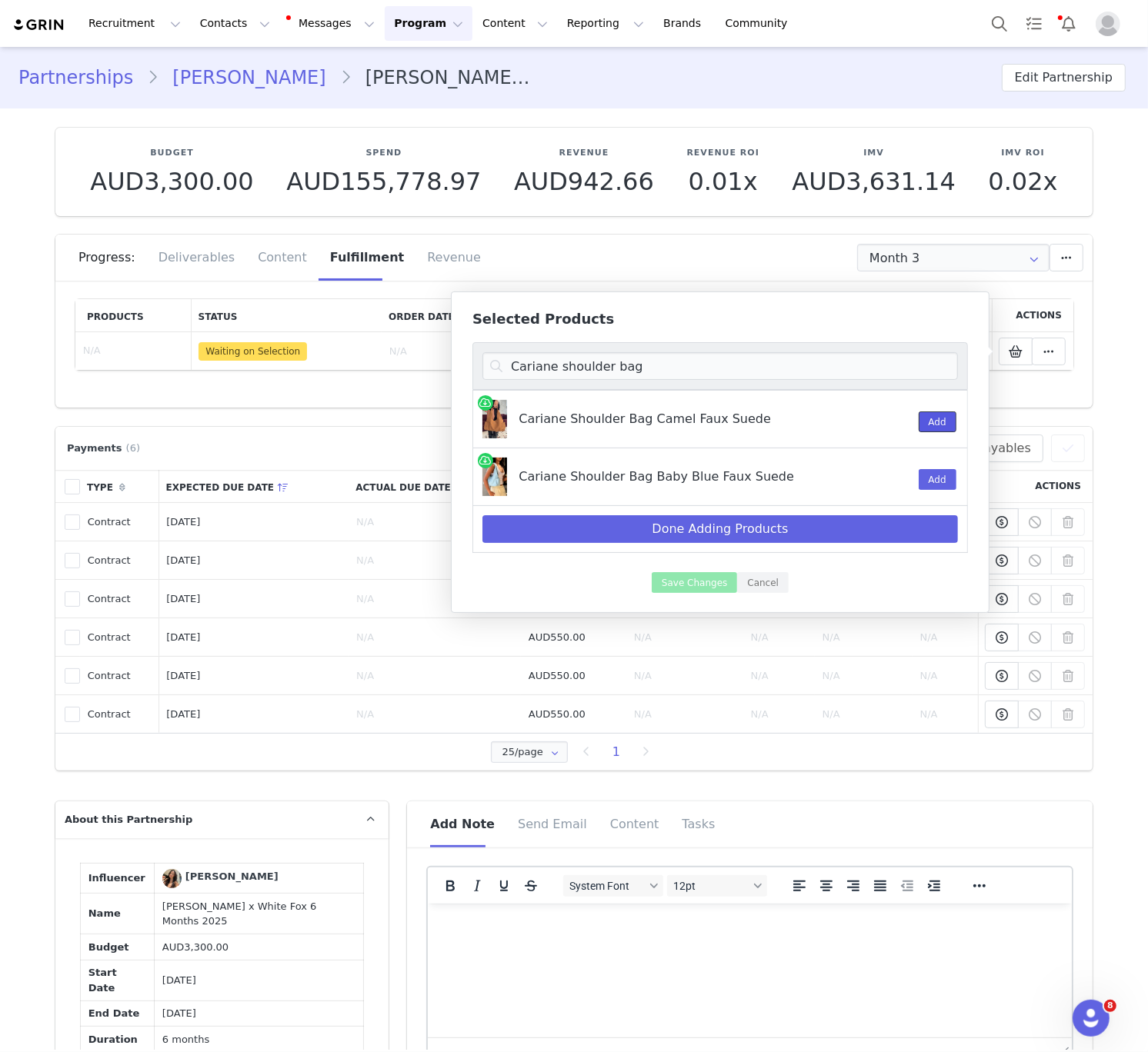
click at [936, 428] on button "Add" at bounding box center [937, 422] width 37 height 21
click at [581, 382] on div "Cariane shoulder bag" at bounding box center [720, 366] width 496 height 47
click at [582, 375] on input "Cariane shoulder bag" at bounding box center [720, 366] width 476 height 27
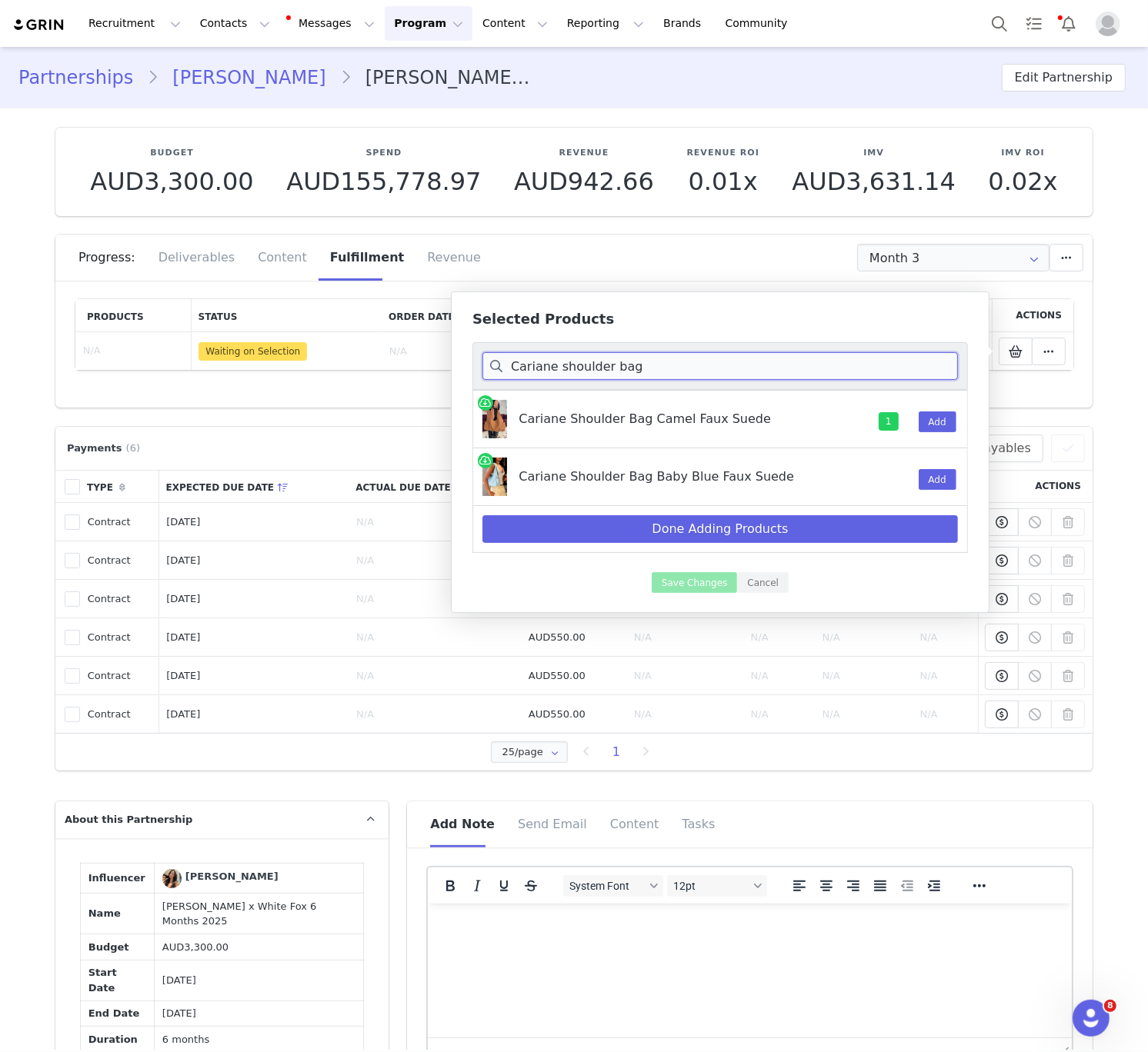
click at [582, 373] on input "Cariane shoulder bag" at bounding box center [720, 366] width 476 height 27
paste input "Grace wedge"
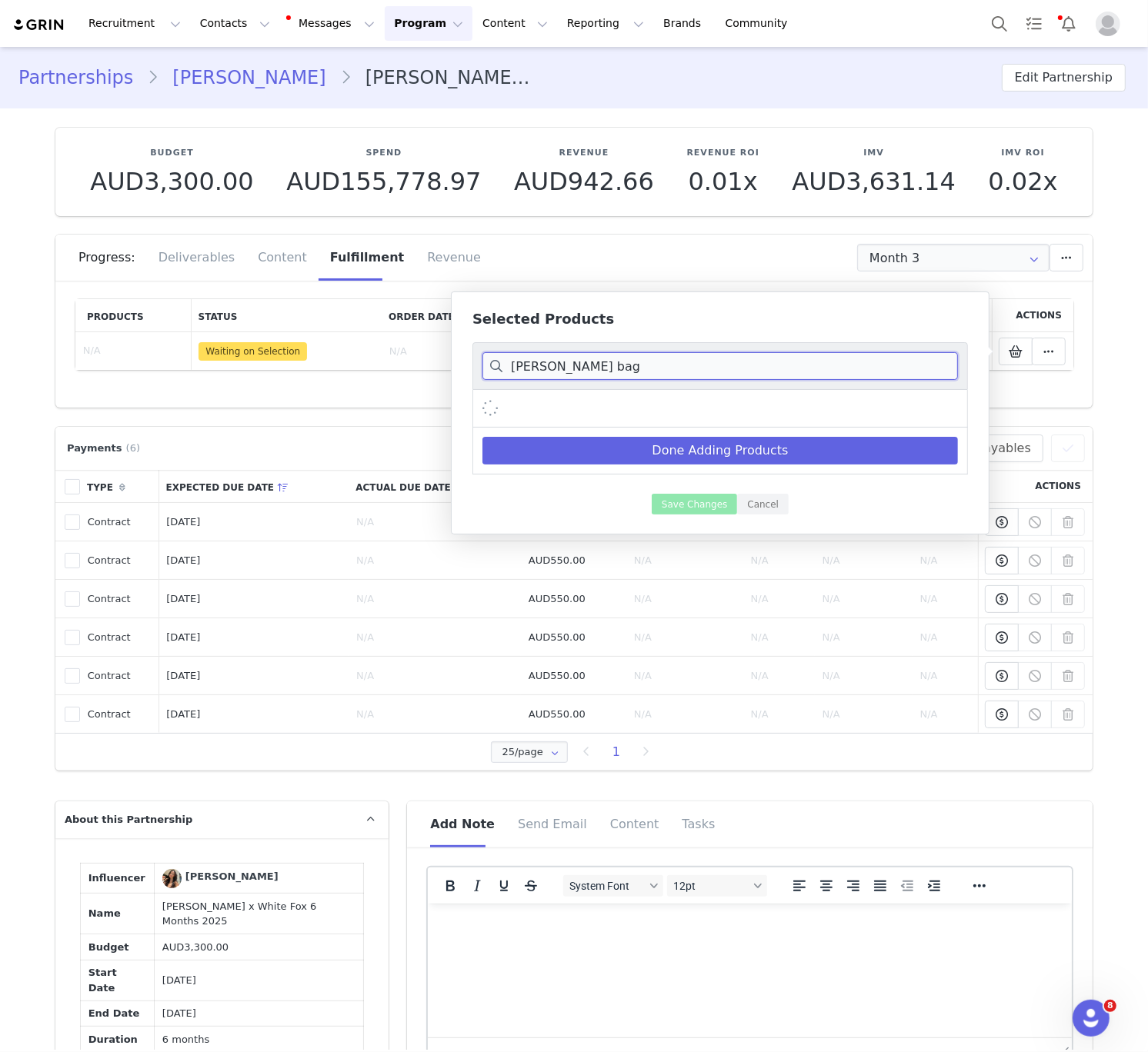
click at [582, 373] on input "Cariane Grace wedge bag" at bounding box center [720, 366] width 476 height 27
paste input "Grace wedge"
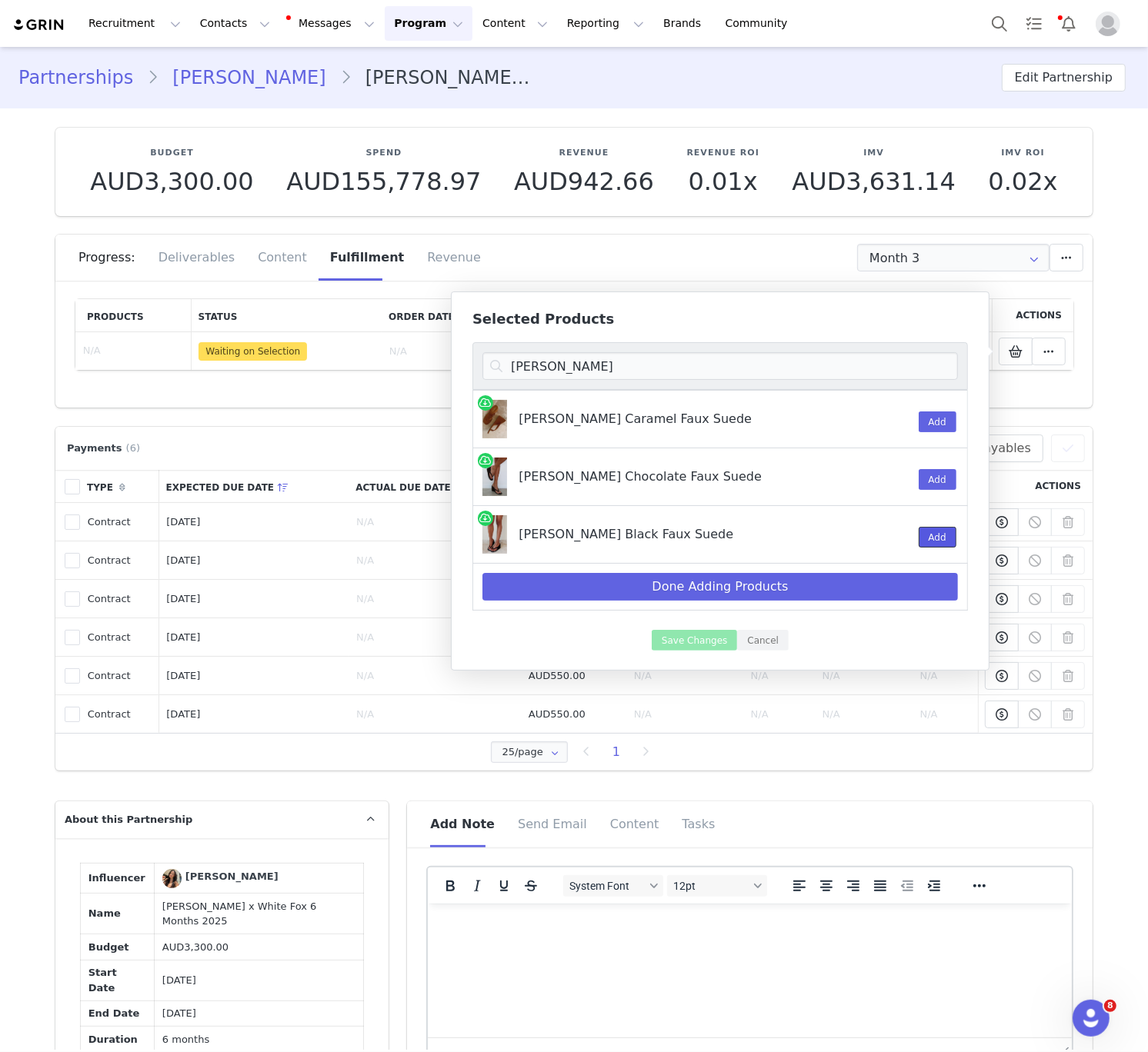
click at [930, 536] on button "Add" at bounding box center [937, 537] width 37 height 21
click at [557, 357] on input "Grace wedge" at bounding box center [720, 366] width 476 height 27
paste input "Josie thong sandals"
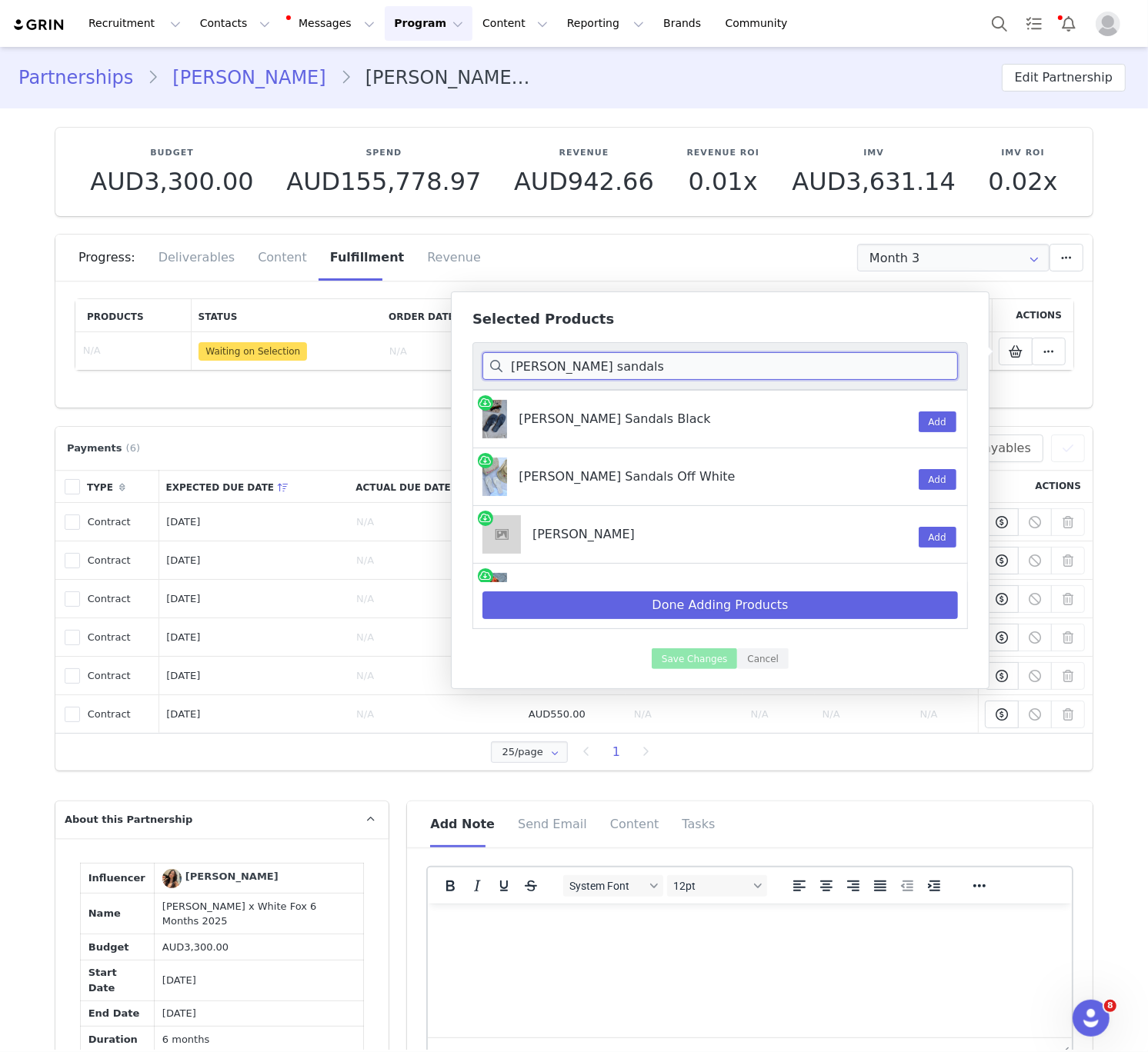
scroll to position [39, 0]
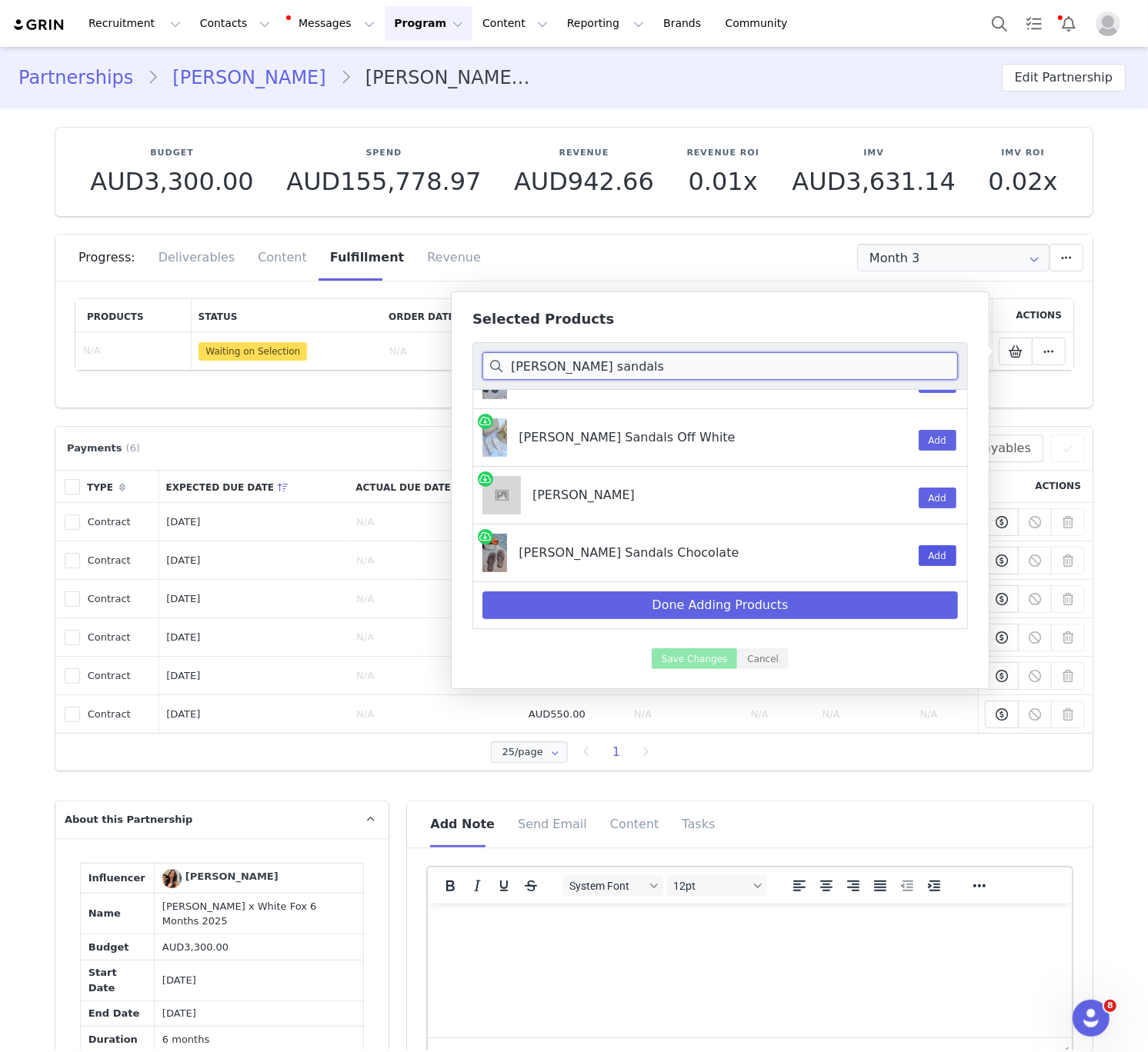
type input "Josie thong sandals"
click at [936, 558] on button "Add" at bounding box center [937, 556] width 37 height 21
click at [689, 625] on div "Done Adding Products" at bounding box center [720, 606] width 496 height 47
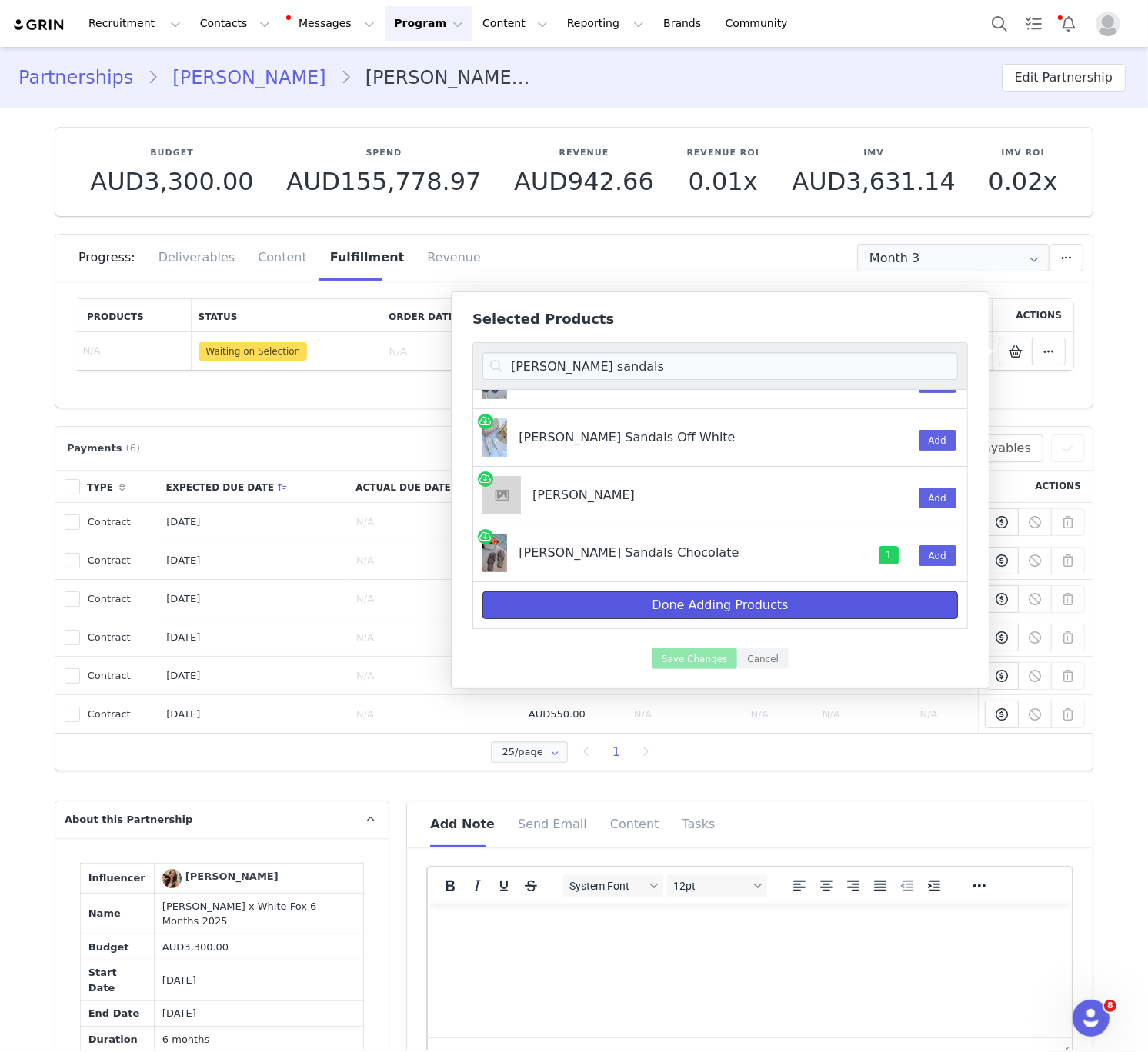
click at [670, 611] on button "Done Adding Products" at bounding box center [720, 606] width 476 height 27
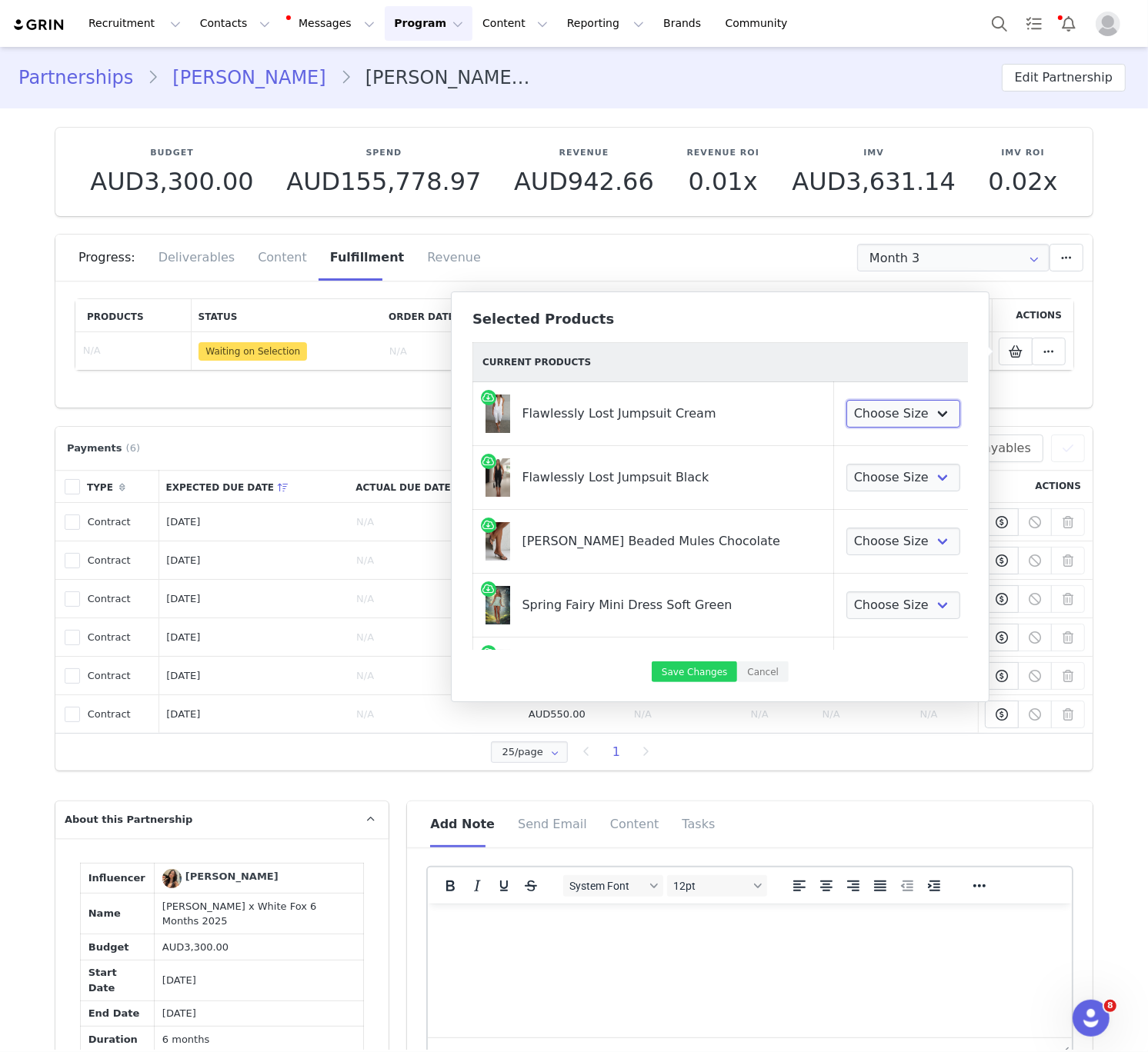
click at [867, 412] on select "Choose Size XXS XS S M L XL" at bounding box center [903, 414] width 114 height 27
select select "28268518"
click at [847, 400] on select "Choose Size XXS XS S M L XL" at bounding box center [903, 414] width 114 height 27
click at [861, 487] on select "Choose Size XXS XS S M L XL" at bounding box center [903, 477] width 114 height 27
select select "28196611"
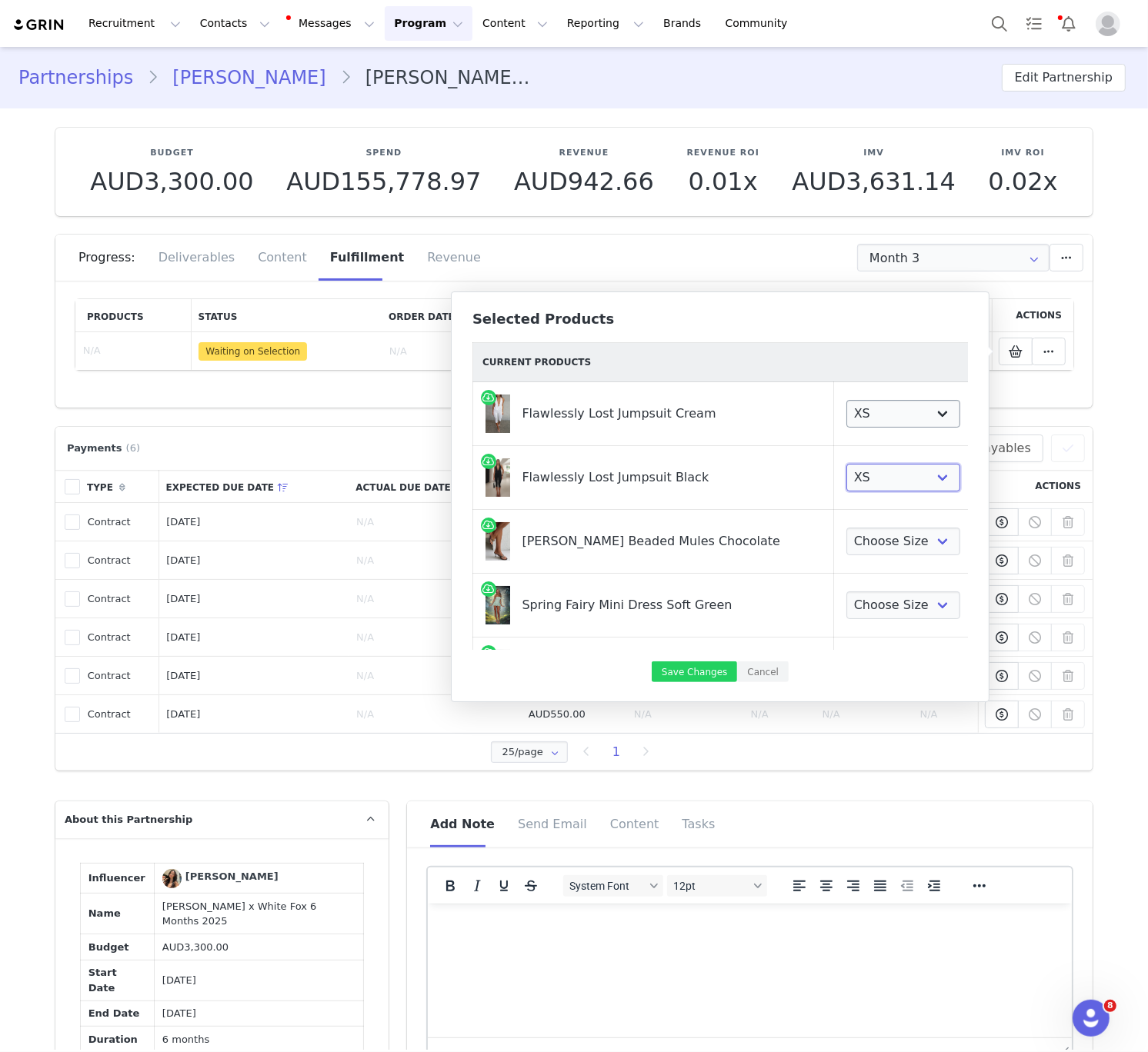
click at [847, 464] on select "Choose Size XXS XS S M L XL" at bounding box center [903, 477] width 114 height 27
drag, startPoint x: 867, startPoint y: 412, endPoint x: 857, endPoint y: 537, distance: 125.4
click at [857, 537] on select "Choose Size 5 6 7 8 9 10" at bounding box center [903, 541] width 114 height 27
select select "27779837"
click at [847, 527] on select "Choose Size 5 6 7 8 9 10" at bounding box center [903, 541] width 114 height 27
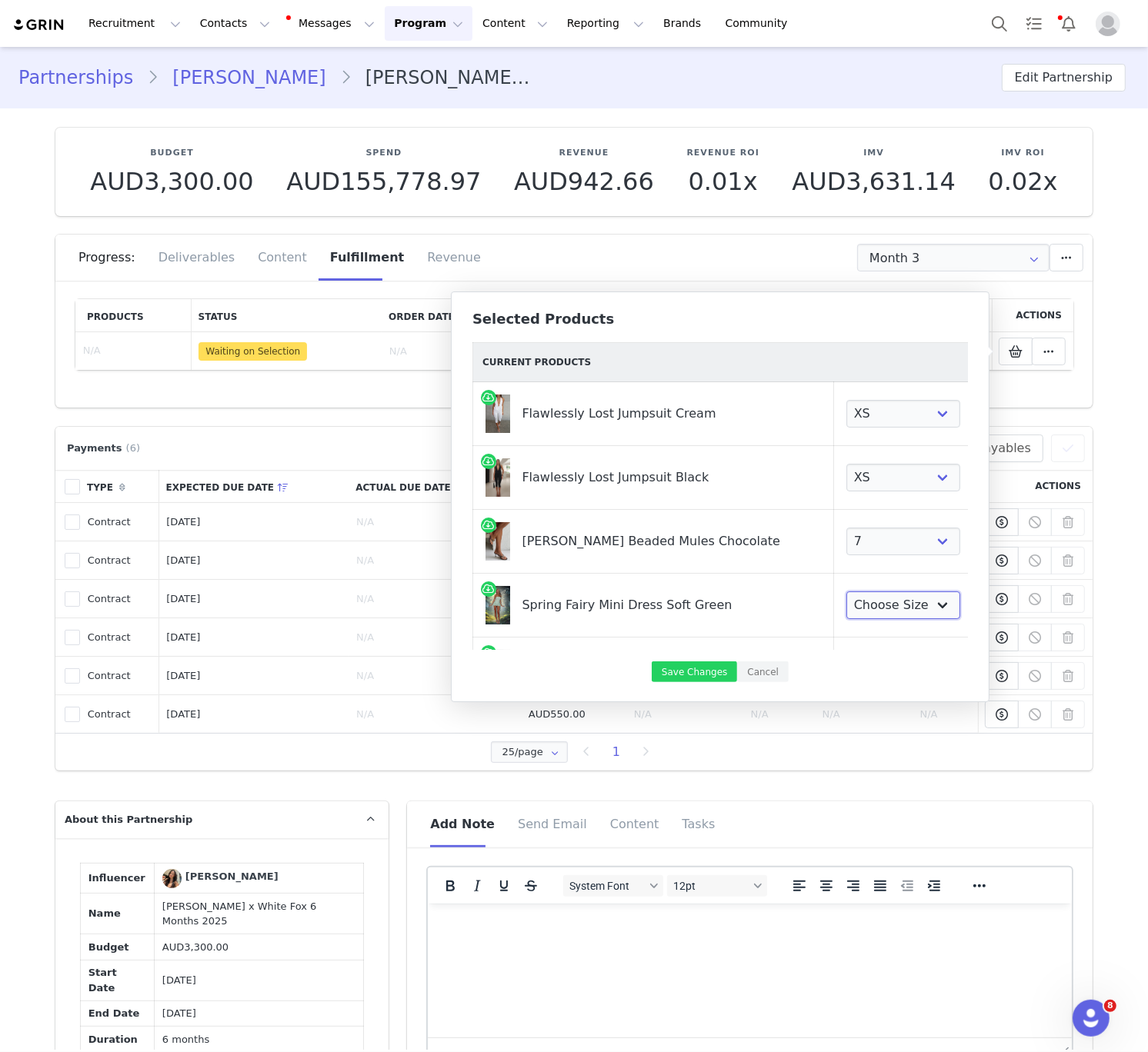
drag, startPoint x: 857, startPoint y: 537, endPoint x: 867, endPoint y: 605, distance: 68.7
click at [867, 605] on select "Choose Size XXS XS S M L XL" at bounding box center [903, 606] width 114 height 27
select select "28195117"
click at [847, 592] on select "Choose Size XXS XS S M L XL" at bounding box center [903, 606] width 114 height 27
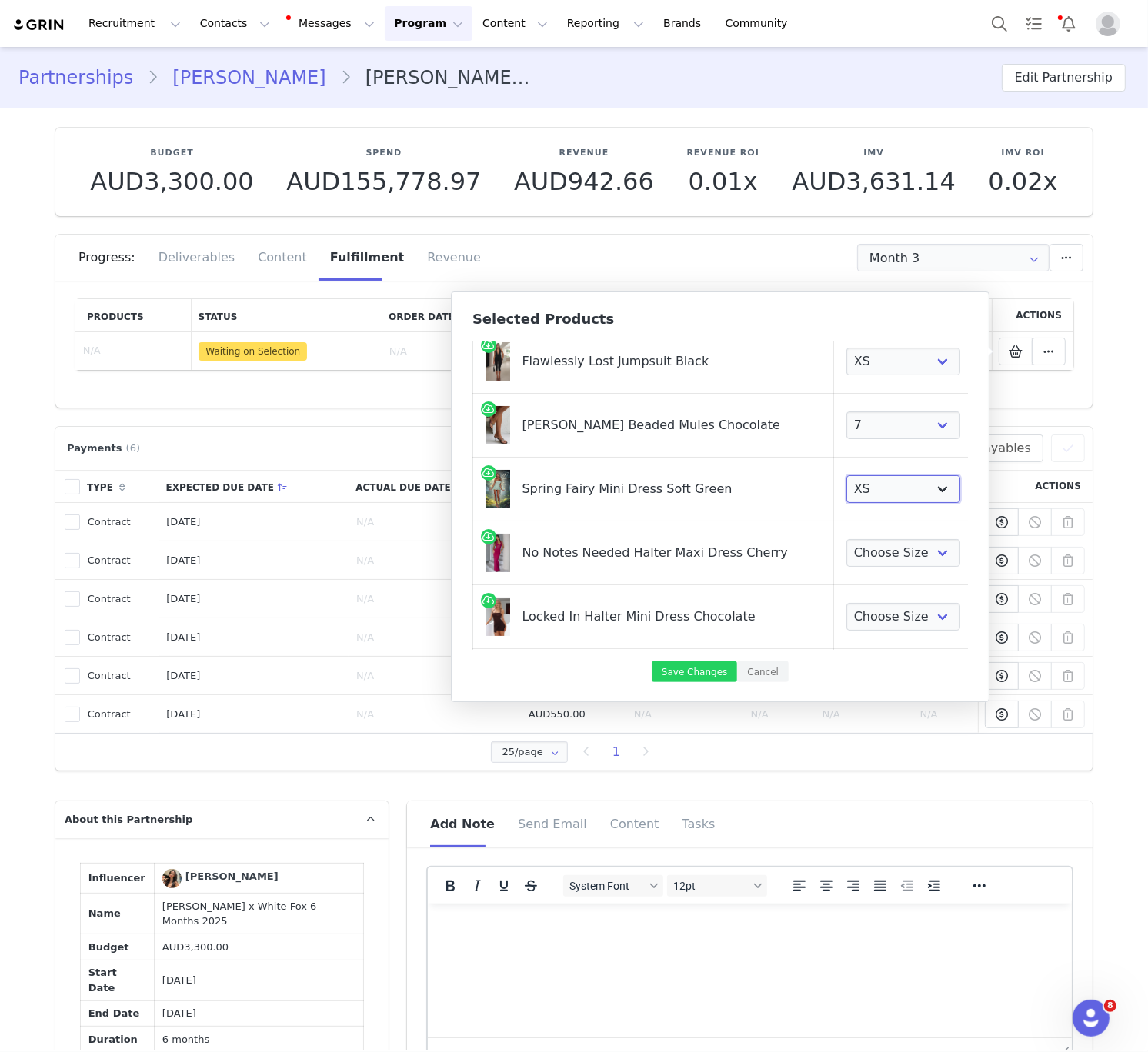
scroll to position [141, 0]
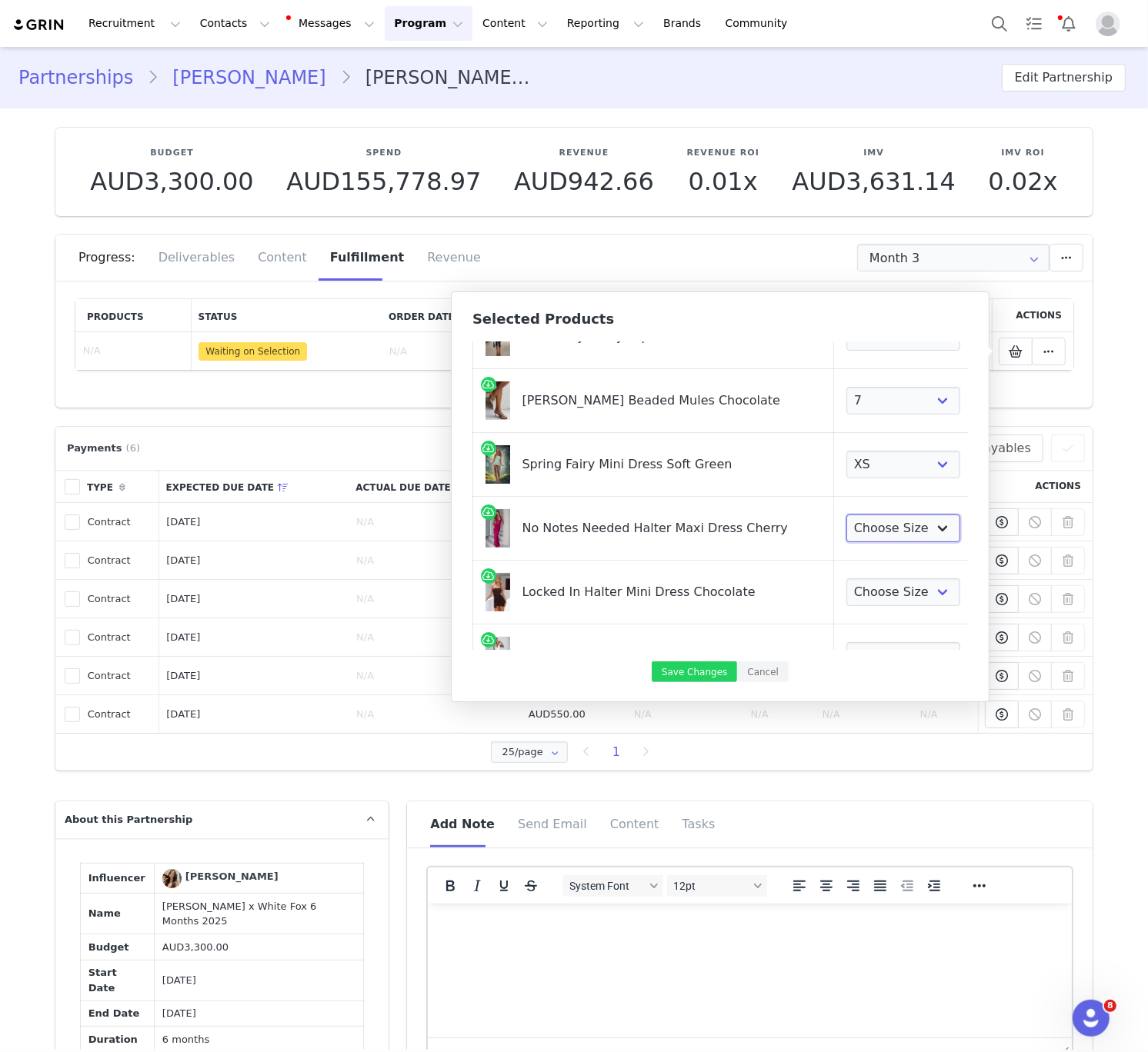
click at [868, 531] on select "Choose Size XXS XS S M L XL" at bounding box center [903, 528] width 114 height 27
click at [847, 515] on select "Choose Size XXS XS S M L XL" at bounding box center [903, 528] width 114 height 27
click at [861, 540] on select "Choose Size XXS XS S M L XL" at bounding box center [903, 528] width 114 height 27
select select "28059793"
click at [847, 515] on select "Choose Size XXS XS S M L XL" at bounding box center [903, 528] width 114 height 27
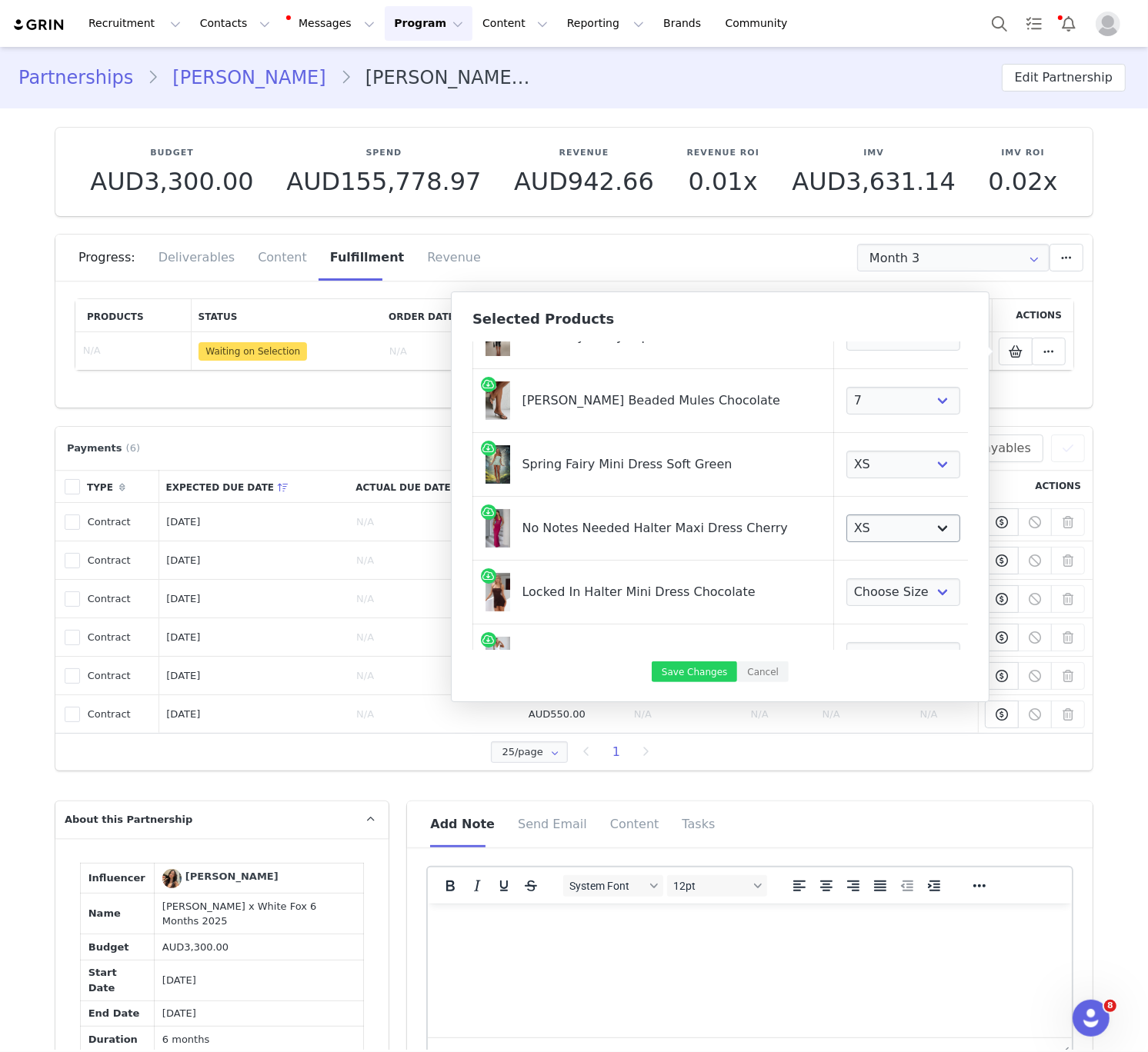
click at [861, 577] on td "Choose Size XXS XS S M L XL" at bounding box center [902, 593] width 139 height 64
click at [859, 587] on select "Choose Size XXS XS S M L XL" at bounding box center [903, 592] width 114 height 27
select select "28194953"
click at [847, 578] on select "Choose Size XXS XS S M L XL" at bounding box center [903, 592] width 114 height 27
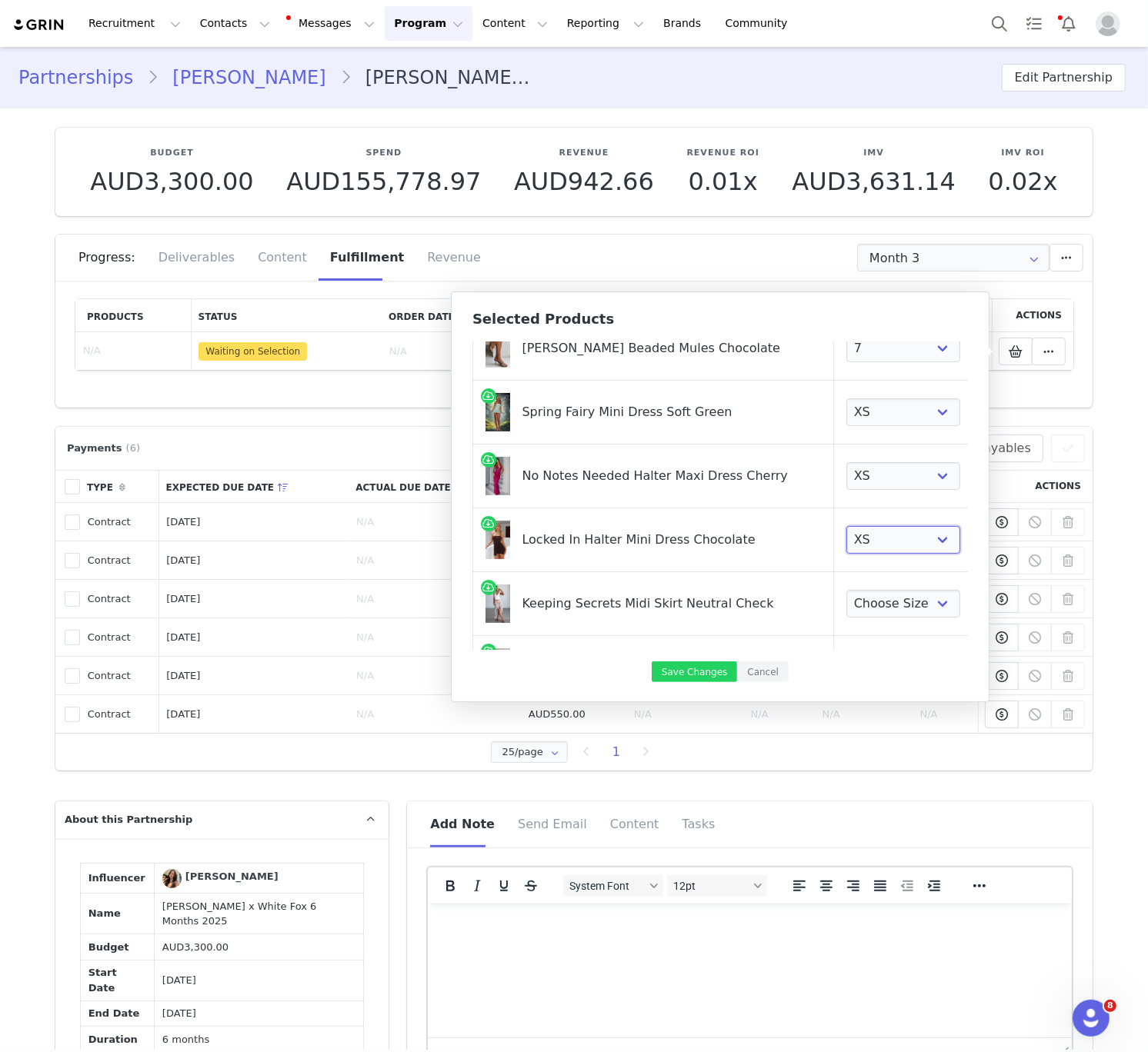
scroll to position [289, 0]
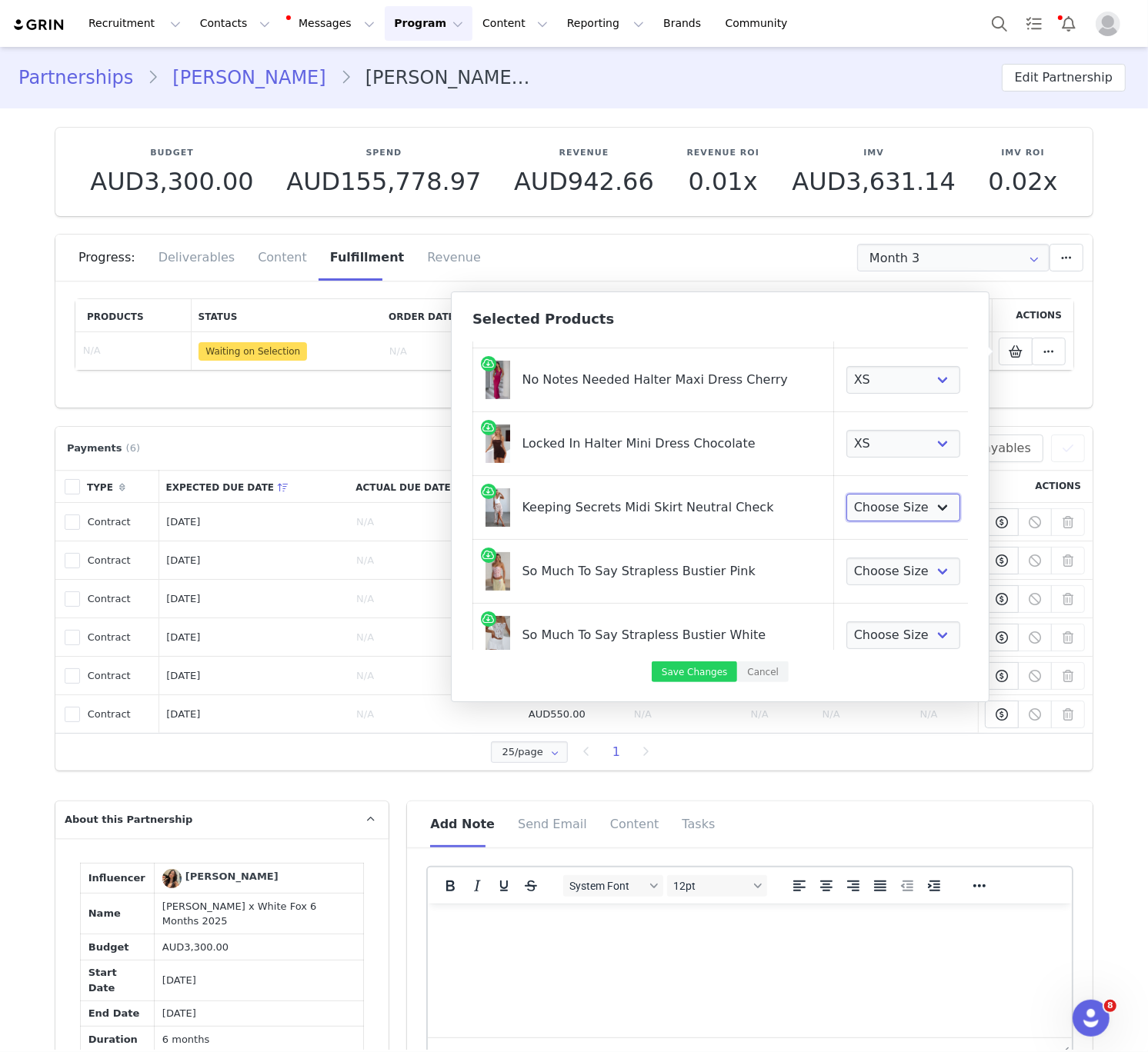
click at [861, 498] on select "Choose Size XXS XS S M L XL" at bounding box center [903, 507] width 114 height 27
select select "28195178"
click at [847, 494] on select "Choose Size XXS XS S M L XL" at bounding box center [903, 507] width 114 height 27
drag, startPoint x: 861, startPoint y: 498, endPoint x: 856, endPoint y: 572, distance: 74.2
click at [856, 572] on select "Choose Size XXS XS S M L XL" at bounding box center [903, 571] width 114 height 27
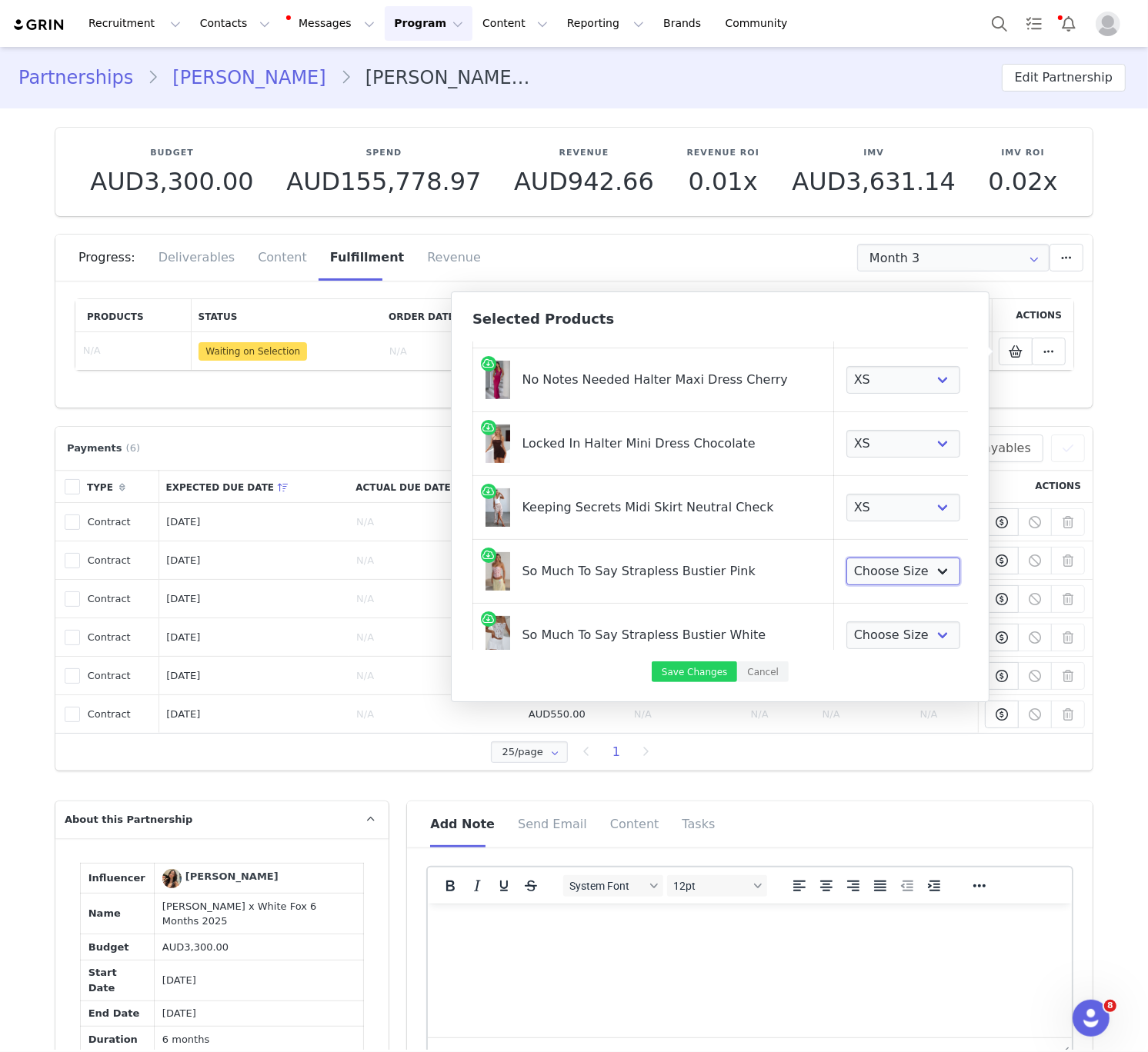
select select "28454288"
click at [847, 557] on select "Choose Size XXS XS S M L XL" at bounding box center [903, 571] width 114 height 27
drag, startPoint x: 856, startPoint y: 572, endPoint x: 848, endPoint y: 640, distance: 68.5
click at [848, 640] on select "Choose Size XXS XS S M L XL" at bounding box center [903, 636] width 114 height 27
select select "28453070"
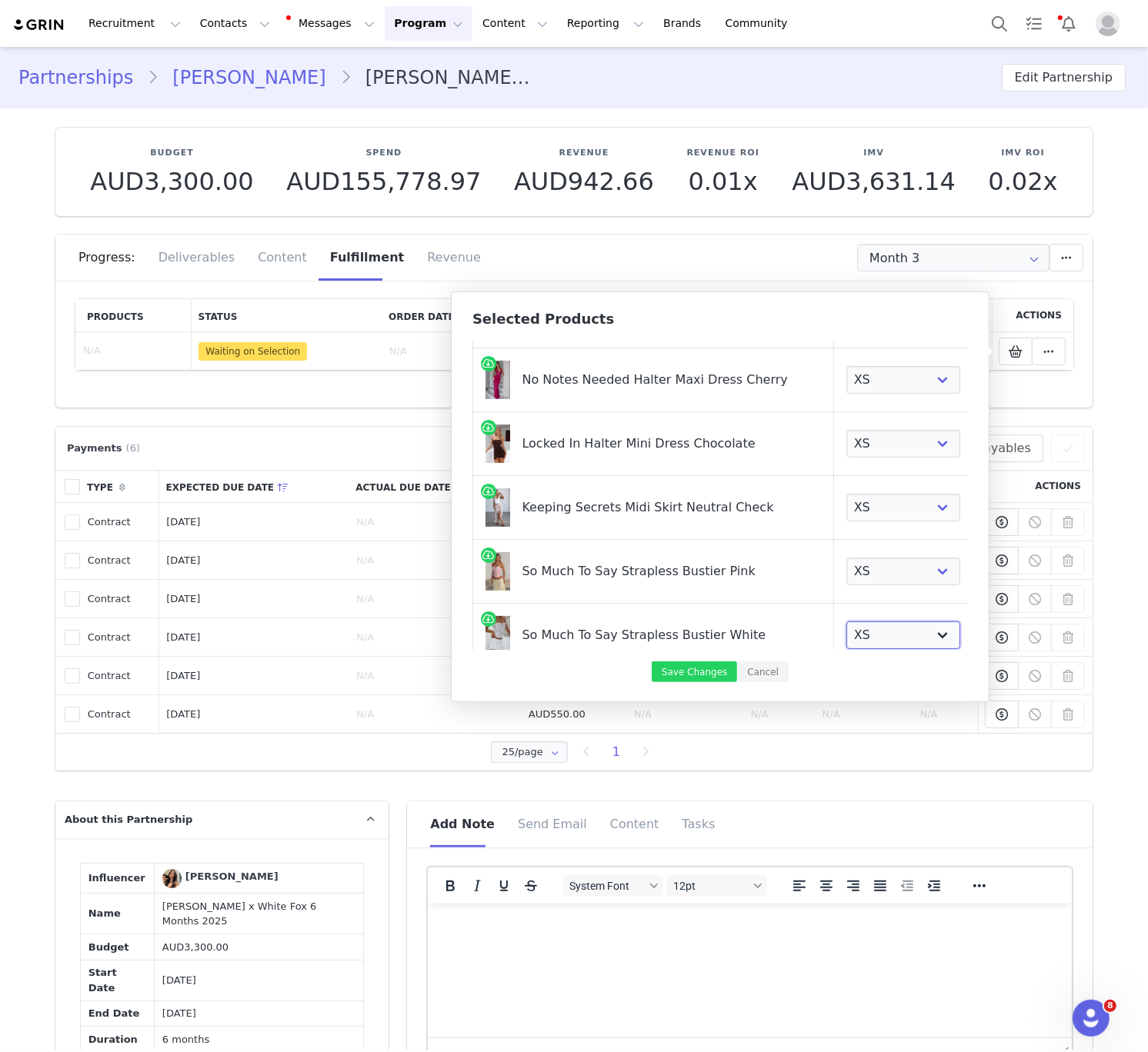
click at [847, 622] on select "Choose Size XXS XS S M L XL" at bounding box center [903, 636] width 114 height 27
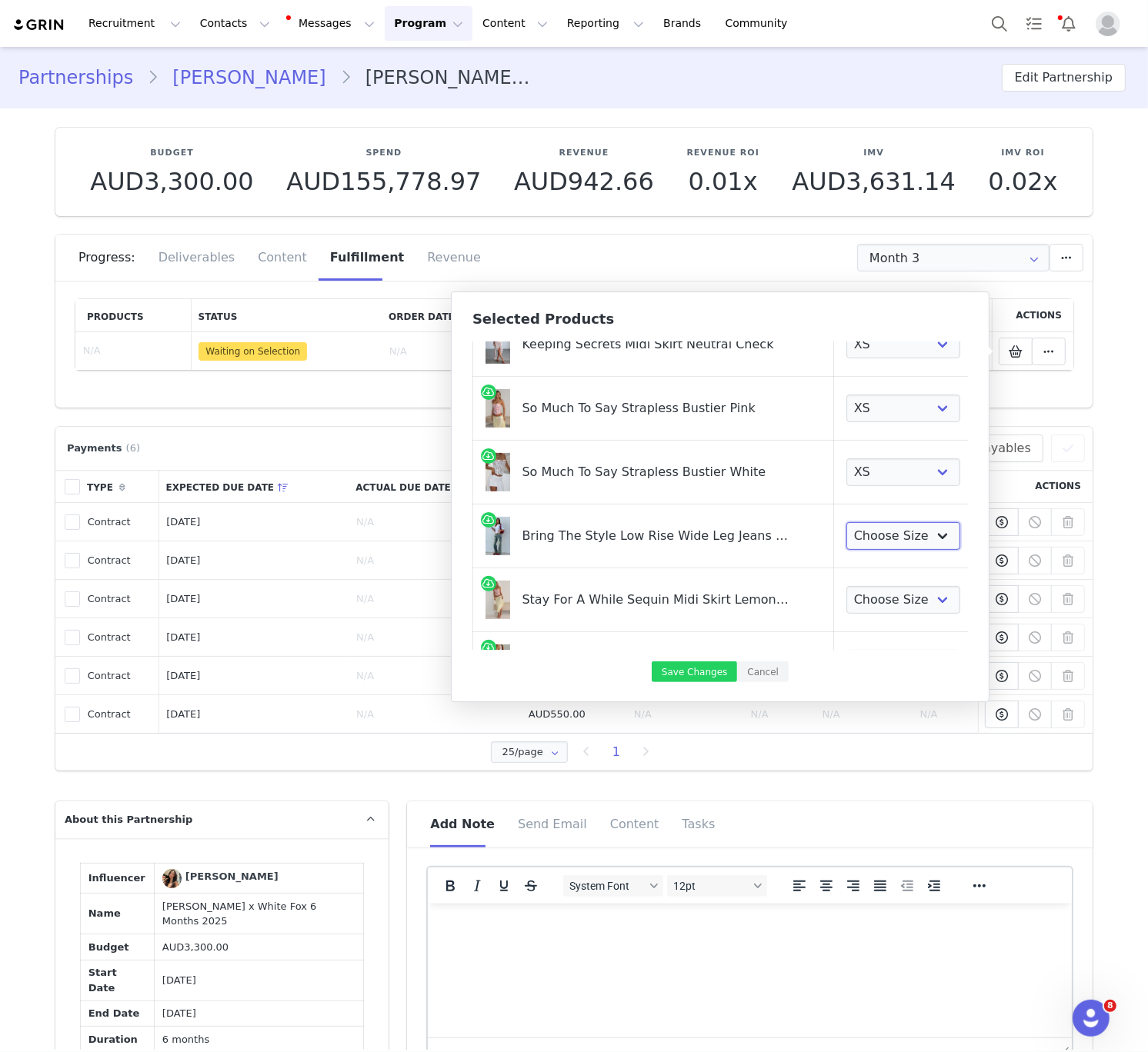
click at [860, 533] on select "Choose Size XXS XS S M L XL" at bounding box center [903, 536] width 114 height 27
select select "24588314"
click at [847, 522] on select "Choose Size XXS XS S M L XL" at bounding box center [903, 536] width 114 height 27
drag, startPoint x: 860, startPoint y: 534, endPoint x: 851, endPoint y: 601, distance: 67.6
click at [851, 600] on select "Choose Size XXS XS S M L XL" at bounding box center [903, 600] width 114 height 27
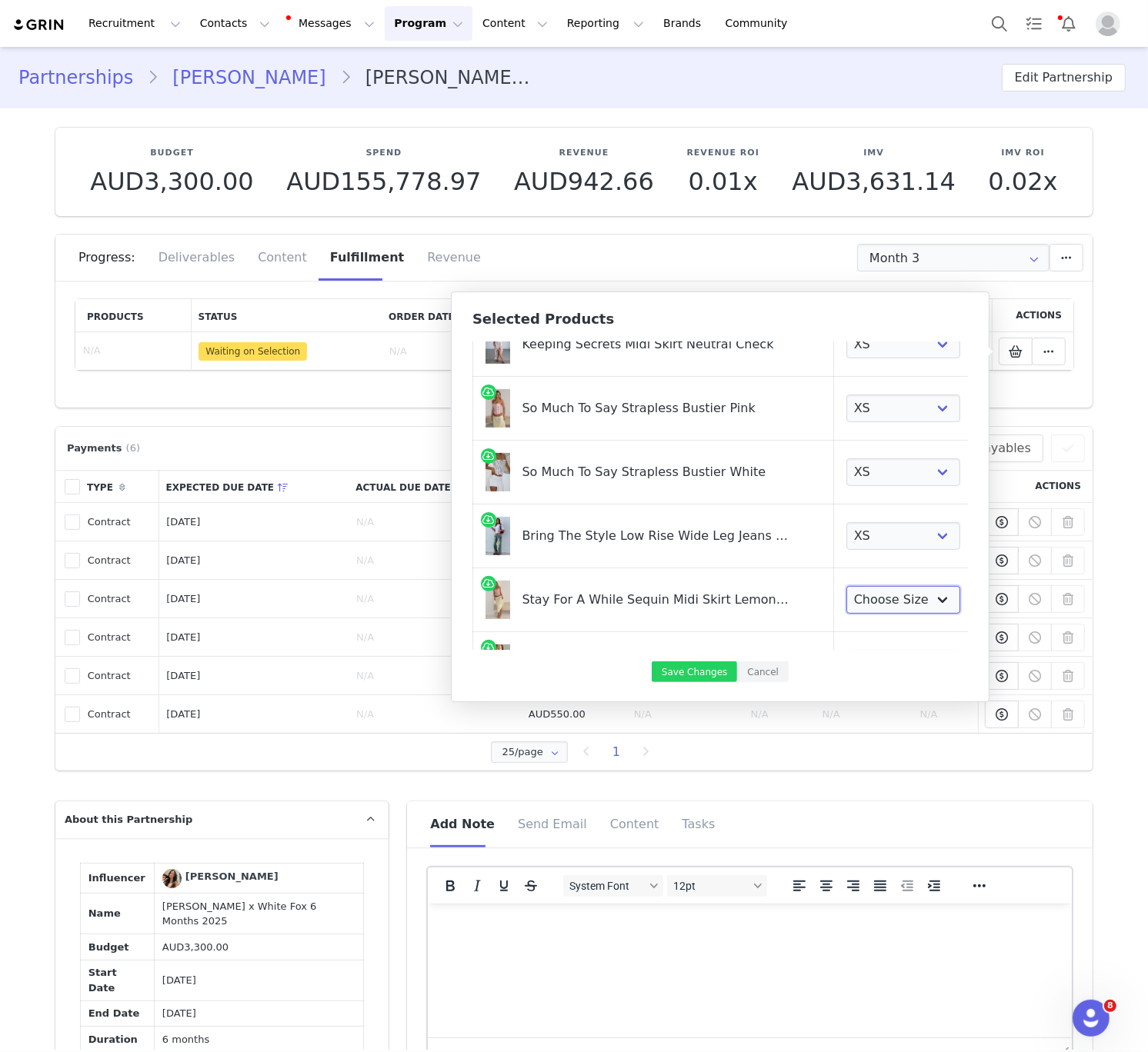
select select "28162533"
click at [847, 586] on select "Choose Size XXS XS S M L XL" at bounding box center [903, 600] width 114 height 27
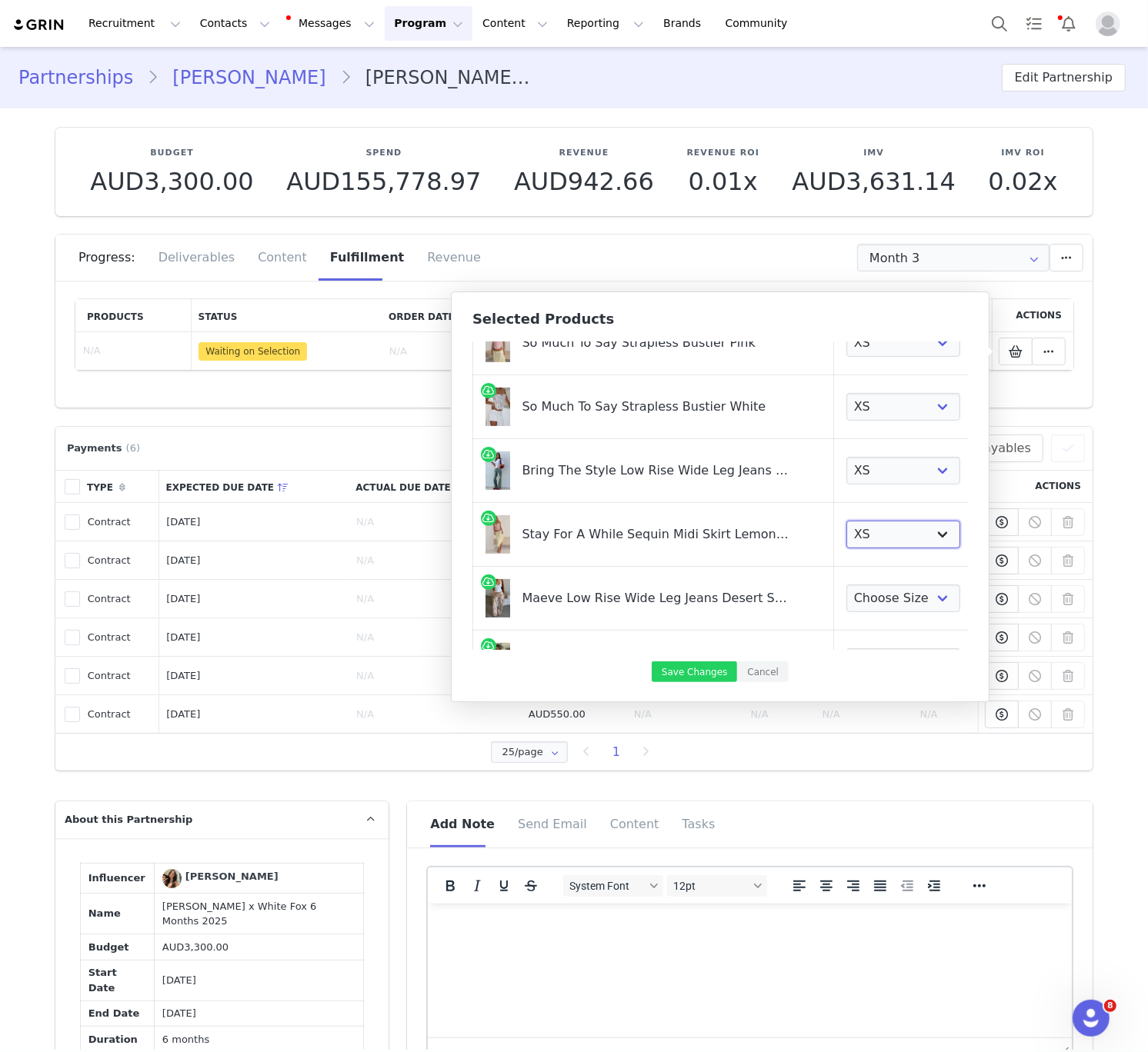
scroll to position [611, 0]
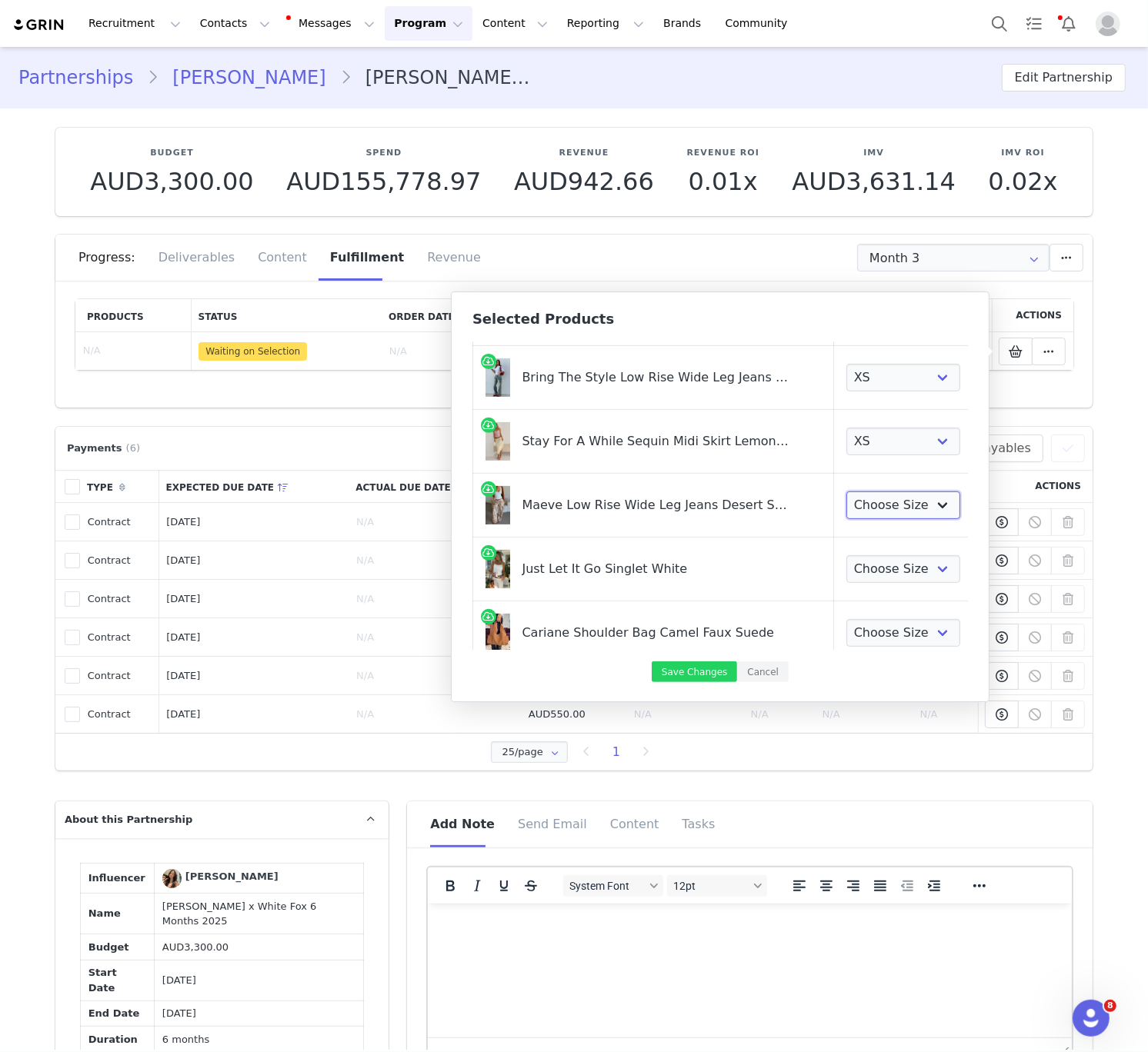
click at [854, 507] on select "Choose Size XXS XS S M L XL" at bounding box center [903, 506] width 114 height 27
select select "28194983"
click at [847, 492] on select "Choose Size XXS XS S M L XL" at bounding box center [903, 506] width 114 height 27
click at [852, 575] on select "Choose Size XXS XS S M L XL" at bounding box center [903, 569] width 114 height 27
select select "26797239"
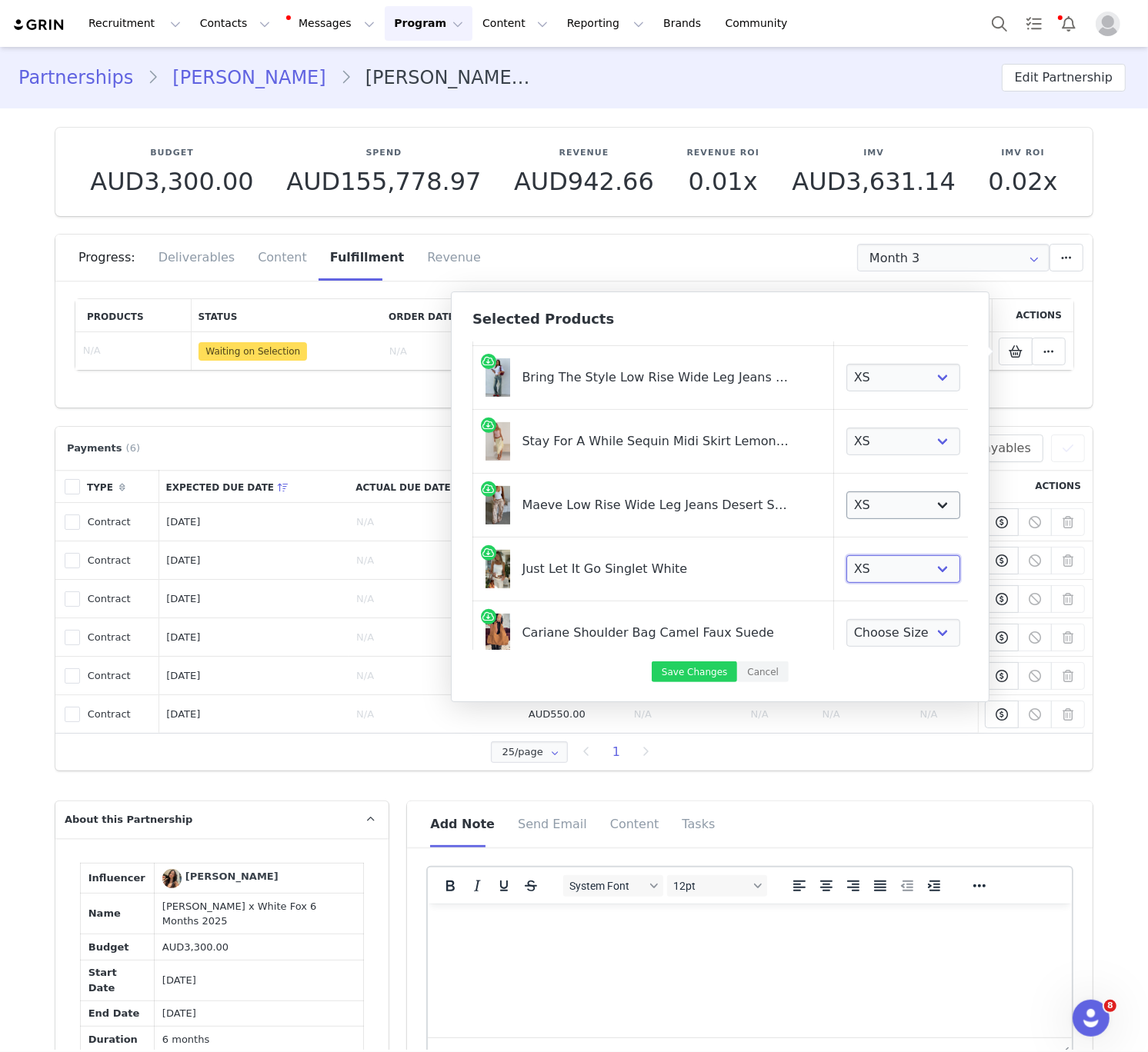
click at [847, 556] on select "Choose Size XXS XS S M L XL" at bounding box center [903, 569] width 114 height 27
click at [853, 637] on select "Choose Size One Size" at bounding box center [903, 633] width 114 height 27
select select "28161333"
click at [847, 620] on select "Choose Size One Size" at bounding box center [903, 633] width 114 height 27
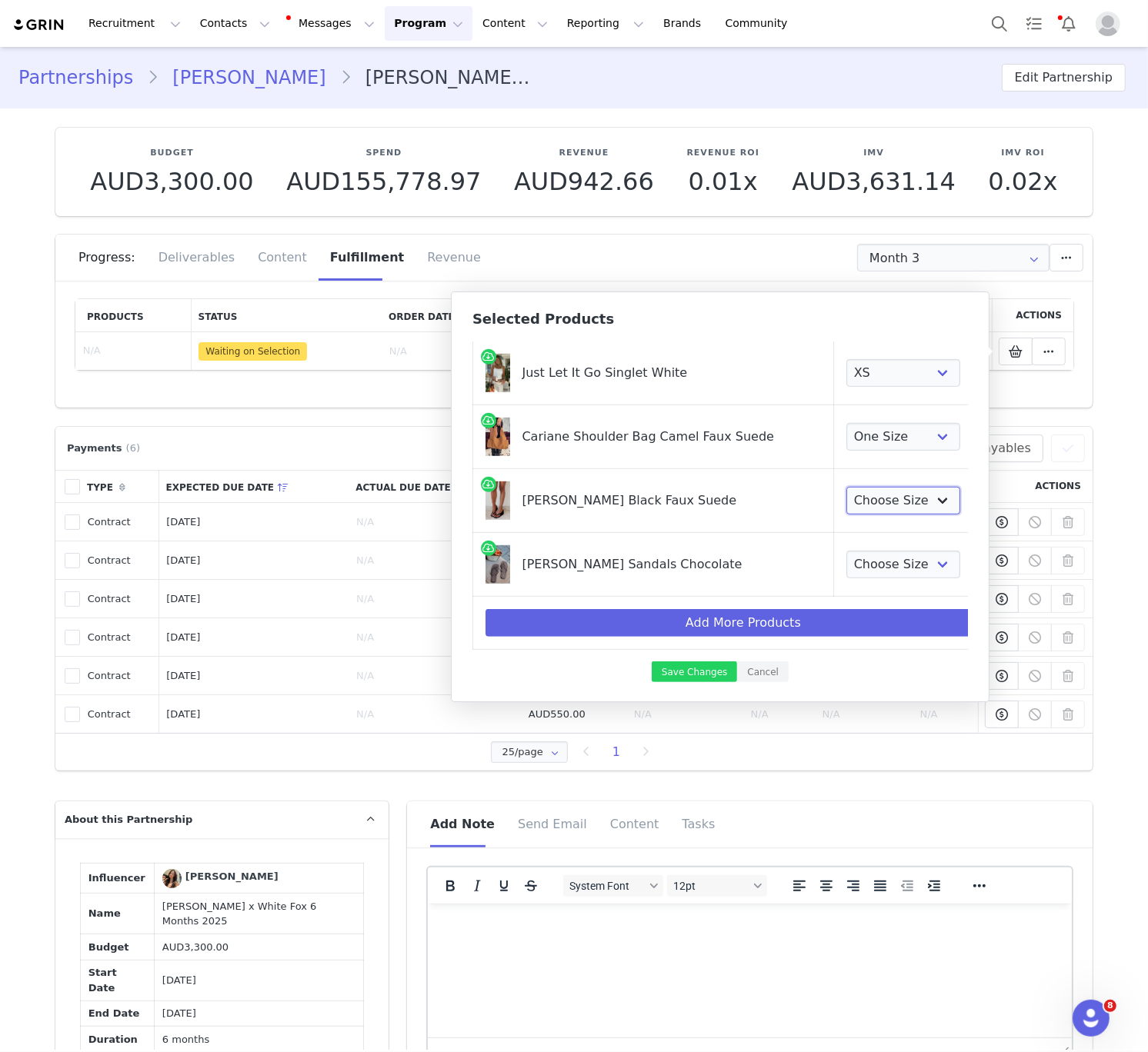
click at [868, 508] on select "Choose Size 5 6 7 8 9 10" at bounding box center [903, 501] width 114 height 27
click at [847, 487] on select "Choose Size 5 6 7 8 9 10" at bounding box center [903, 501] width 114 height 27
click at [866, 503] on select "Choose Size 5 6 7 8 9 10" at bounding box center [903, 501] width 114 height 27
click at [847, 487] on select "Choose Size 5 6 7 8 9 10" at bounding box center [903, 501] width 114 height 27
click at [848, 506] on select "Choose Size 5 6 7 8 9 10" at bounding box center [903, 501] width 114 height 27
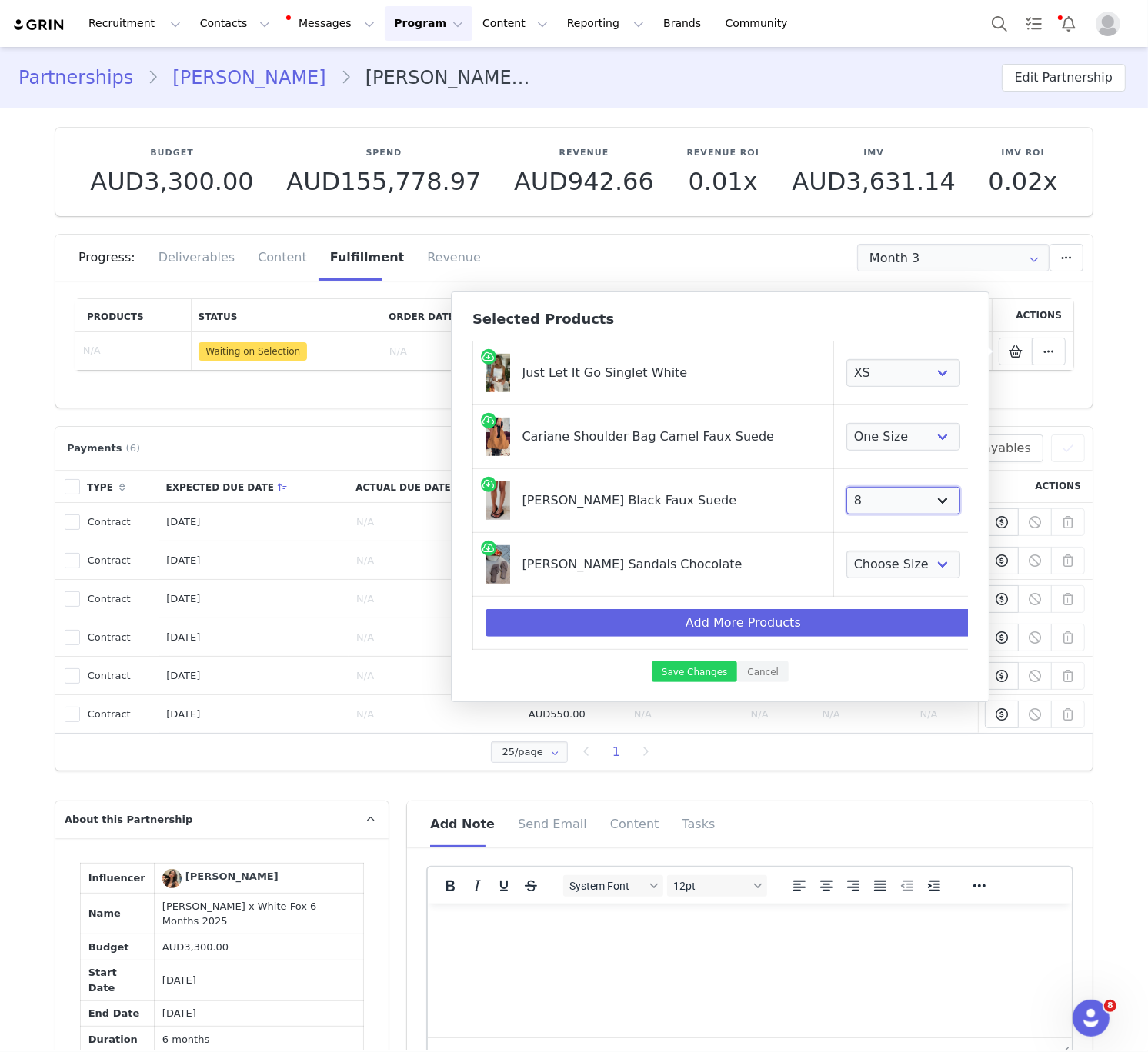
select select "26223305"
click at [847, 487] on select "Choose Size 5 6 7 8 9 10" at bounding box center [903, 501] width 114 height 27
click at [855, 573] on select "Choose Size 5 6 7 8 9 10" at bounding box center [903, 565] width 114 height 27
select select "26942256"
click at [847, 551] on select "Choose Size 5 6 7 8 9 10" at bounding box center [903, 565] width 114 height 27
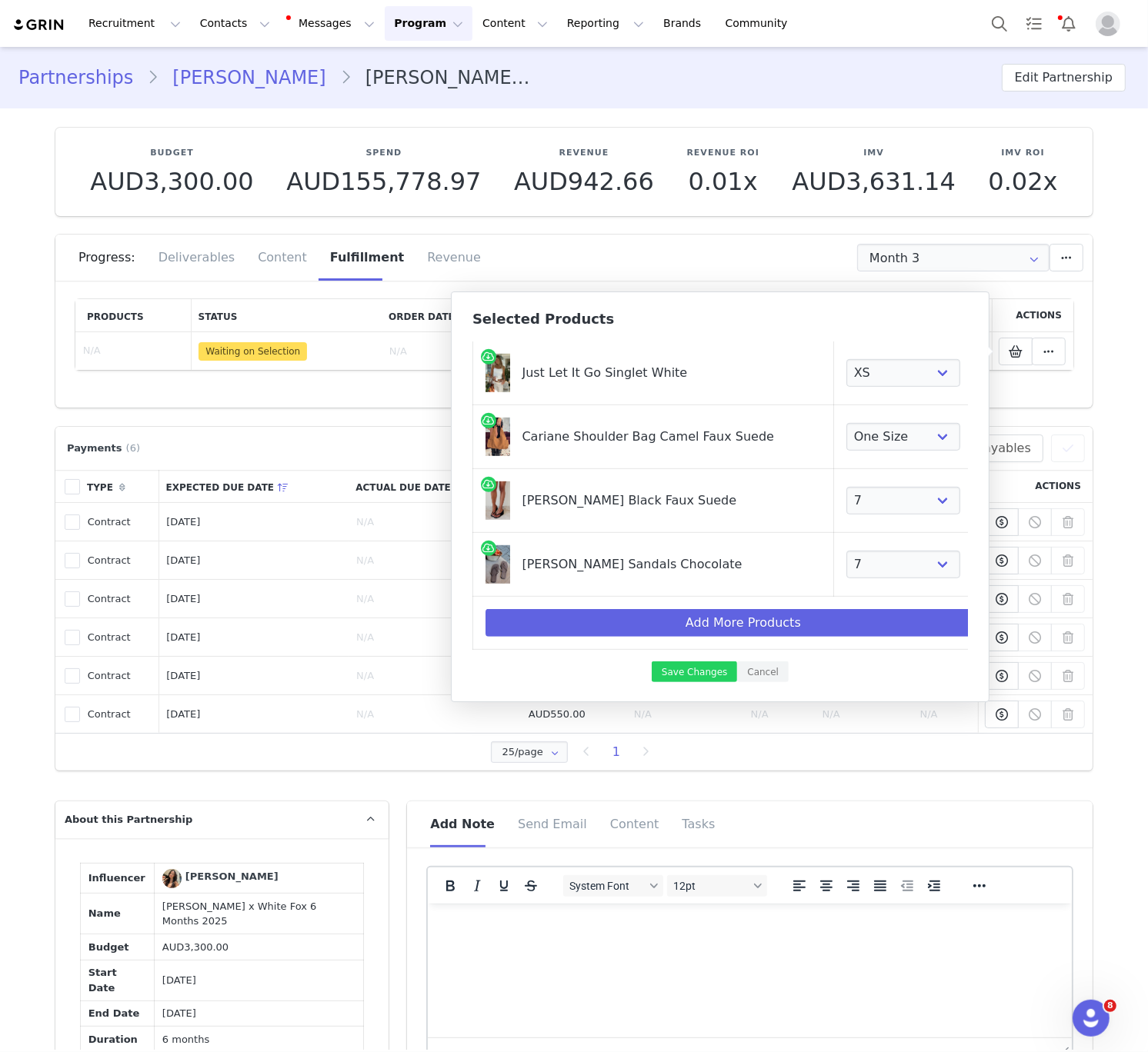
click at [699, 656] on div "Current Products Flawlessly Lost Jumpsuit Cream Choose Size XXS XS S M L XL Fla…" at bounding box center [720, 512] width 496 height 340
click at [693, 675] on button "Save Changes" at bounding box center [695, 672] width 86 height 21
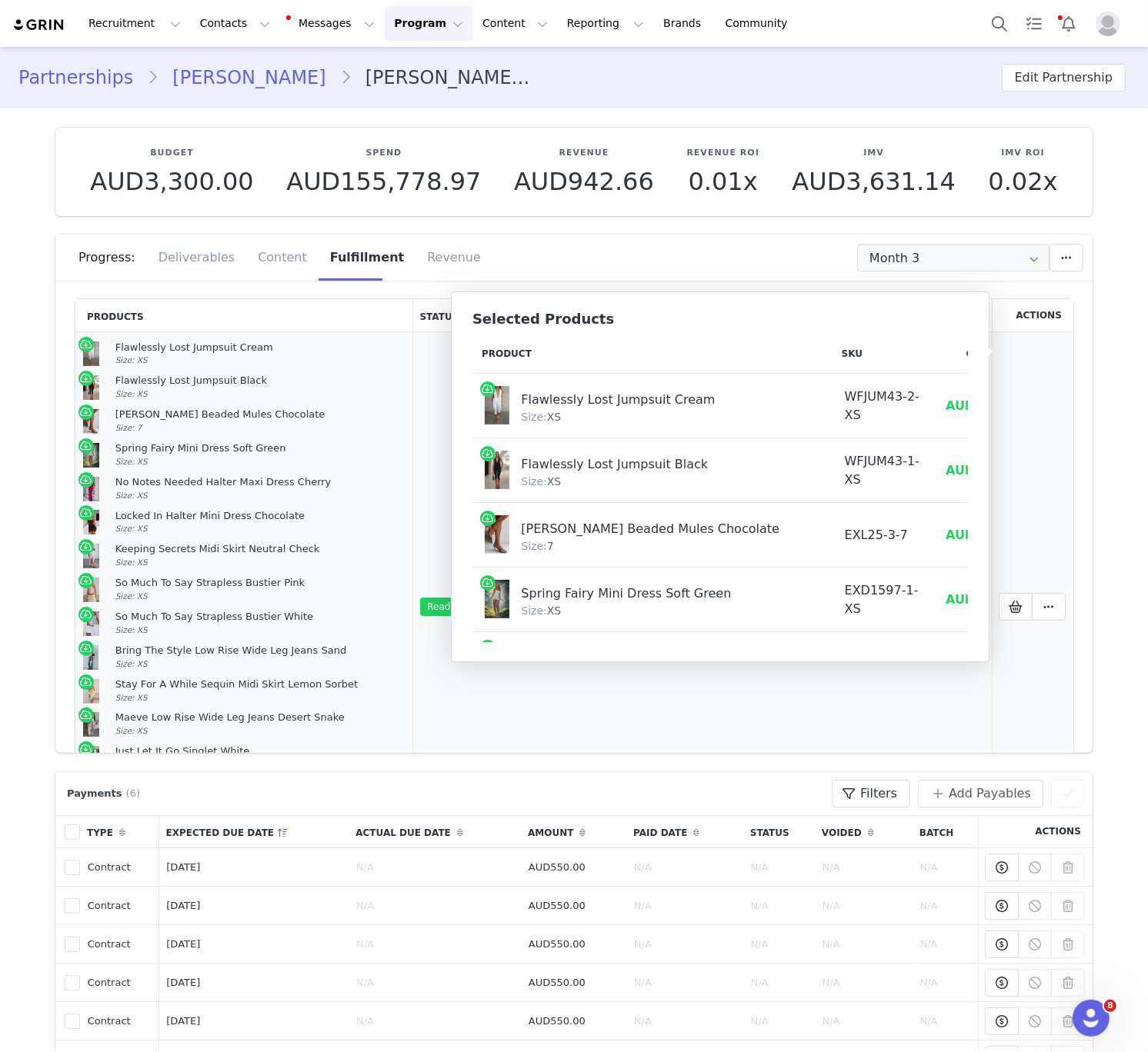
click at [355, 461] on div "Spring Fairy Mini Dress Soft Green Size: XS" at bounding box center [260, 455] width 290 height 26
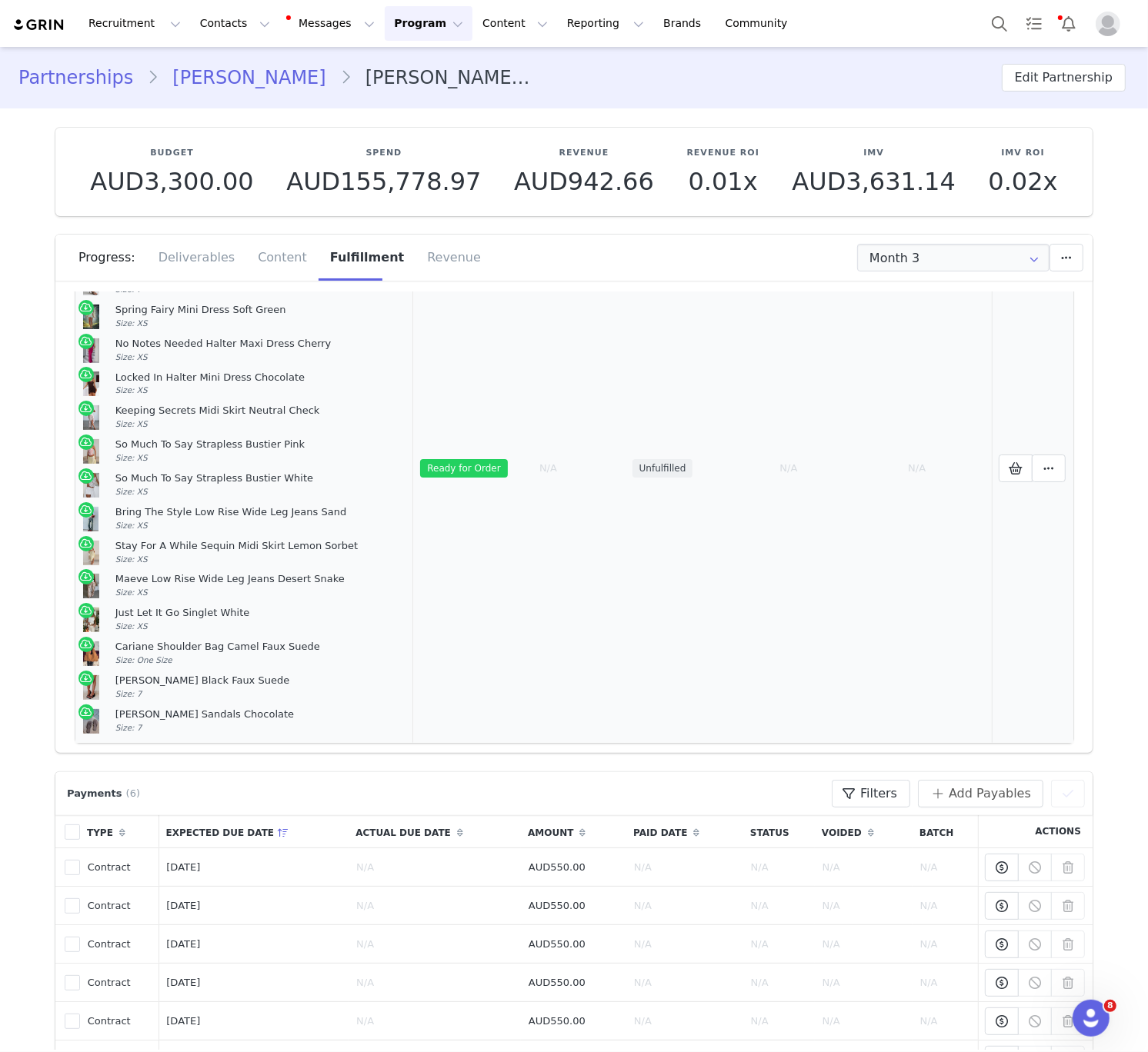
scroll to position [154, 0]
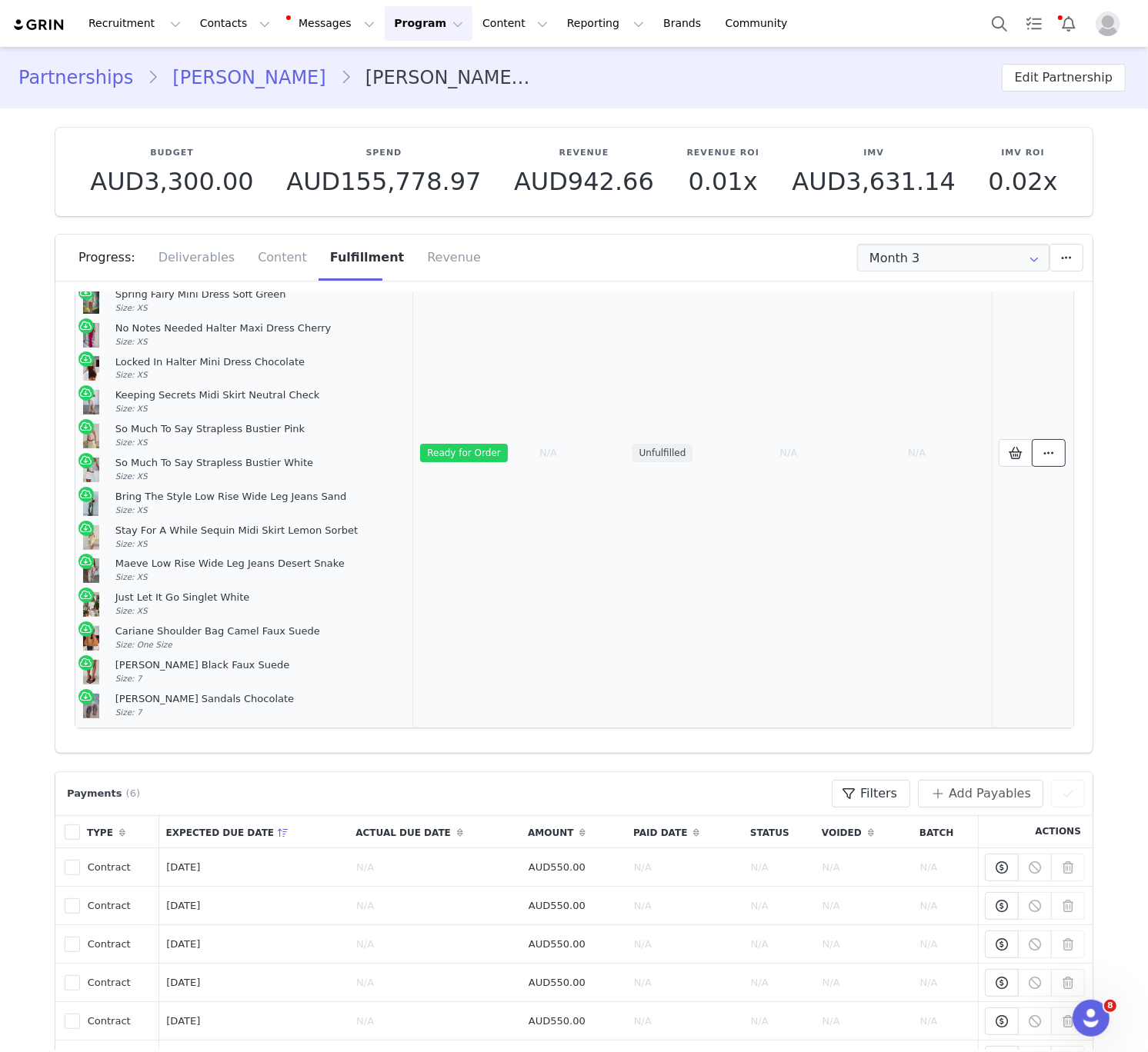
click at [1054, 462] on button at bounding box center [1048, 453] width 34 height 27
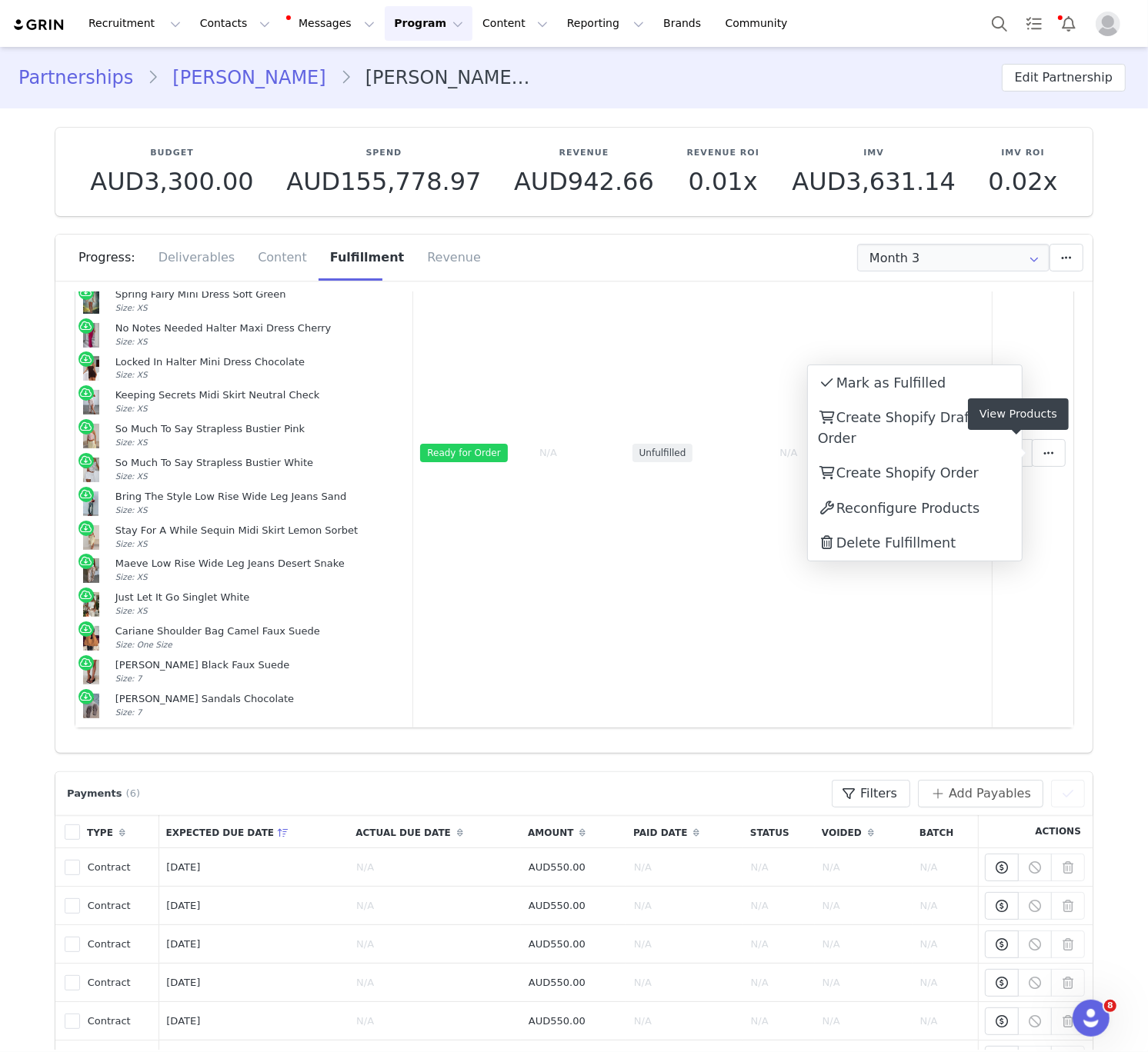
click at [969, 458] on div "Create Shopify Order" at bounding box center [914, 474] width 214 height 35
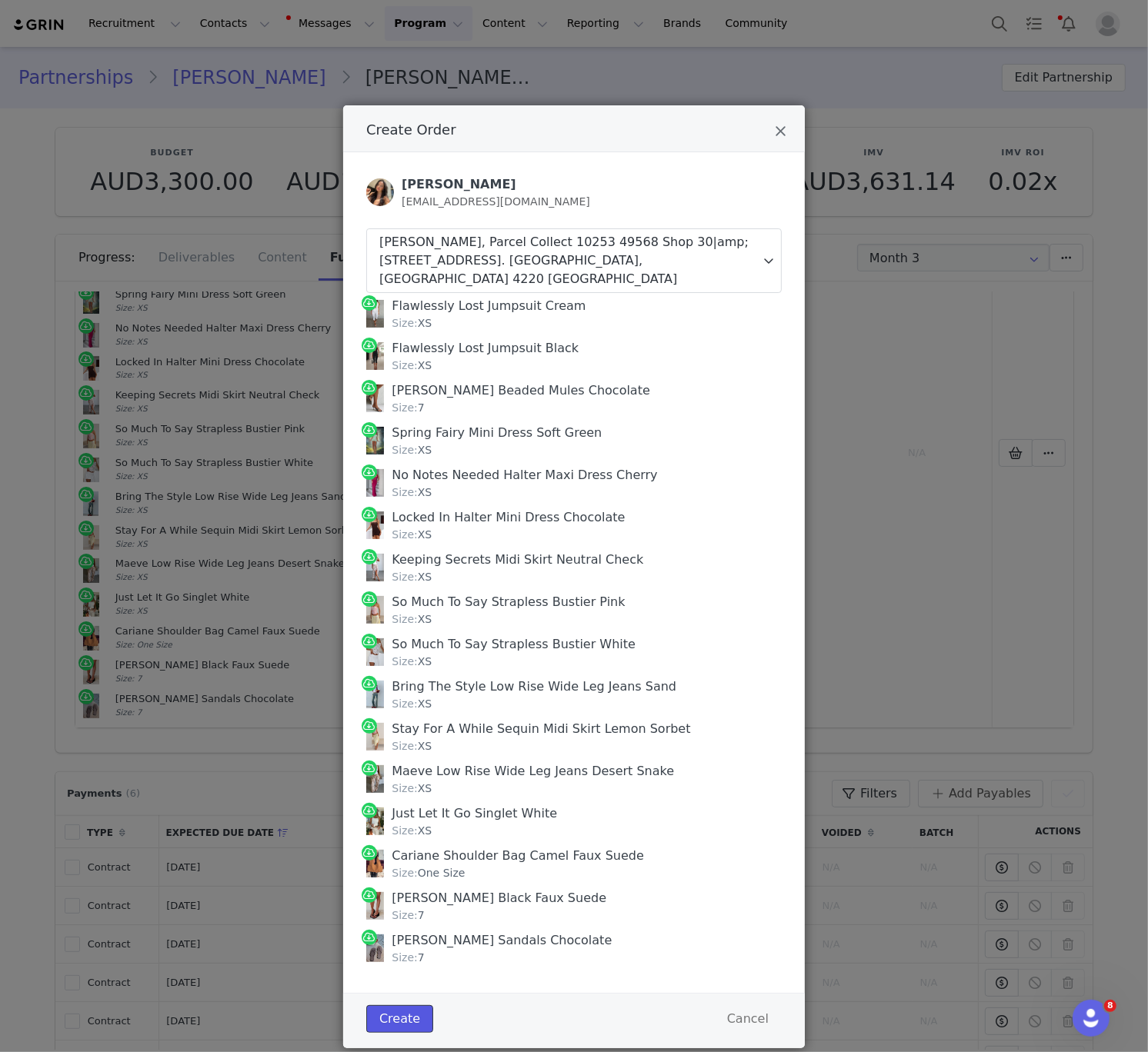
click at [415, 1017] on button "Create" at bounding box center [400, 1019] width 67 height 27
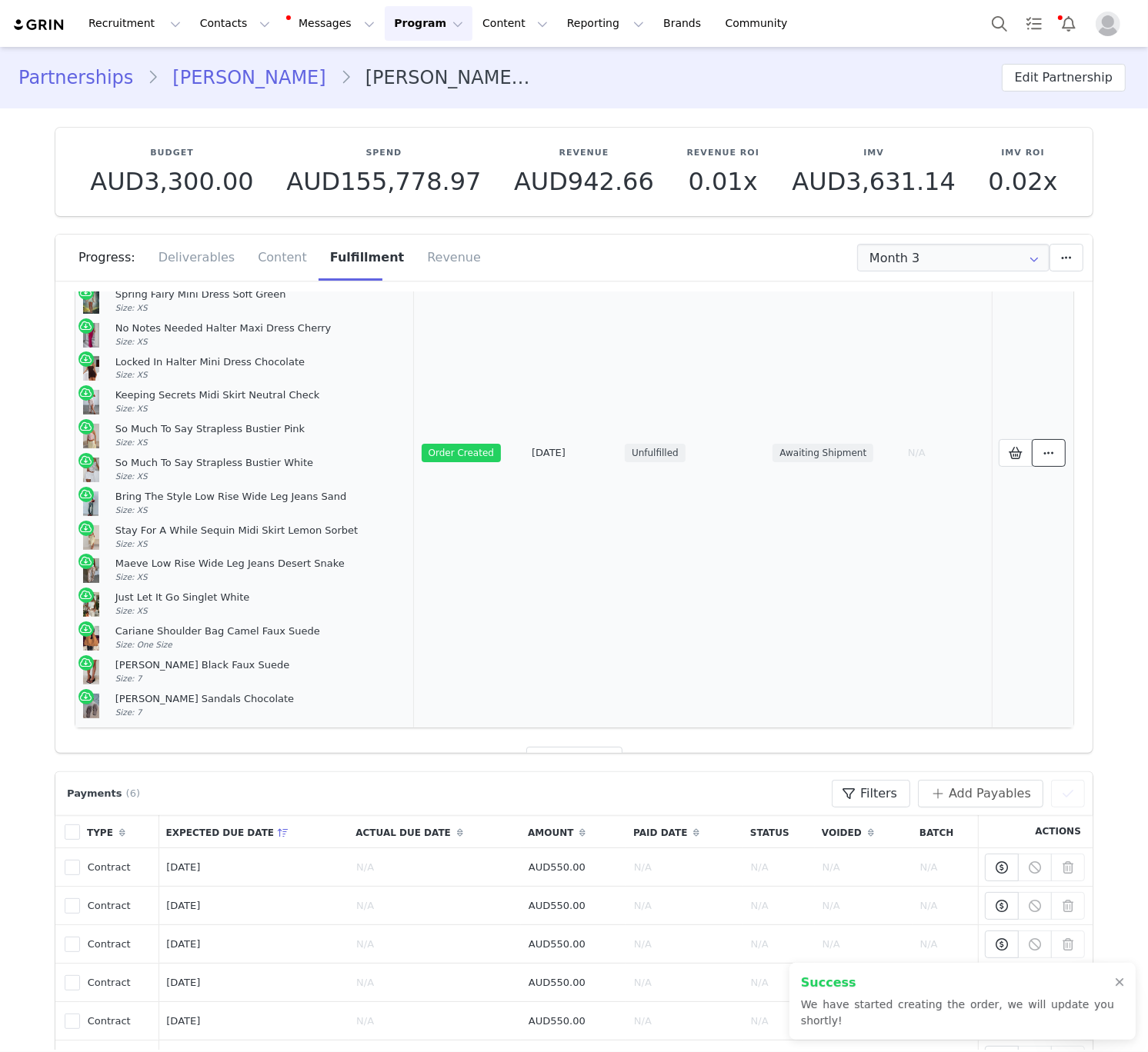
click at [1047, 462] on span at bounding box center [1049, 453] width 18 height 18
click at [944, 445] on link "View Order" at bounding box center [914, 453] width 214 height 35
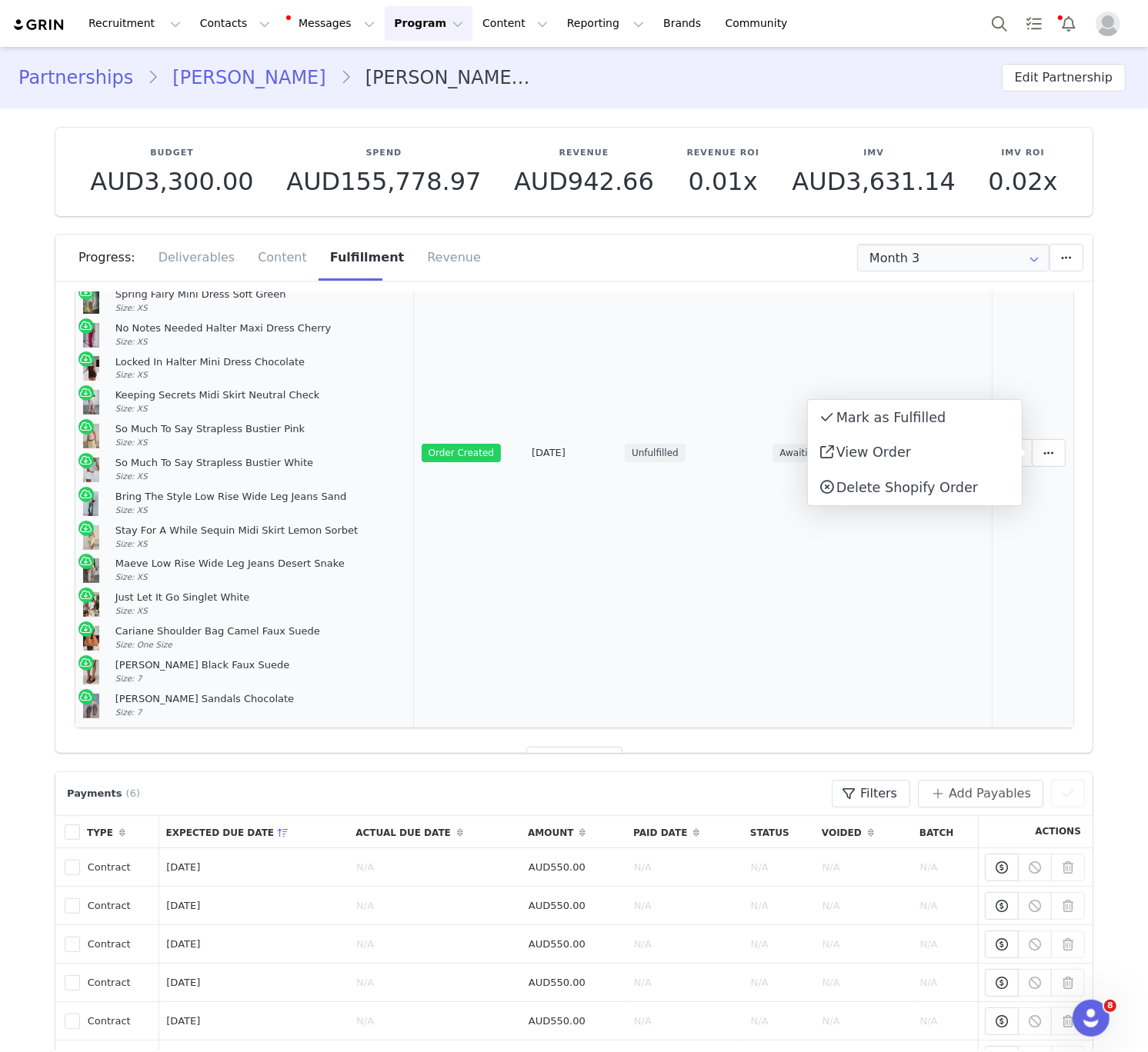
click at [187, 341] on div "No Notes Needed Halter Maxi Dress Cherry Size: XS" at bounding box center [261, 335] width 291 height 26
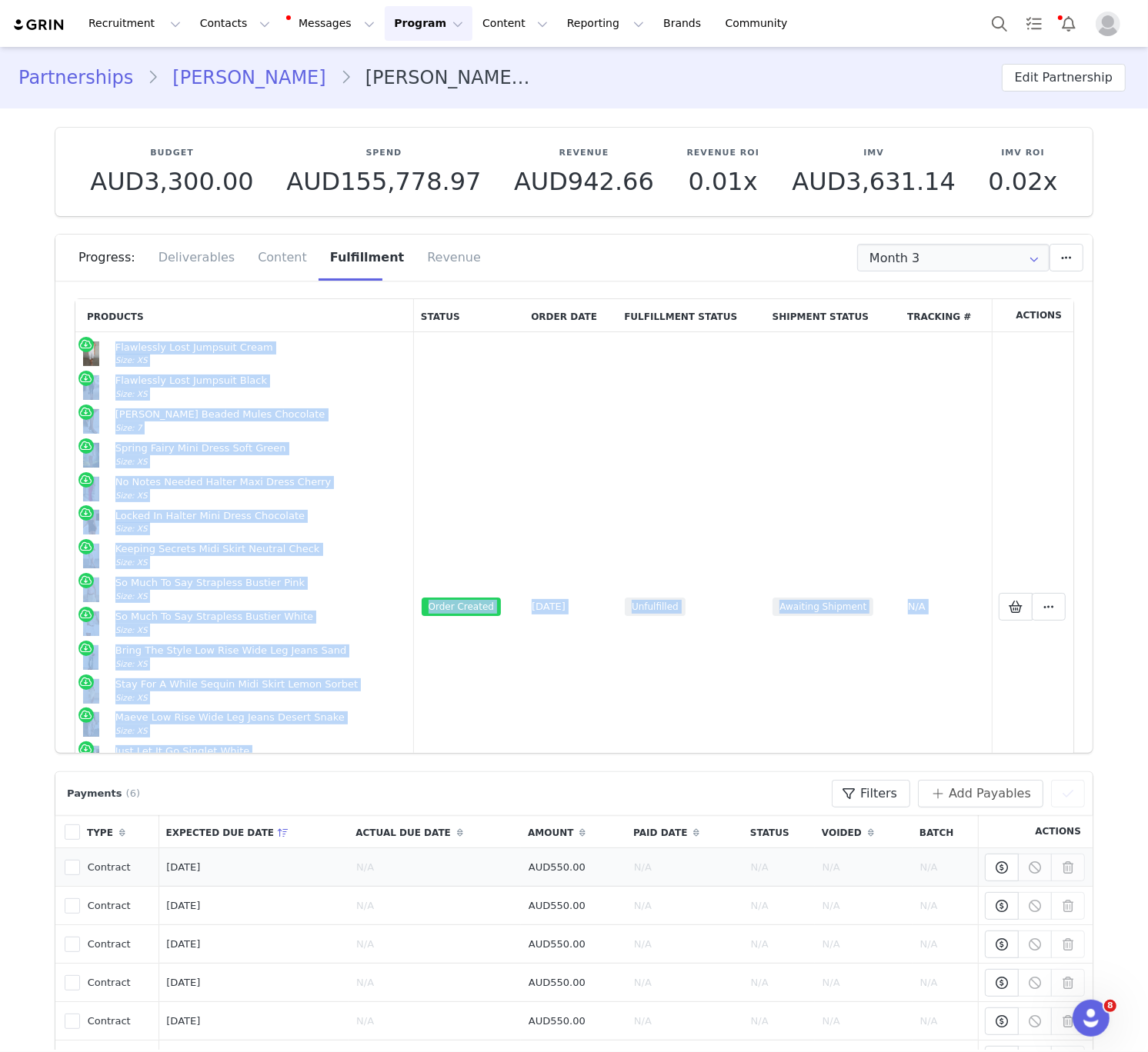
scroll to position [212, 0]
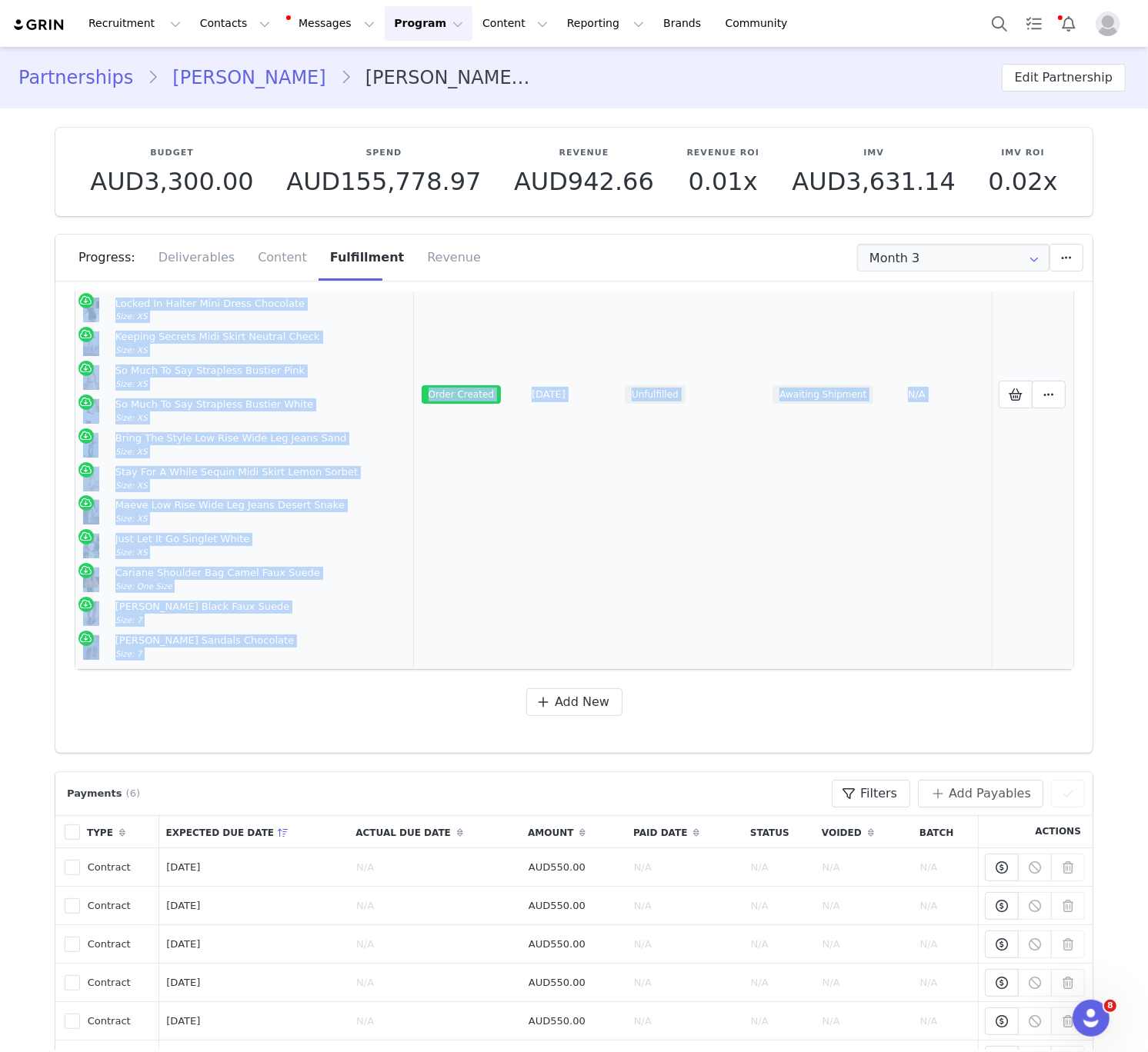
drag, startPoint x: 116, startPoint y: 346, endPoint x: 183, endPoint y: 656, distance: 317.2
click at [184, 656] on td "Flawlessly Lost Jumpsuit Cream Size: XS Flawlessly Lost Jumpsuit Black Size: XS…" at bounding box center [245, 395] width 338 height 550
copy td "Flawlessly Lost Jumpsuit Cream Size: XS Flawlessly Lost Jumpsuit Black Size: XS…"
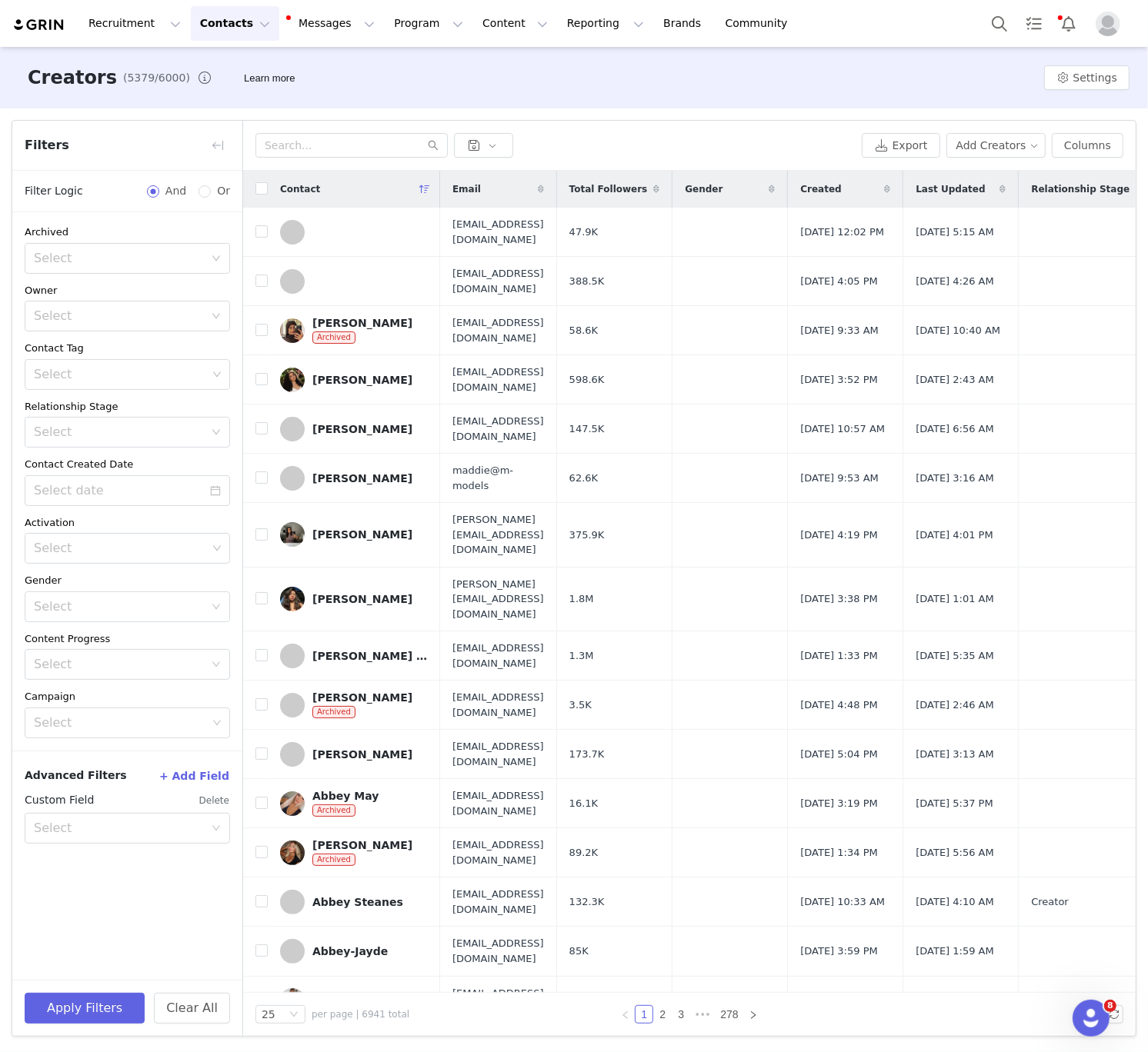
scroll to position [0, 406]
